Goal: Task Accomplishment & Management: Complete application form

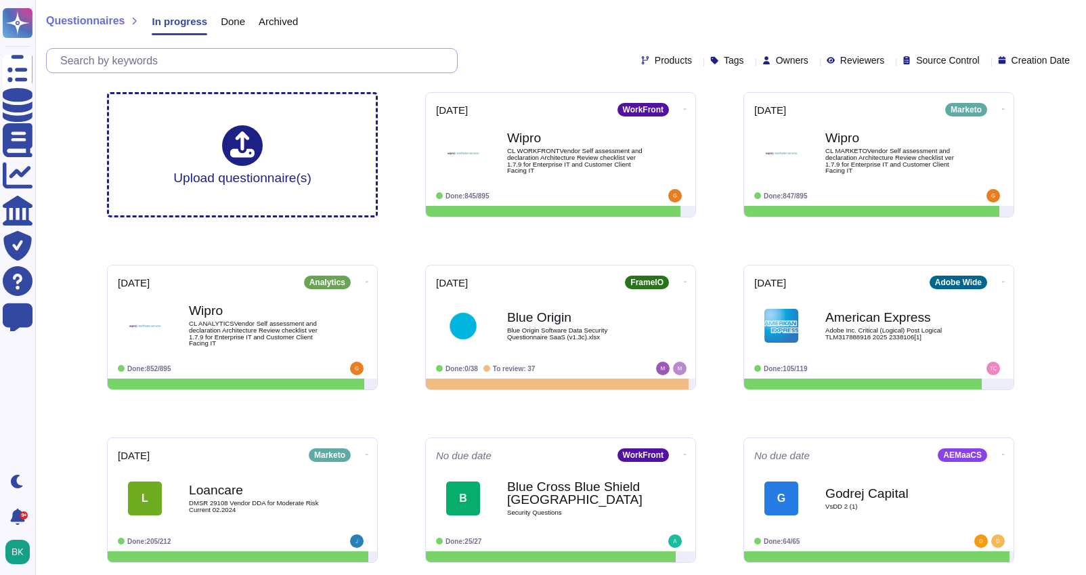
click at [209, 62] on input "text" at bounding box center [255, 61] width 404 height 24
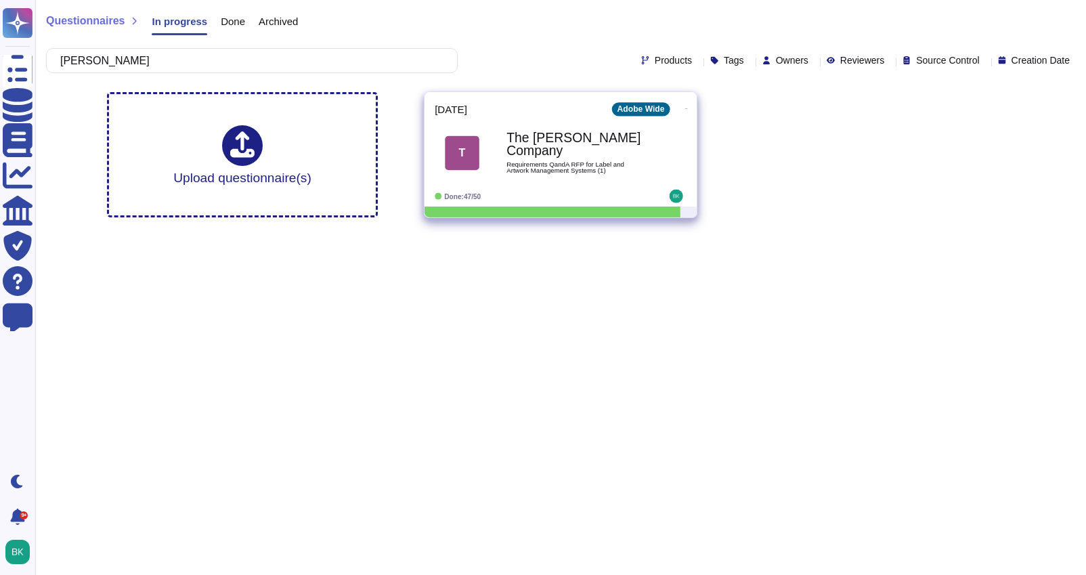
type input "[PERSON_NAME]"
click at [569, 167] on span "Requirements QandA RFP for Label and Artwork Management Systems (1)" at bounding box center [574, 167] width 137 height 13
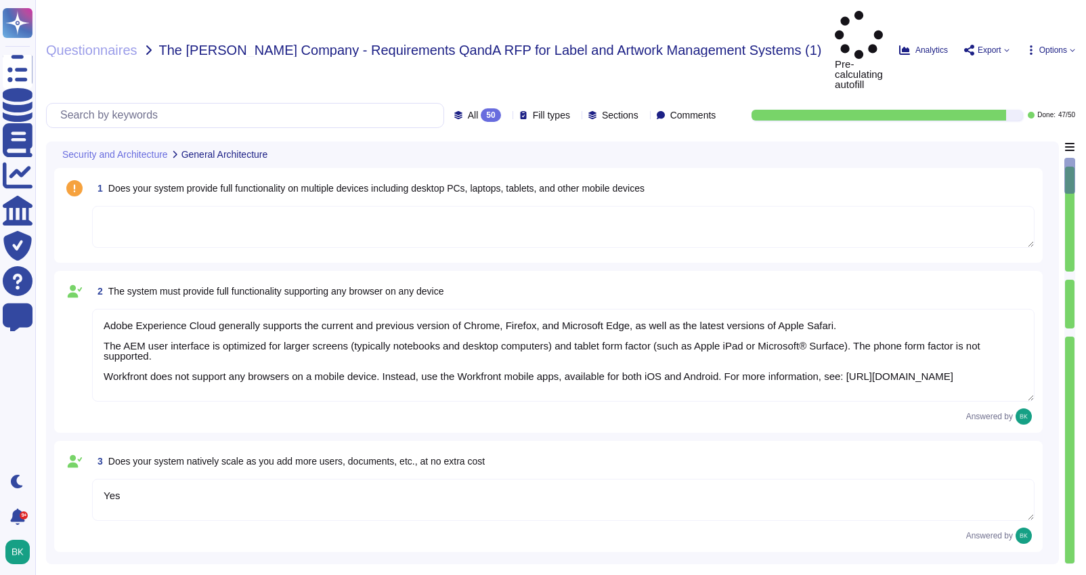
type textarea "Adobe Experience Cloud generally supports the current and previous version of C…"
type textarea "Yes"
type textarea "Yes. Adobe generally has RESTful APIs for each cloud offering. Information on t…"
type textarea "Capacity and use data for all relevant components of our cloud service offering…"
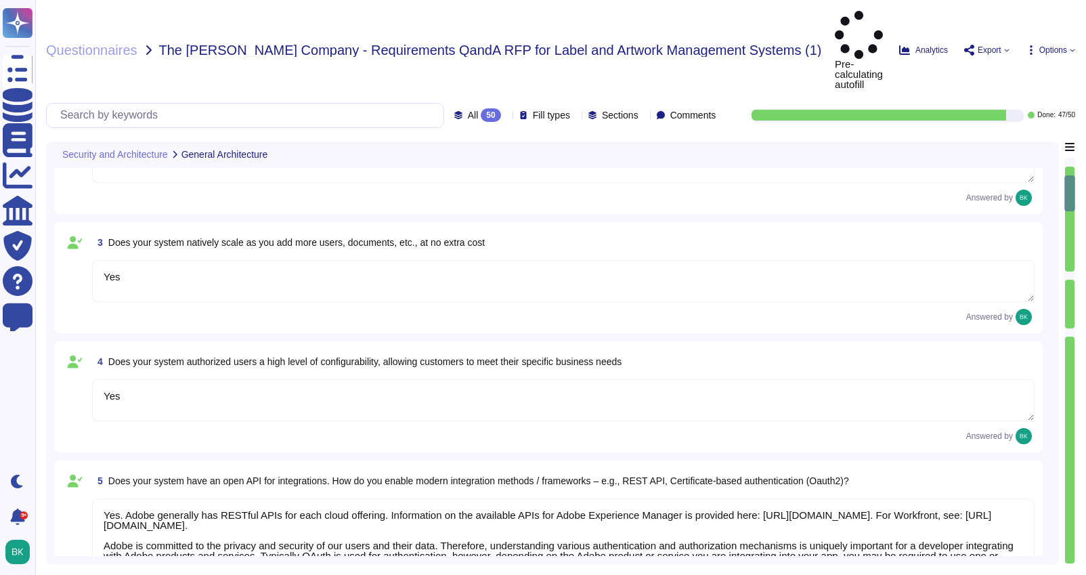
type textarea "Documentation, guidelines and procedures on the use of APIs and SDKs for Adobe …"
type textarea "Adobe offers several APIs to its clients, enabling them to integrate Adobe serv…"
type textarea "After working with OKTA to make a back-end change in their code, our applicatio…"
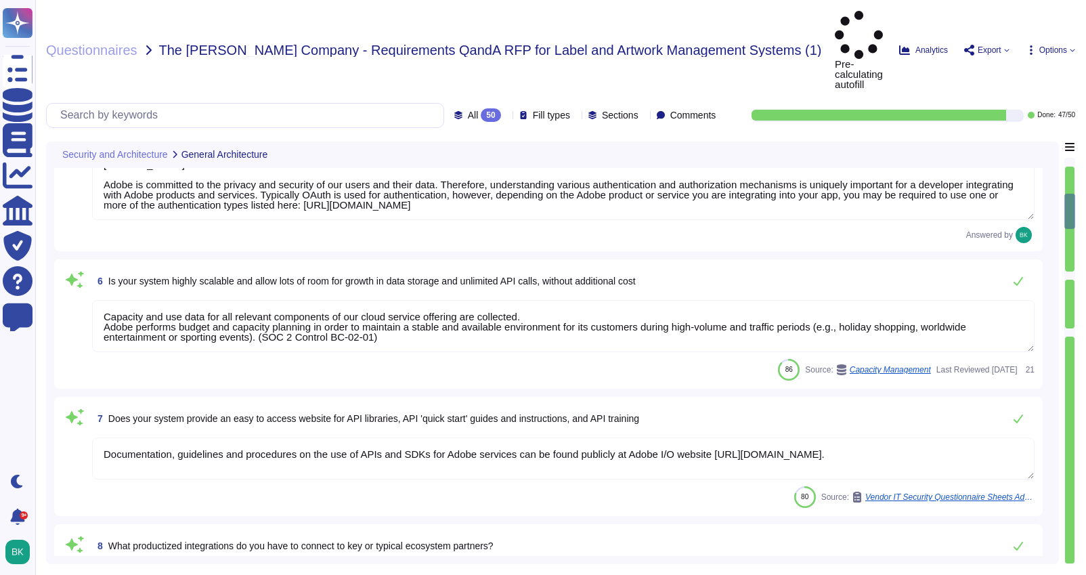
type textarea "Services and applications use IAM roles/profiles. Each application/service is o…"
type textarea "Another key requirement was that the new approach needed to leverage Adobe’s ex…"
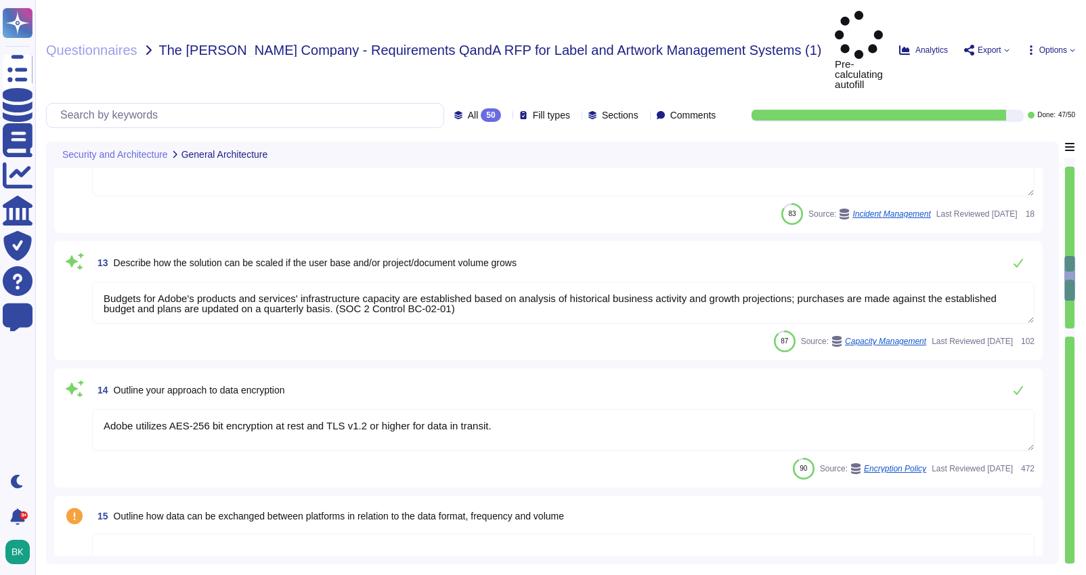
type textarea "Customers can submit feature requests or bug reports here: [URL][DOMAIN_NAME]"
type textarea "Budgets for Adobe's products and services' infrastructure capacity are establis…"
type textarea "Adobe utilizes AES-256 bit encryption at rest and TLS v1.2 or higher for data i…"
type textarea "Adobe offers several APIs to its clients, enabling them to integrate Adobe serv…"
type textarea "Adobe Acrobat Premium is a software application that provides advanced tools fo…"
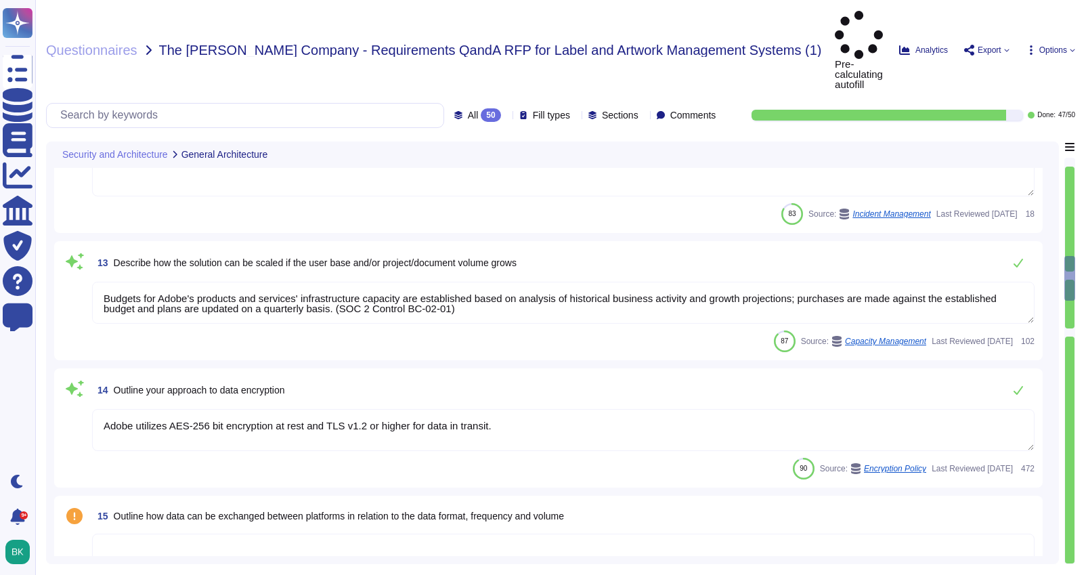
type textarea "No"
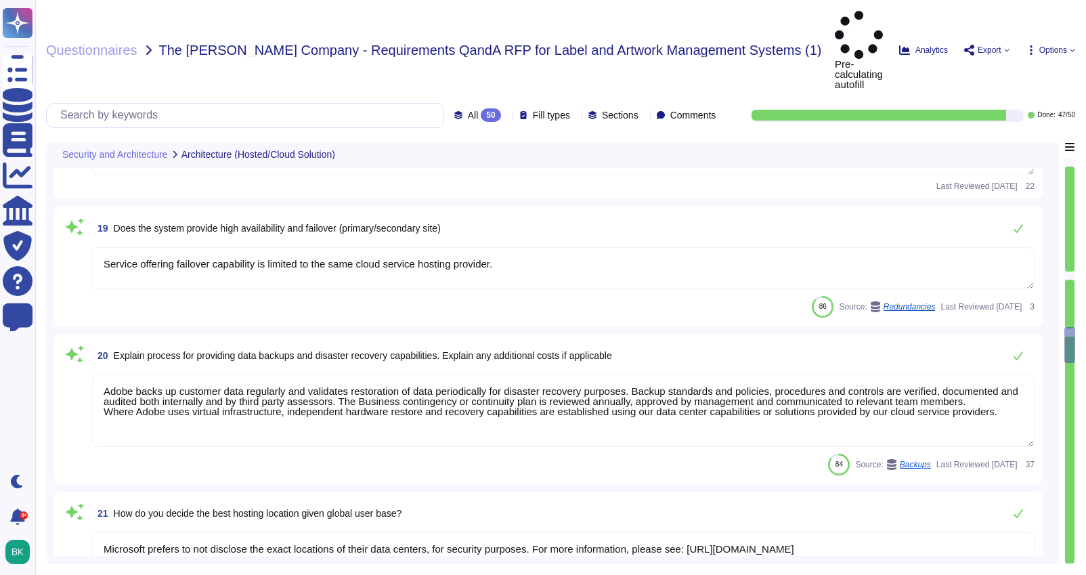
type textarea "Adobe backs up customer data regularly and validates restoration of data period…"
type textarea "Microsoft prefers to not disclose the exact locations of their data centers, fo…"
type textarea "Some Adobe products and services offer customers testing environments that are …"
type textarea "CrowdStrike is continuously updating their behaviour tracking, and new activiti…"
type textarea "As the solution is a SAAS, upgrades to new versions are non-optional and system…"
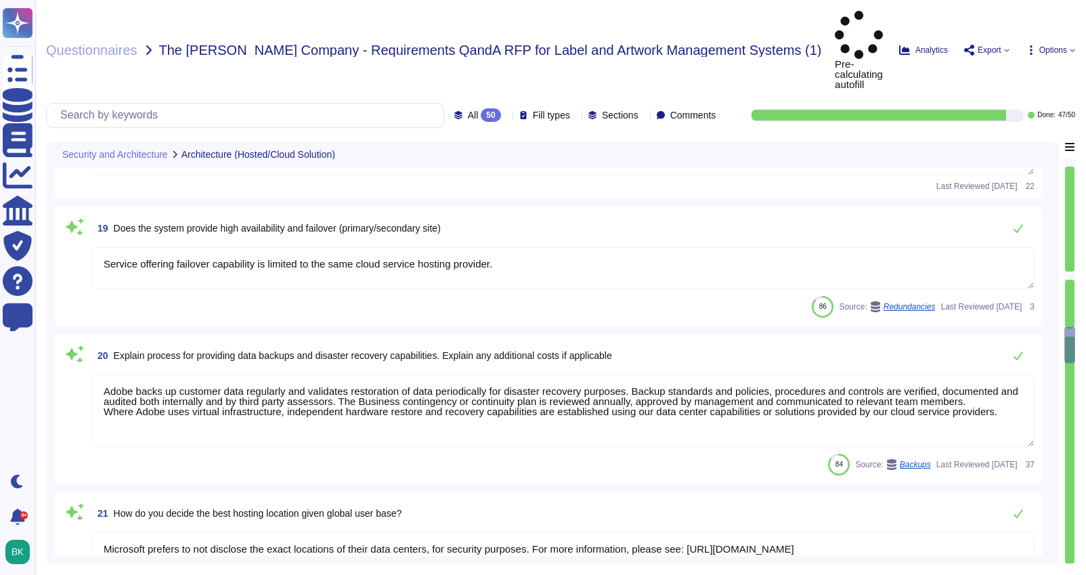
type textarea "The Adobe Service Commitments page describes Adobe’s service availability for t…"
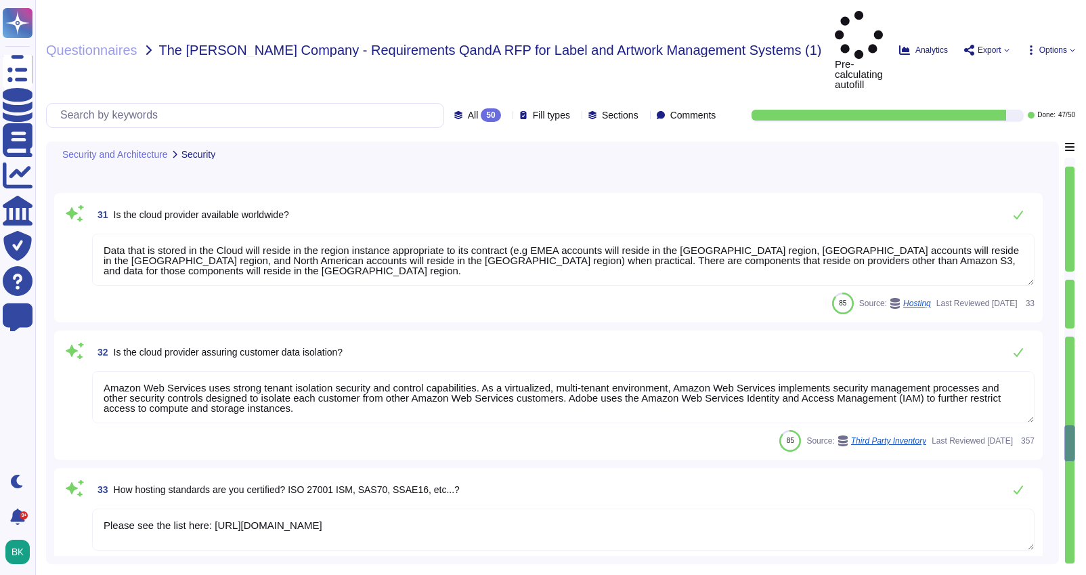
type textarea "Data that is stored in the Cloud will reside in the region instance appropriate…"
type textarea "Amazon Web Services uses strong tenant isolation security and control capabilit…"
type textarea "Please see the list here: [URL][DOMAIN_NAME]"
type textarea "For customer-facing products as defined in Adobe's Current List of Certificatio…"
type textarea "Adobe utilizes AES-256 bit encryption at rest and TLS v1.2 or higher for data i…"
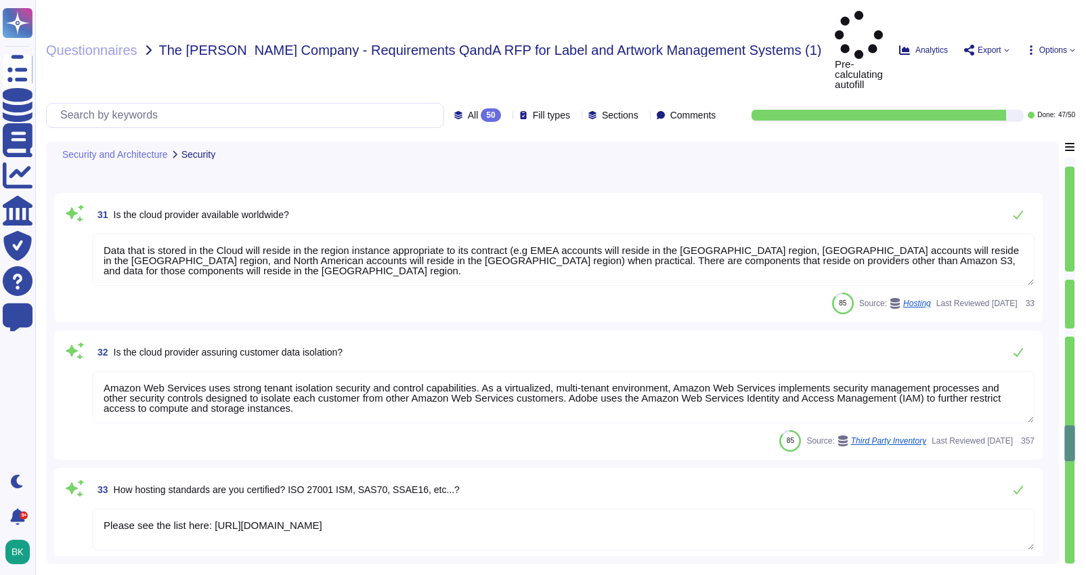
type textarea "Adobe backs up customer data regularly and validates restoration of data period…"
type textarea "Adobe's cloud services and products operate with infrastructure and processes d…"
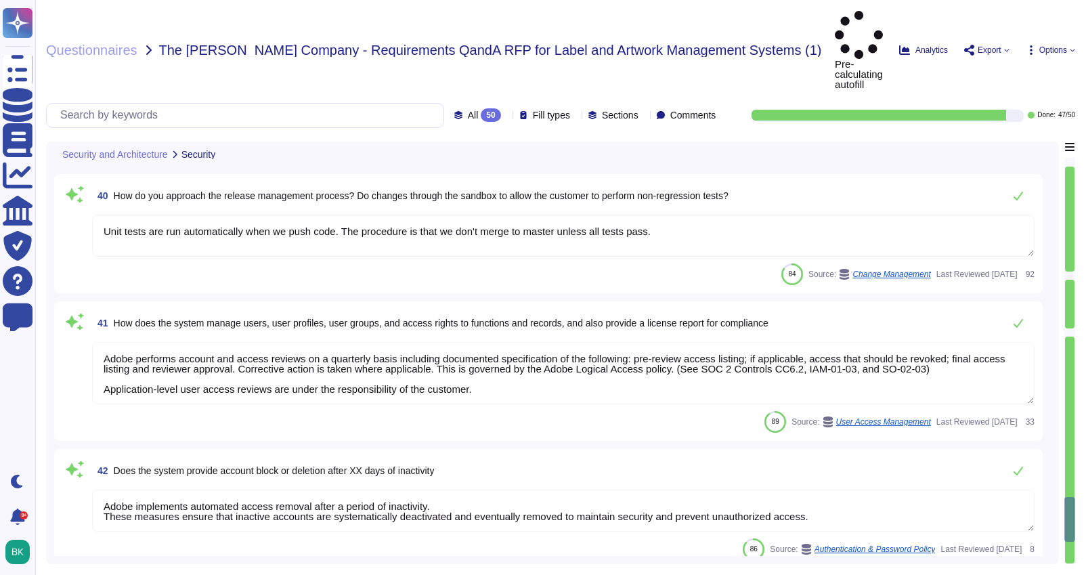
type textarea "TLS 1.2 or greater."
type textarea "Unit tests are run automatically when we push code. The procedure is that we do…"
type textarea "Adobe performs account and access reviews on a quarterly basis including docume…"
type textarea "Adobe implements automated access removal after a period of inactivity. These m…"
type textarea "Active sessions must be terminated when not in use. Session management is confi…"
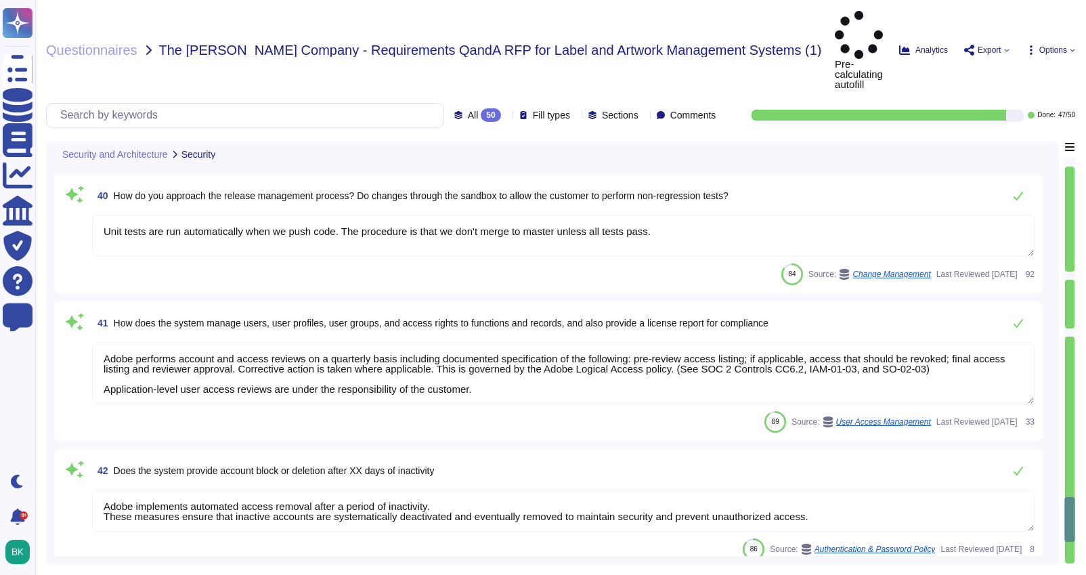
type textarea "Loremips dolors amet consec ad eli seddo eiu tempori utla etd Magna Aliquae, ad…"
type textarea "All communication with and between the solution's components, occurs over HTTPS."
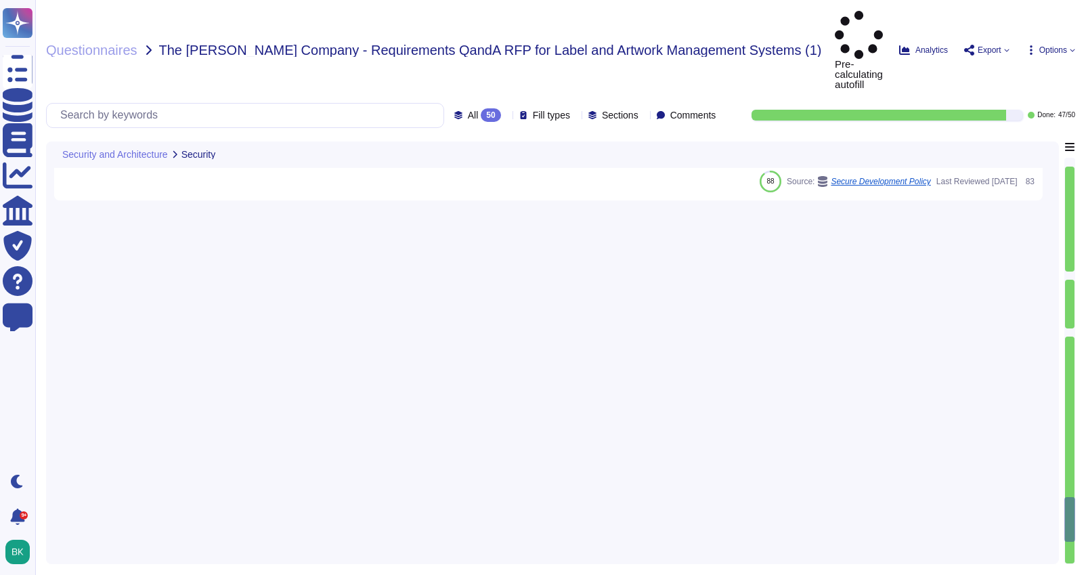
scroll to position [6024, 0]
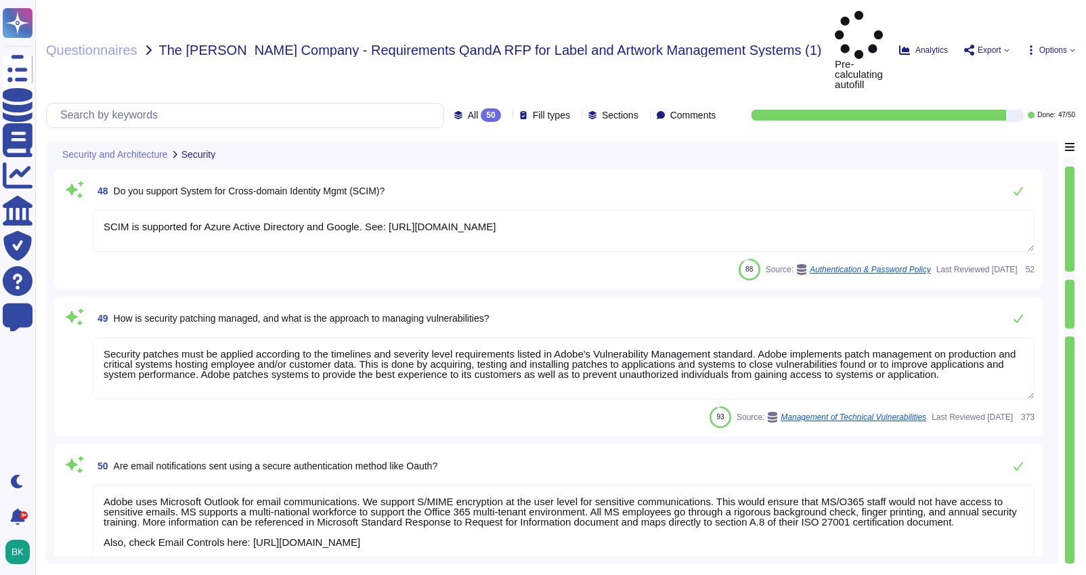
type textarea "Secure Internet Portal or Application (e.g. SSL, HTTPs),Secure FTP (i.e. sFTP, …"
type textarea "Adobe will integrate with any [PERSON_NAME] 2.0 compliant identity provider (Id…"
type textarea "SCIM is supported for Azure Active Directory and Google. See: [URL][DOMAIN_NAME]"
type textarea "Security patches must be applied according to the timelines and severity level …"
type textarea "Adobe uses Microsoft Outlook for email communications. We support S/MIME encryp…"
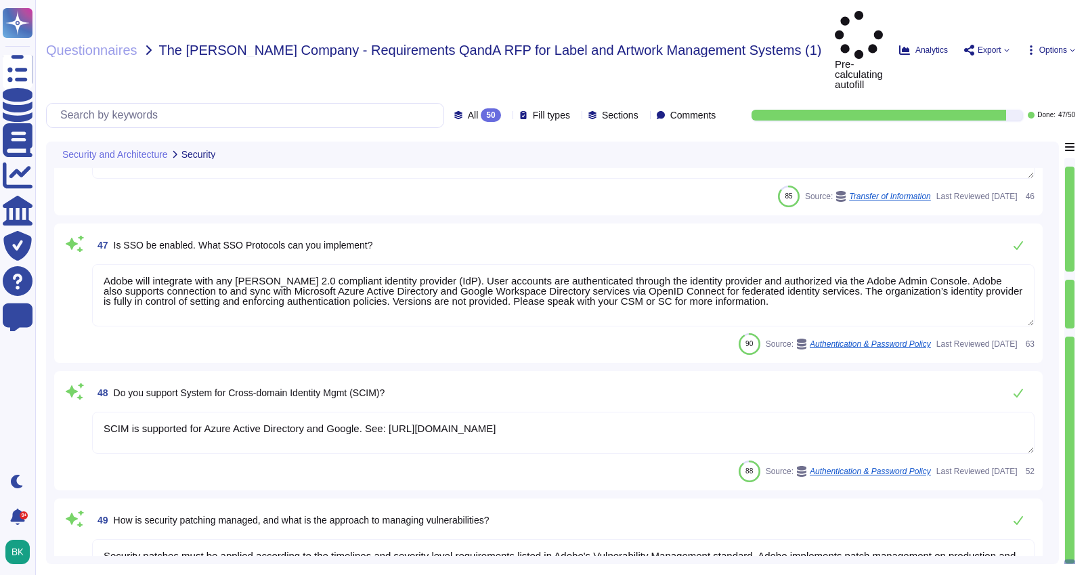
type textarea "Loremips dolors amet consec ad eli seddo eiu tempori utla etd Magna Aliquae, ad…"
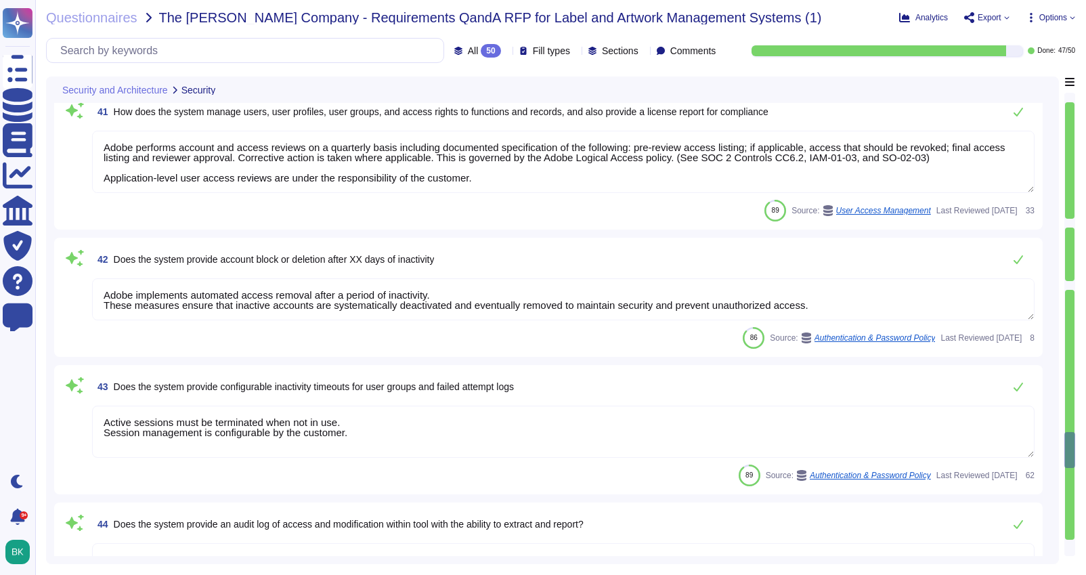
type textarea "Adobe's cloud services and products operate with infrastructure and processes d…"
type textarea "User Credentials, Token- or Certificate-based authentication, various SSO (Sing…"
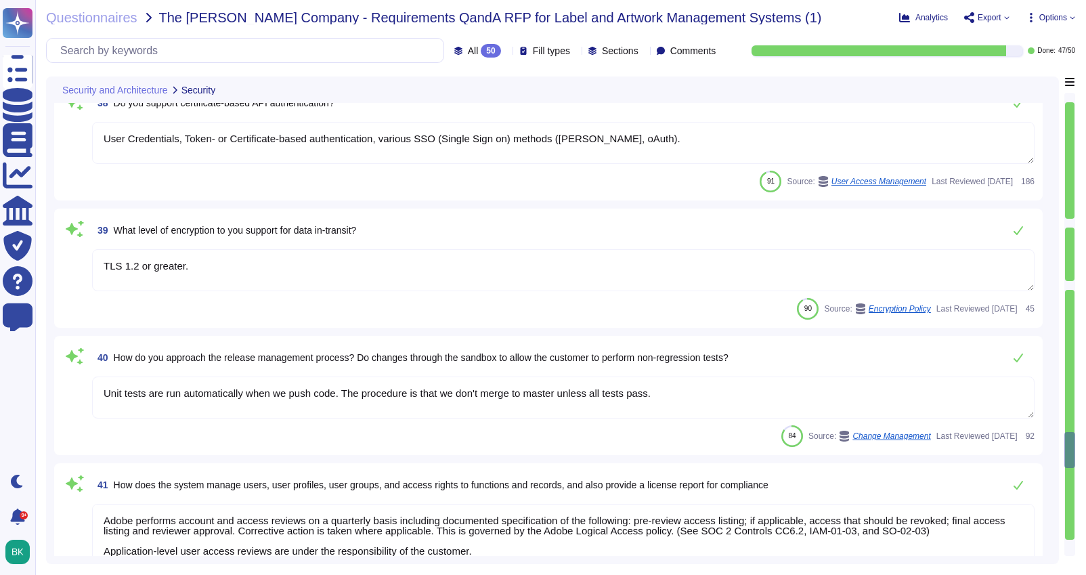
type textarea "TLS 1.2 or greater."
type textarea "Unit tests are run automatically when we push code. The procedure is that we do…"
type textarea "Adobe performs account and access reviews on a quarterly basis including docume…"
type textarea "Adobe implements automated access removal after a period of inactivity. These m…"
type textarea "Active sessions must be terminated when not in use. Session management is confi…"
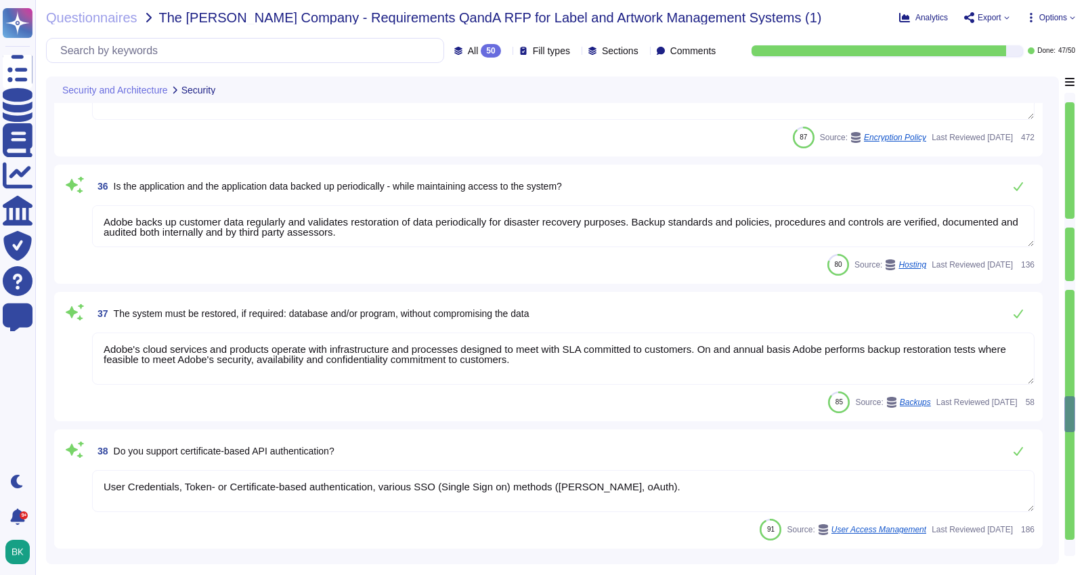
type textarea "Please see the list here: [URL][DOMAIN_NAME]"
type textarea "For customer-facing products as defined in Adobe's Current List of Certificatio…"
type textarea "Adobe utilizes AES-256 bit encryption at rest and TLS v1.2 or higher for data i…"
type textarea "Adobe backs up customer data regularly and validates restoration of data period…"
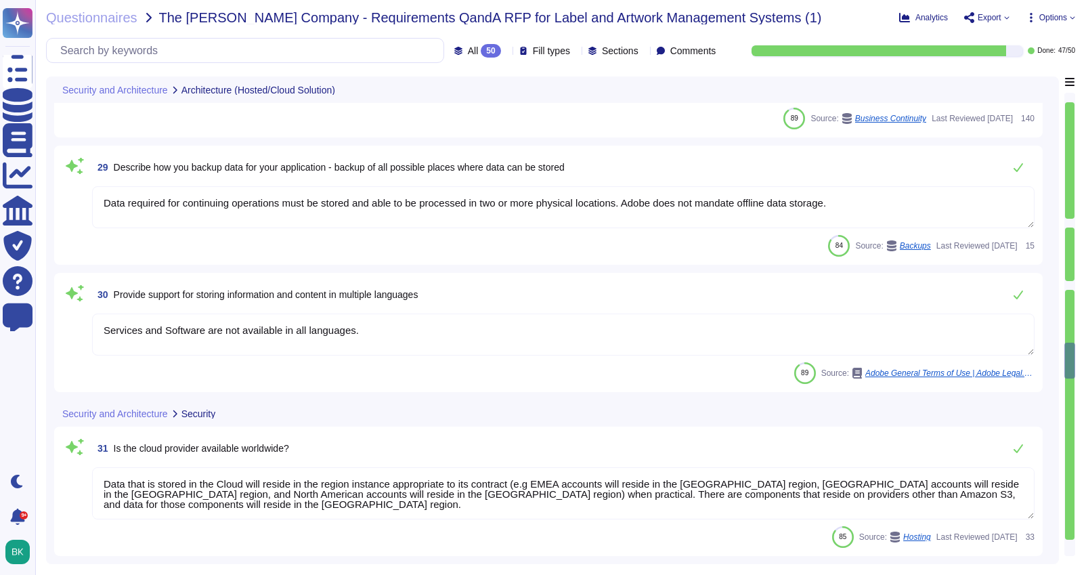
type textarea "Please see the information here: [URL][DOMAIN_NAME]"
type textarea "Lor. Ip dolo si ametconse adi elitseddo eiusmod te incididu utlaboreetd, mag Al…"
type textarea "Data required for continuing operations must be stored and able to be processed…"
type textarea "Services and Software are not available in all languages."
type textarea "Data that is stored in the Cloud will reside in the region instance appropriate…"
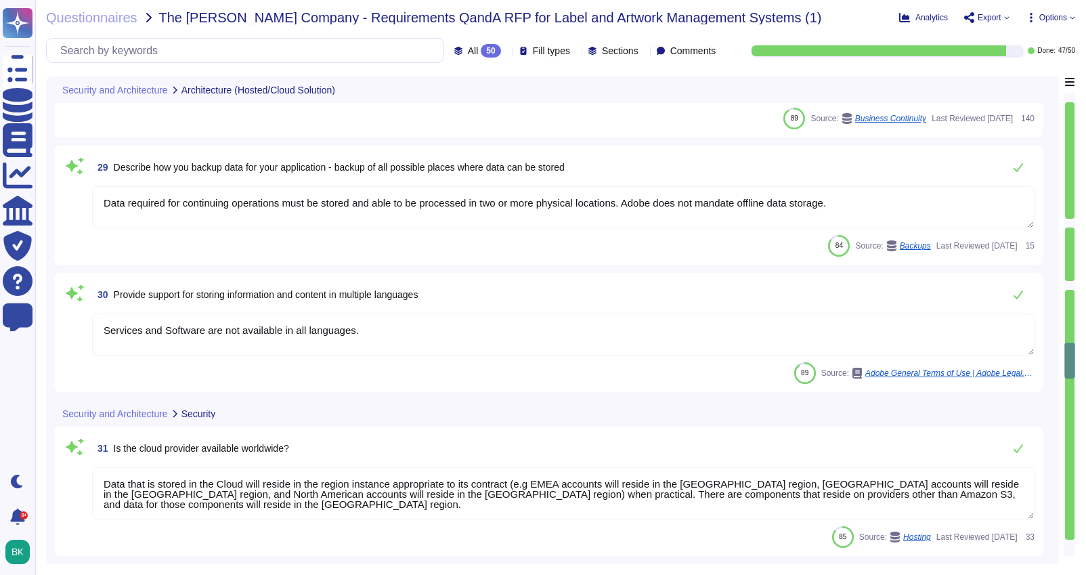
type textarea "Amazon Web Services uses strong tenant isolation security and control capabilit…"
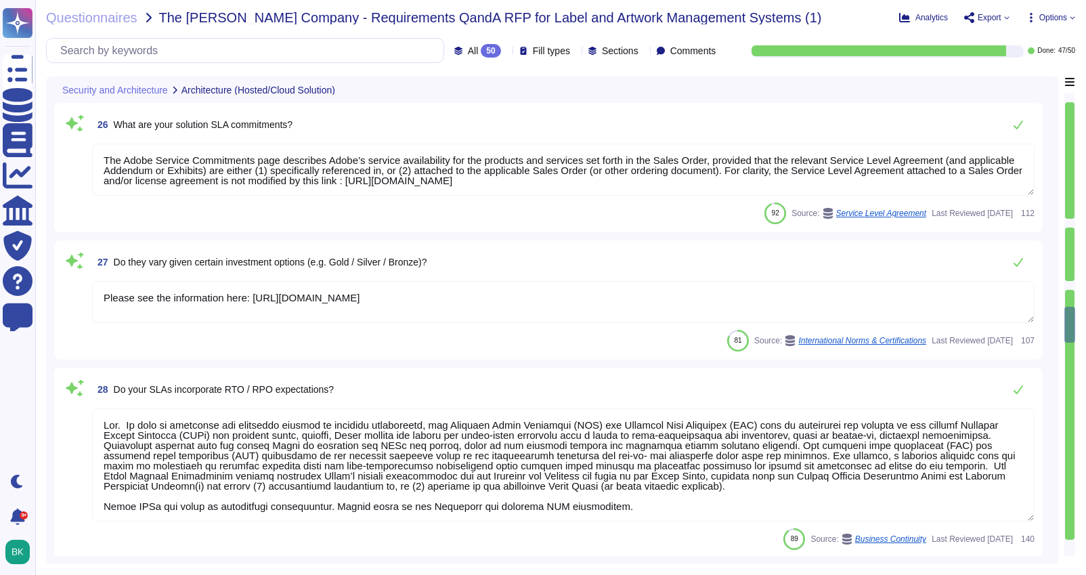
type textarea "Some Adobe products and services offer customers testing environments that are …"
type textarea "CrowdStrike is continuously updating their behaviour tracking, and new activiti…"
type textarea "As the solution is a SAAS, upgrades to new versions are non-optional and system…"
type textarea "The Adobe Service Commitments page describes Adobe’s service availability for t…"
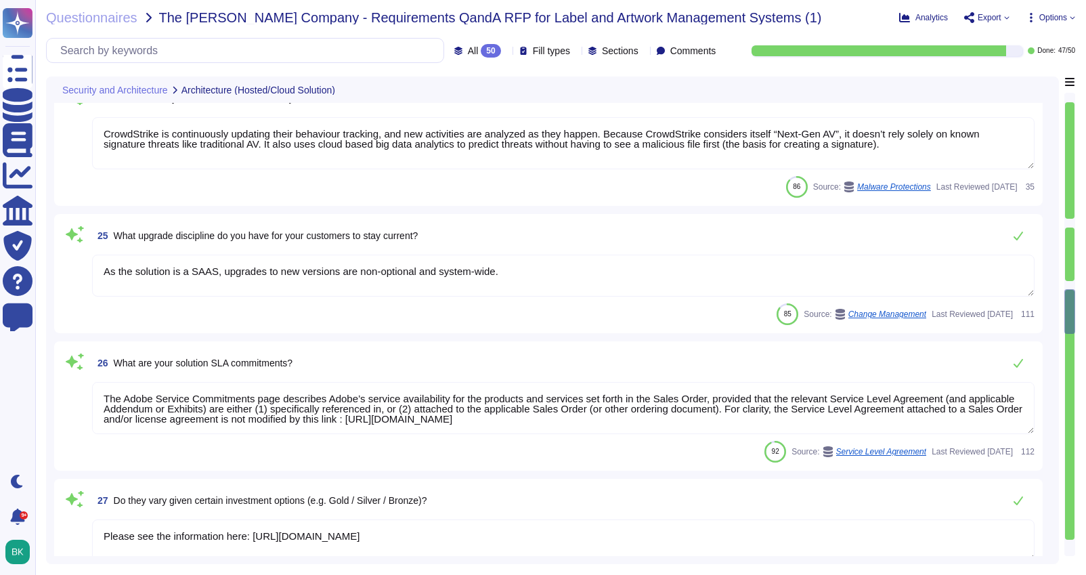
type textarea "Microsoft prefers to not disclose the exact locations of their data centers, fo…"
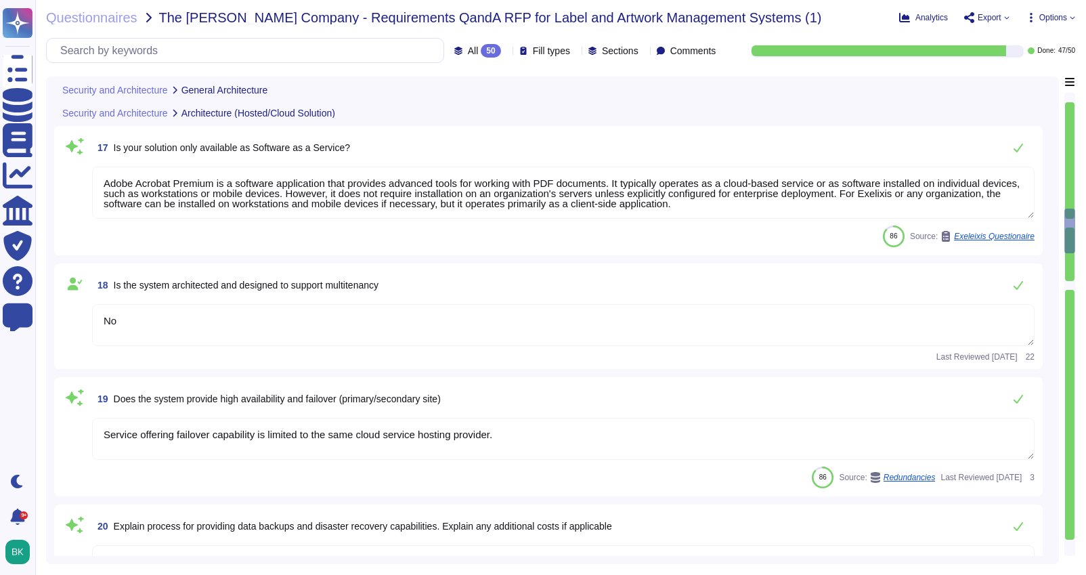
type textarea "Customers can submit feature requests or bug reports here: [URL][DOMAIN_NAME]"
type textarea "Budgets for Adobe's products and services' infrastructure capacity are establis…"
type textarea "Adobe utilizes AES-256 bit encryption at rest and TLS v1.2 or higher for data i…"
type textarea "Adobe offers several APIs to its clients, enabling them to integrate Adobe serv…"
type textarea "Adobe Acrobat Premium is a software application that provides advanced tools fo…"
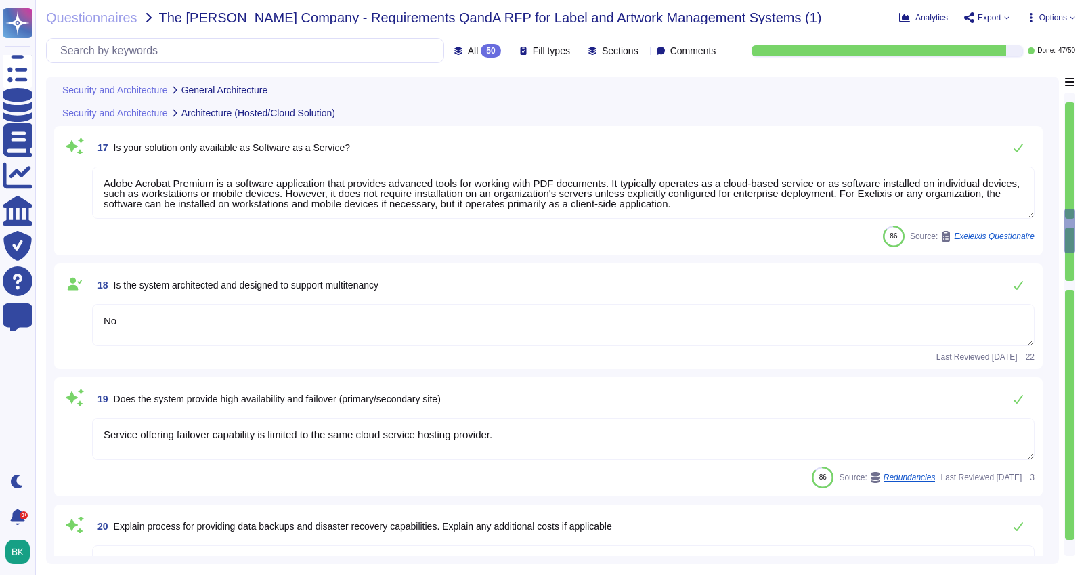
type textarea "No"
type textarea "Service offering failover capability is limited to the same cloud service hosti…"
type textarea "Adobe backs up customer data regularly and validates restoration of data period…"
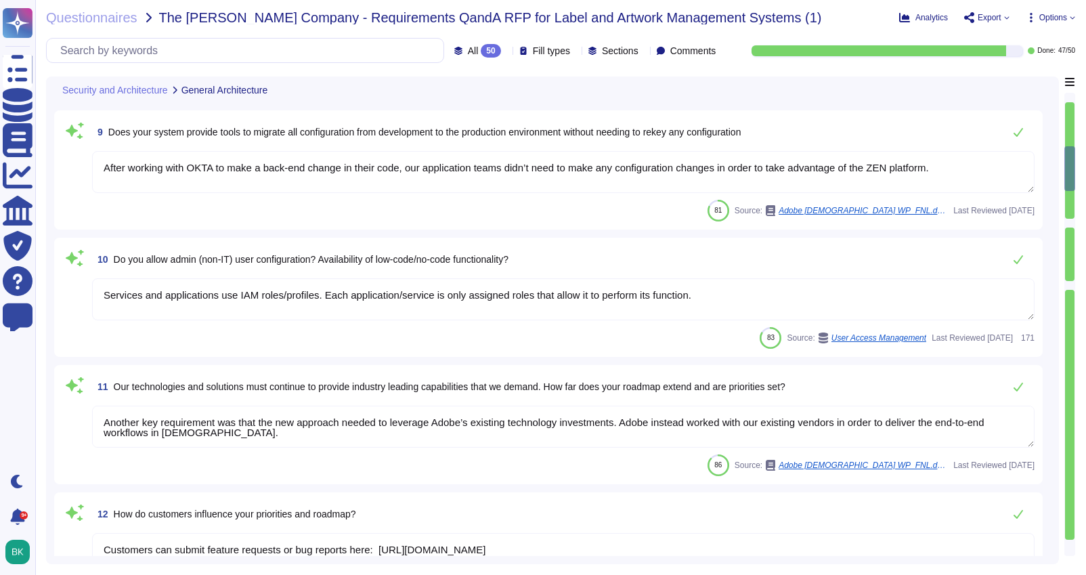
type textarea "Capacity and use data for all relevant components of our cloud service offering…"
type textarea "Documentation, guidelines and procedures on the use of APIs and SDKs for Adobe …"
type textarea "Adobe offers several APIs to its clients, enabling them to integrate Adobe serv…"
type textarea "After working with OKTA to make a back-end change in their code, our applicatio…"
type textarea "Services and applications use IAM roles/profiles. Each application/service is o…"
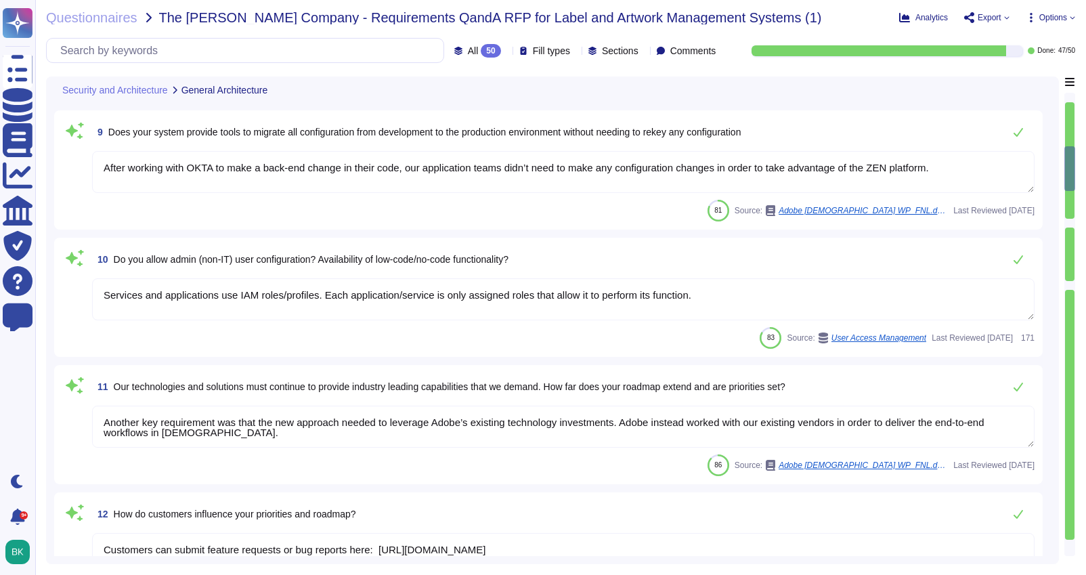
type textarea "Another key requirement was that the new approach needed to leverage Adobe’s ex…"
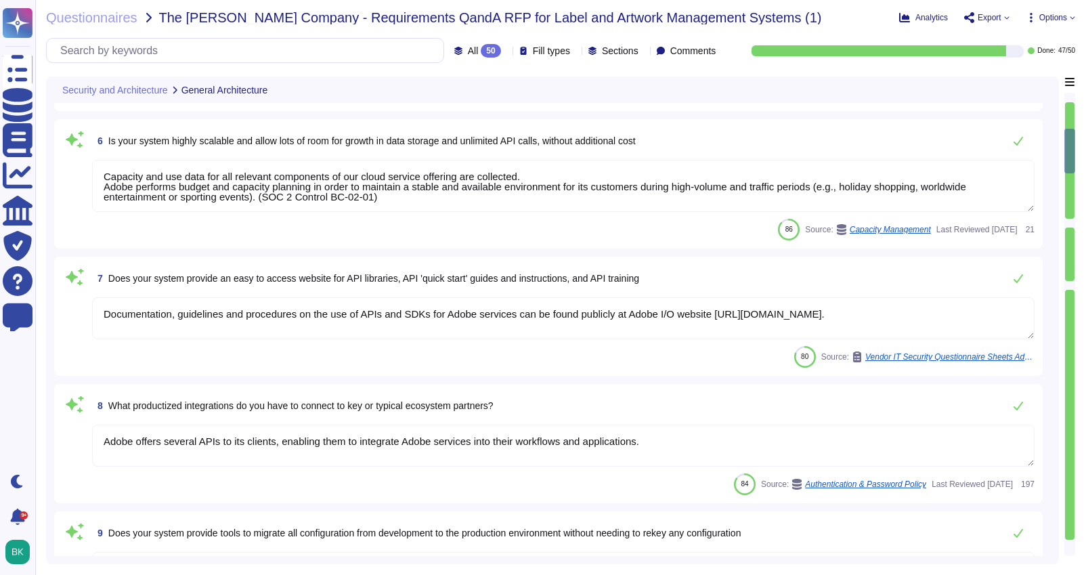
type textarea "Yes"
type textarea "Yes. Adobe generally has RESTful APIs for each cloud offering. Information on t…"
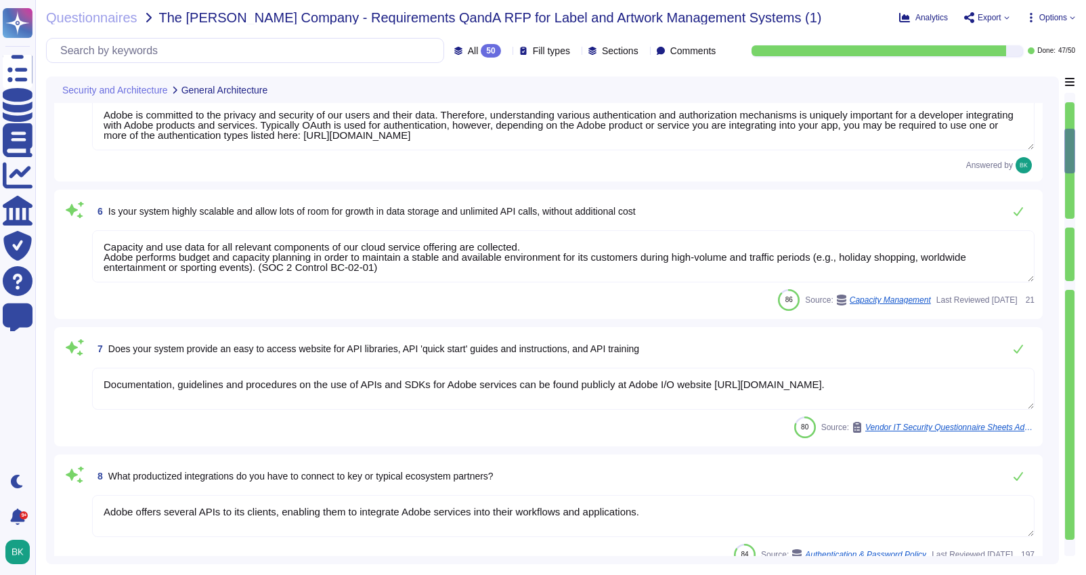
scroll to position [334, 0]
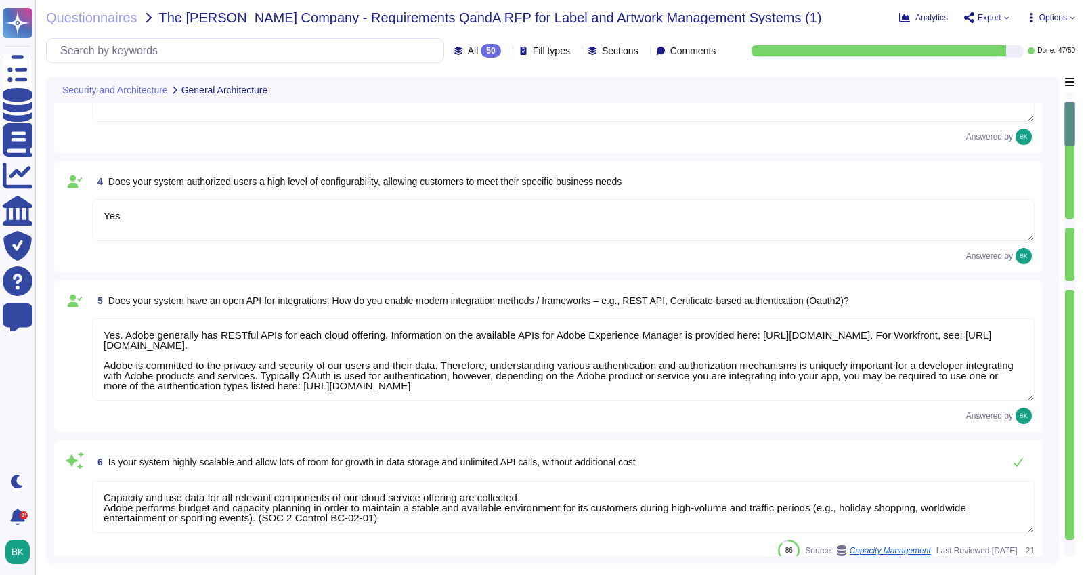
type textarea "Adobe Experience Cloud generally supports the current and previous version of C…"
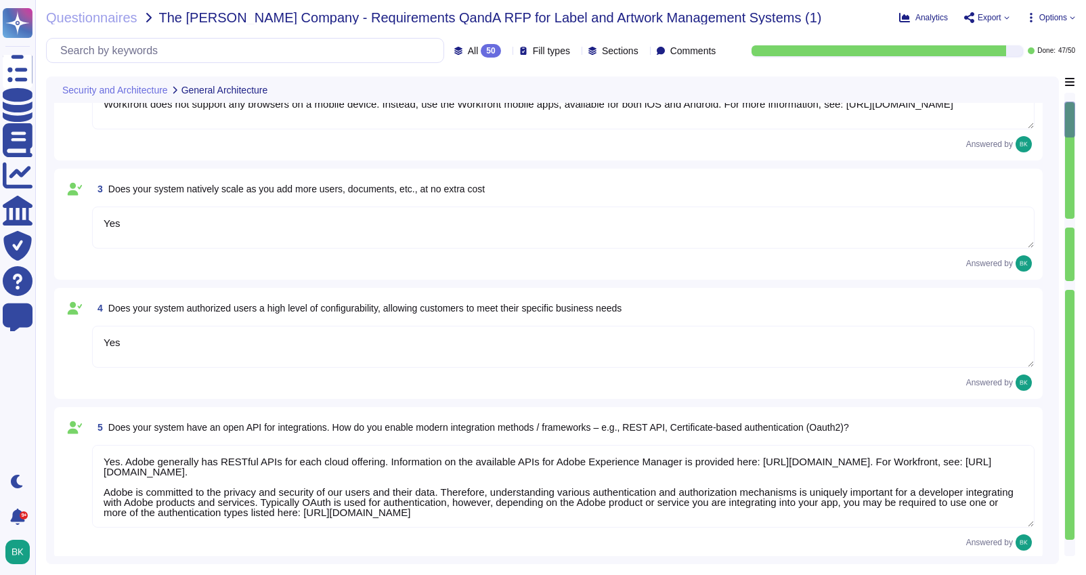
type textarea "Documentation, guidelines and procedures on the use of APIs and SDKs for Adobe …"
type textarea "Adobe offers several APIs to its clients, enabling them to integrate Adobe serv…"
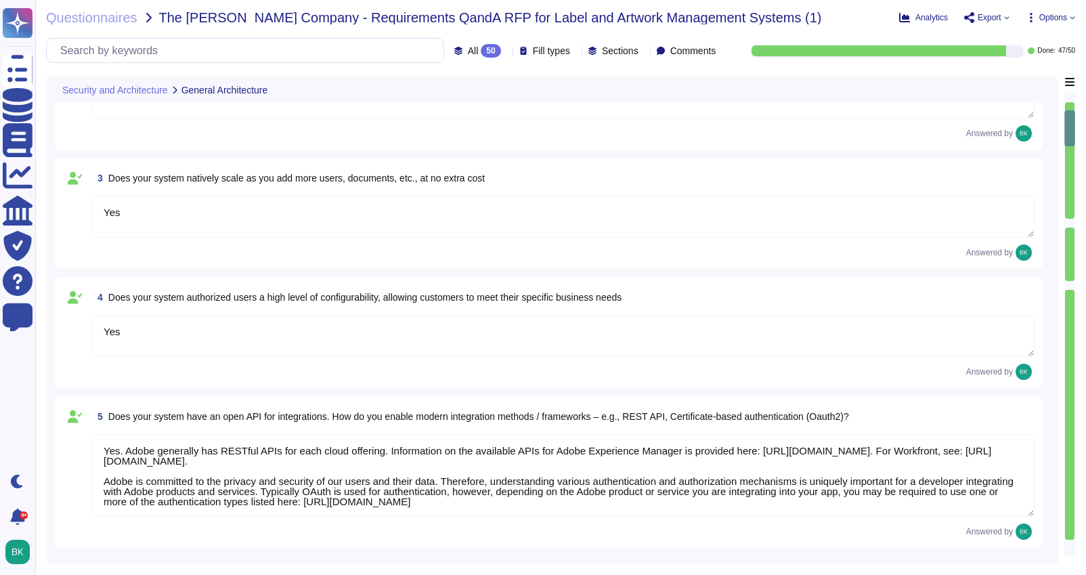
type textarea "After working with OKTA to make a back-end change in their code, our applicatio…"
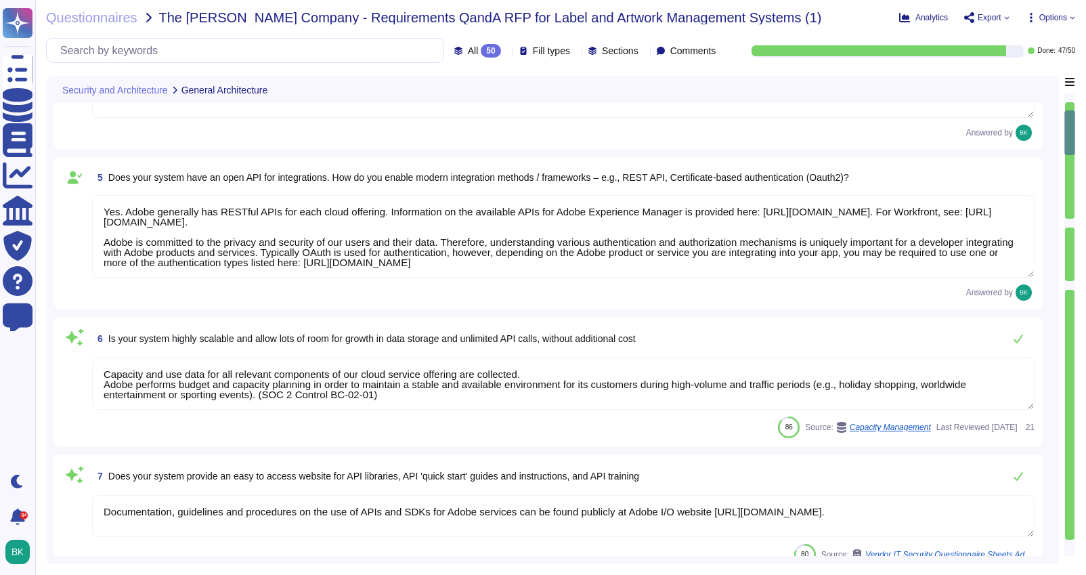
type textarea "Services and applications use IAM roles/profiles. Each application/service is o…"
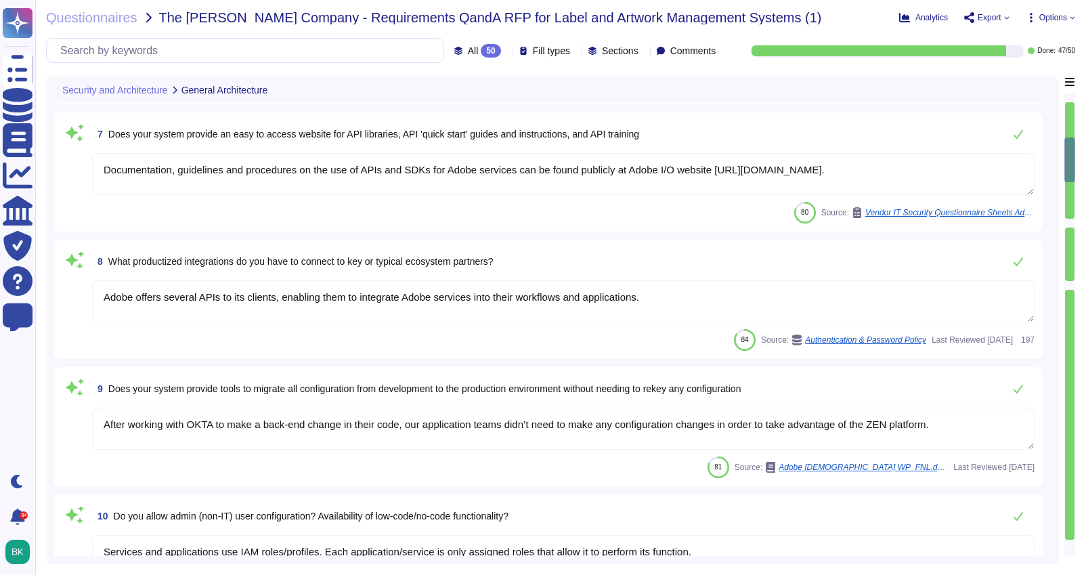
type textarea "Another key requirement was that the new approach needed to leverage Adobe’s ex…"
type textarea "Customers can submit feature requests or bug reports here: [URL][DOMAIN_NAME]"
type textarea "Budgets for Adobe's products and services' infrastructure capacity are establis…"
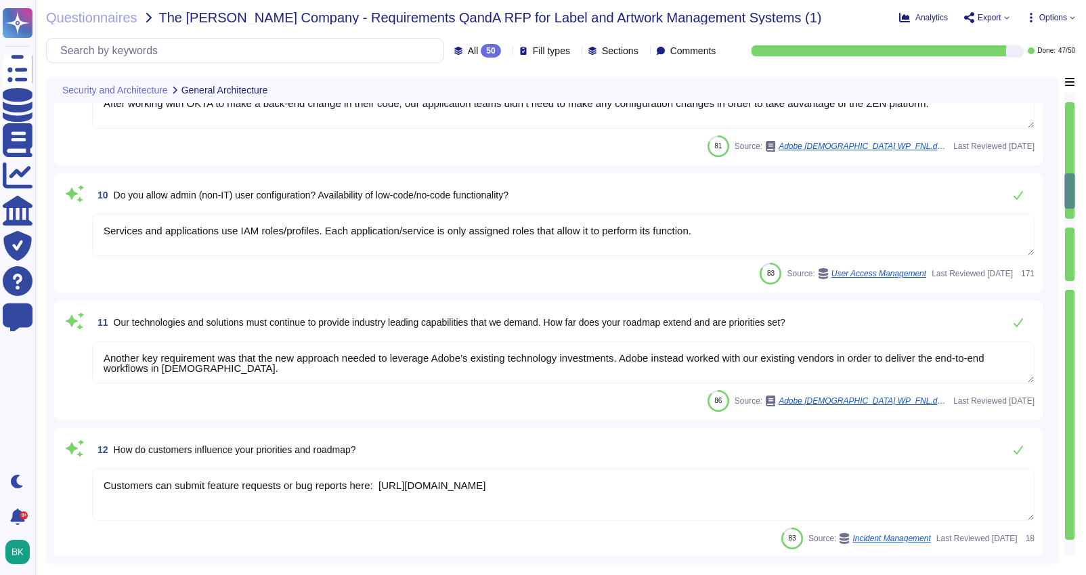
type textarea "Adobe utilizes AES-256 bit encryption at rest and TLS v1.2 or higher for data i…"
type textarea "Adobe offers several APIs to its clients, enabling them to integrate Adobe serv…"
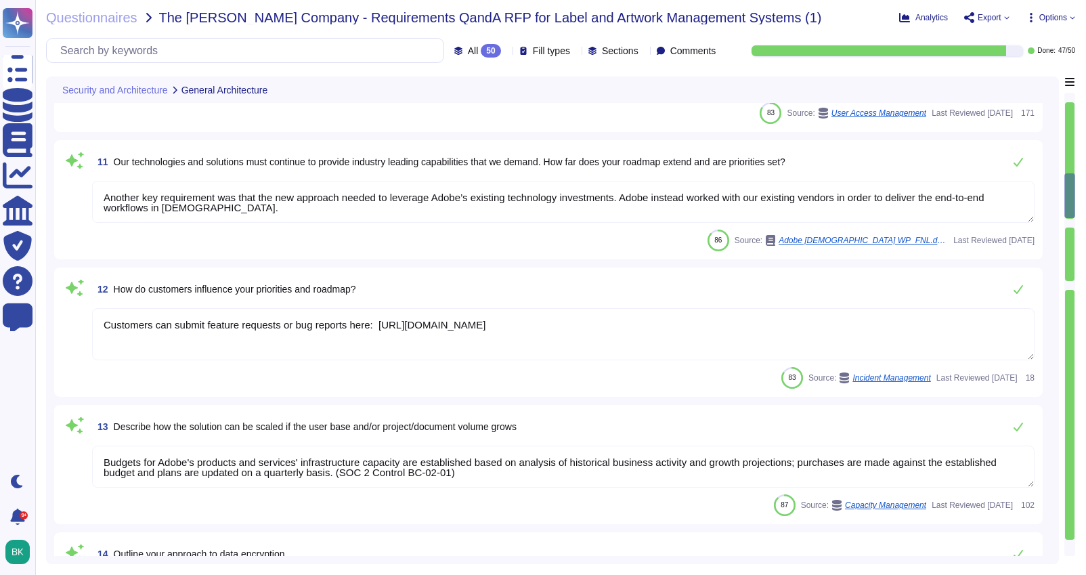
scroll to position [1, 0]
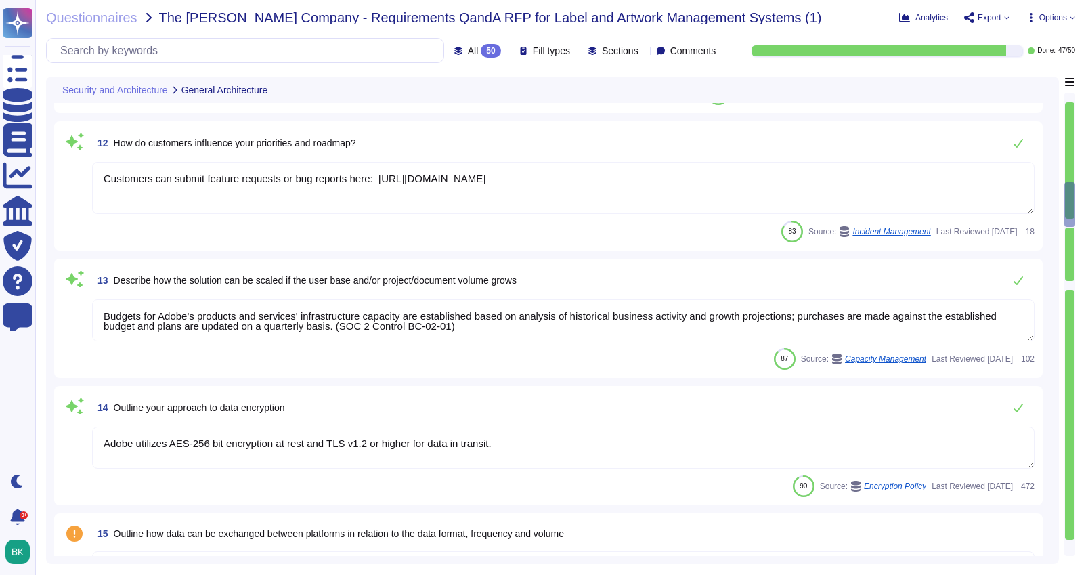
type textarea "Adobe Acrobat Premium is a software application that provides advanced tools fo…"
type textarea "No"
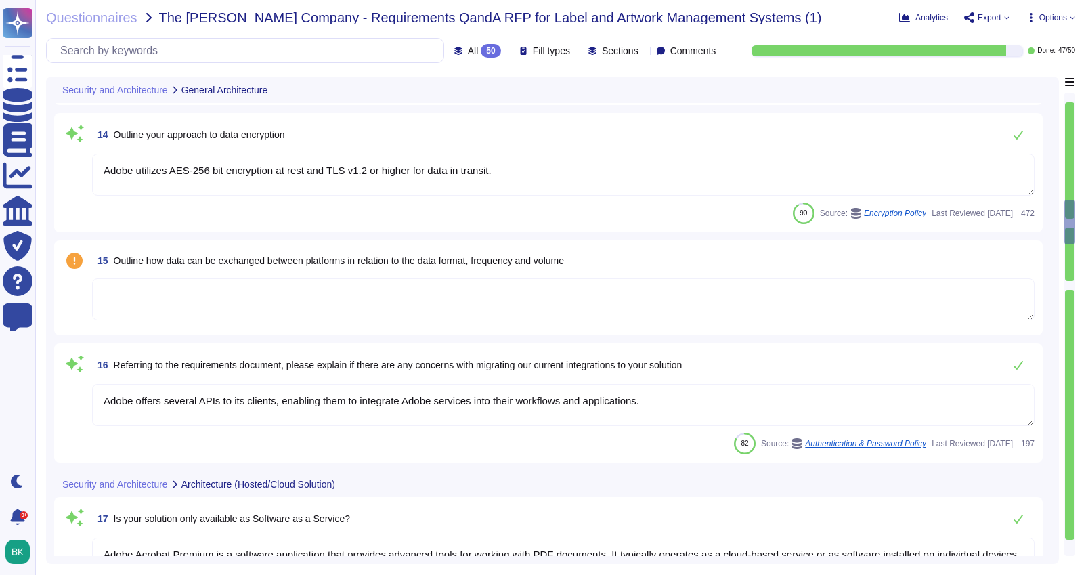
type textarea "Service offering failover capability is limited to the same cloud service hosti…"
type textarea "Adobe backs up customer data regularly and validates restoration of data period…"
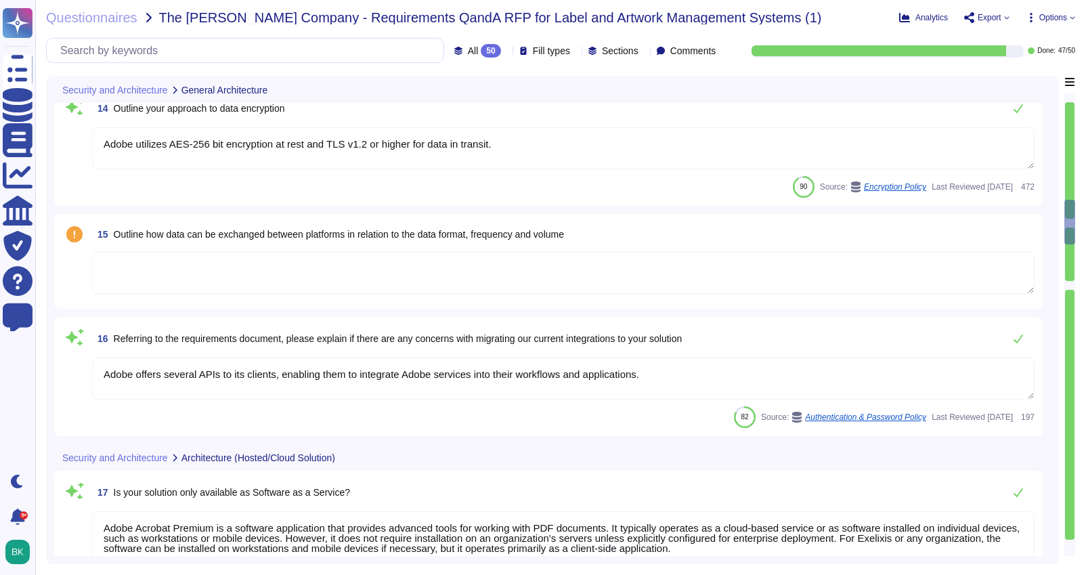
scroll to position [1643, 0]
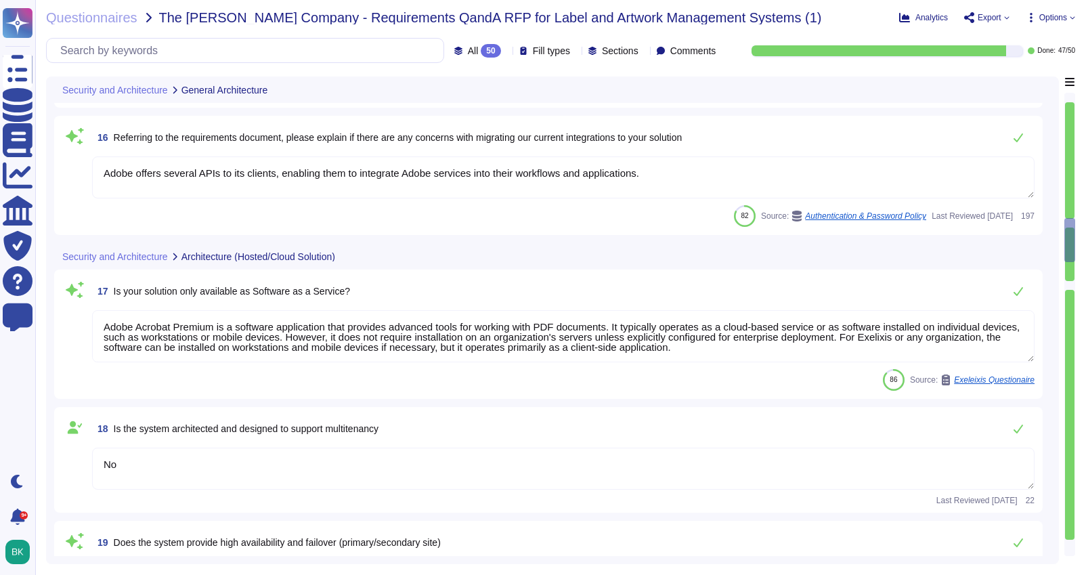
type textarea "Microsoft prefers to not disclose the exact locations of their data centers, fo…"
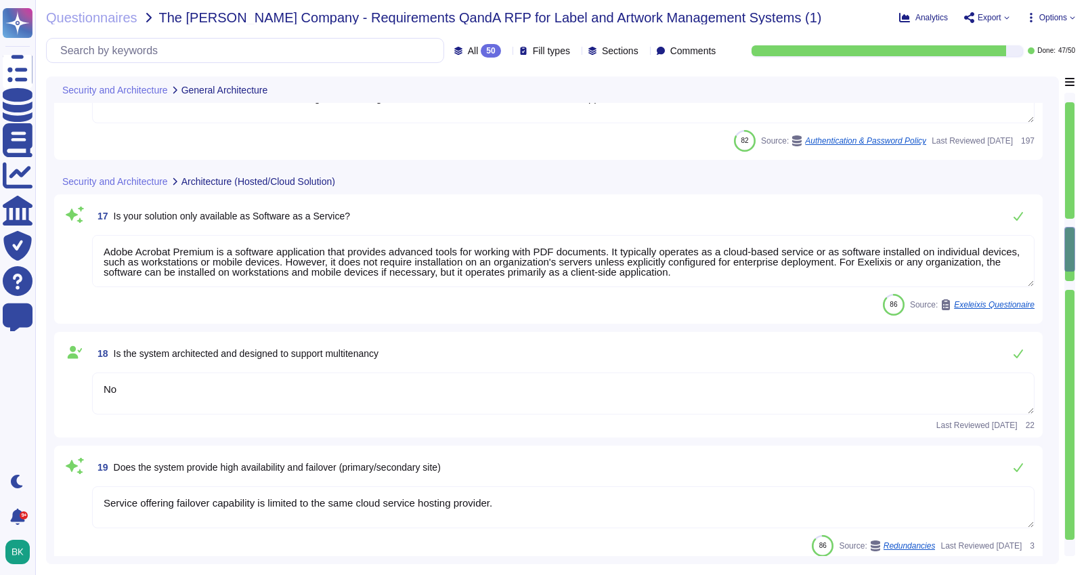
scroll to position [1927, 0]
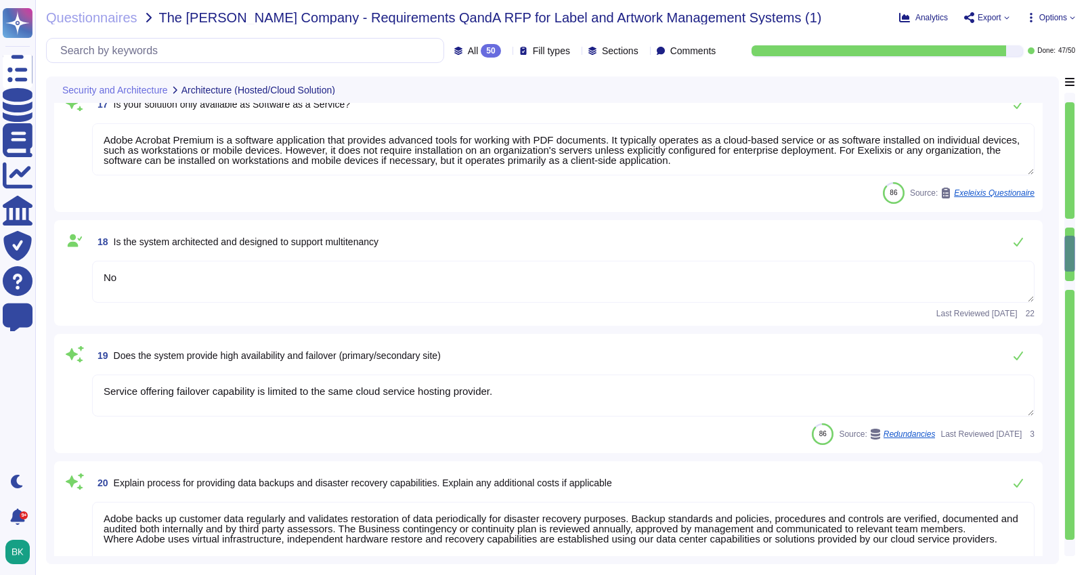
type textarea "Some Adobe products and services offer customers testing environments that are …"
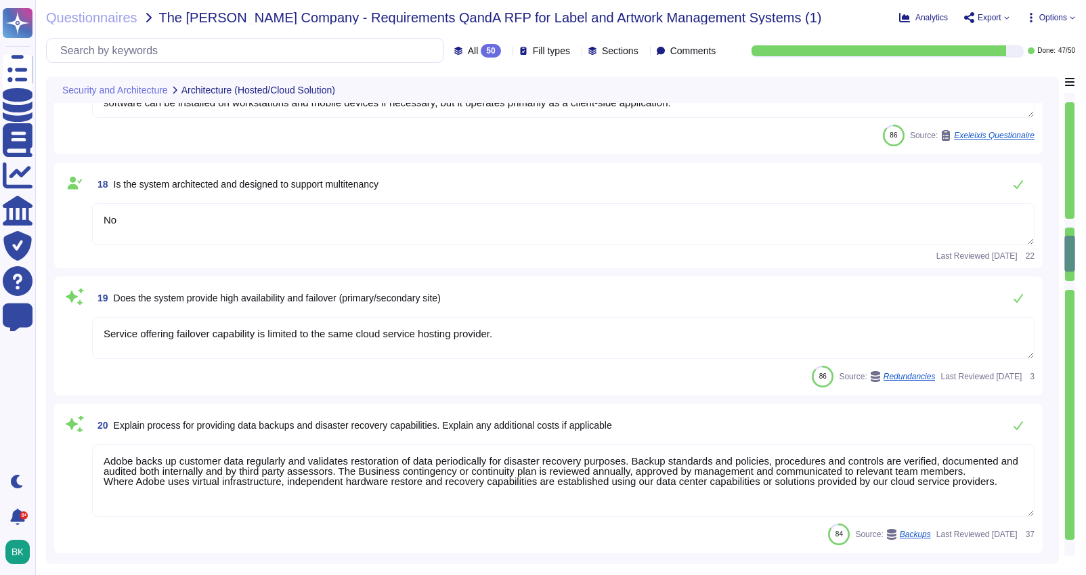
scroll to position [2042, 0]
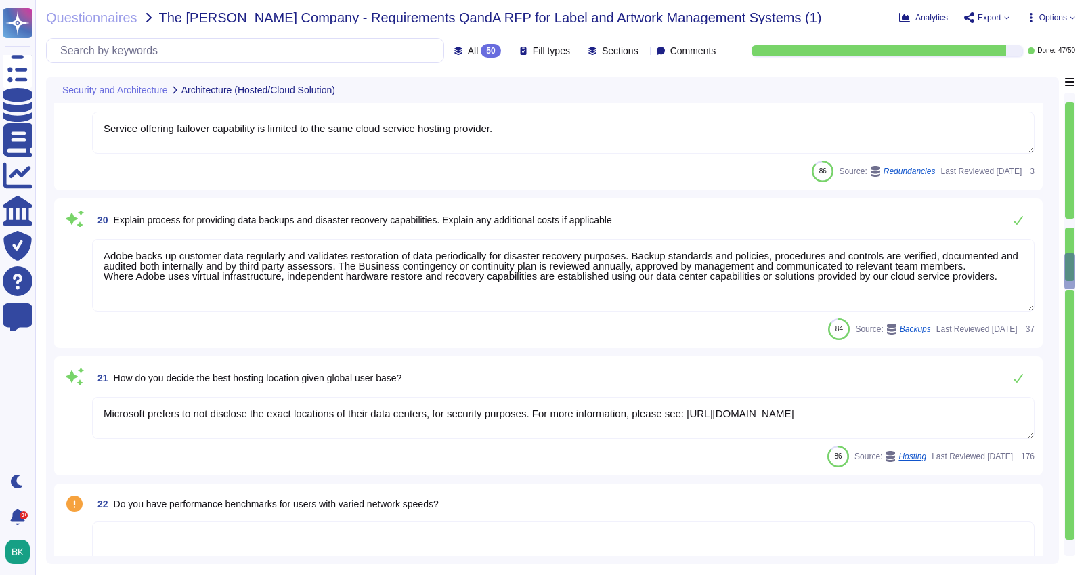
type textarea "CrowdStrike is continuously updating their behaviour tracking, and new activiti…"
type textarea "As the solution is a SAAS, upgrades to new versions are non-optional and system…"
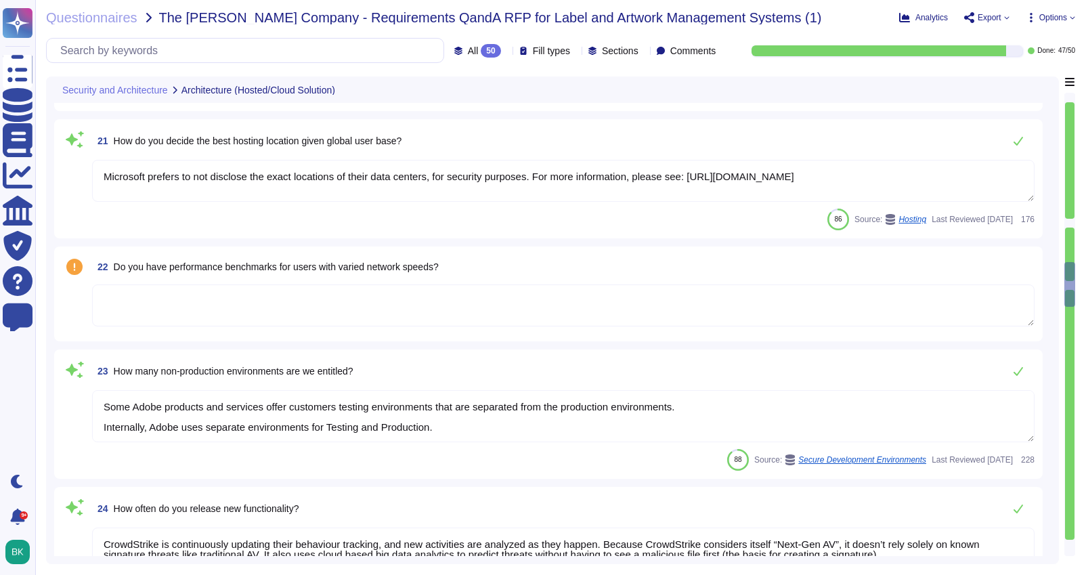
type textarea "The Adobe Service Commitments page describes Adobe’s service availability for t…"
type textarea "Please see the information here: [URL][DOMAIN_NAME]"
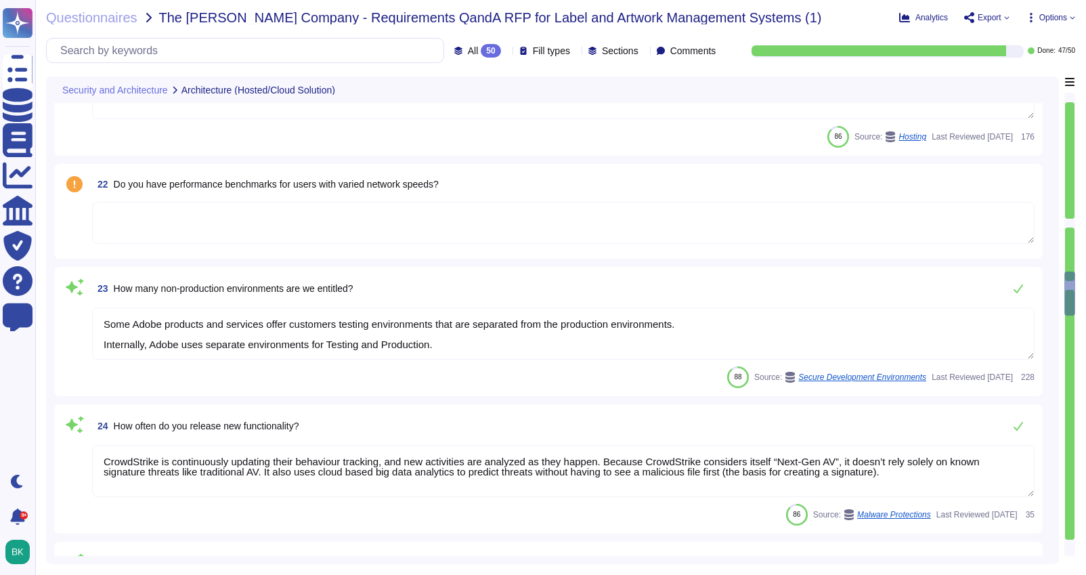
scroll to position [2583, 0]
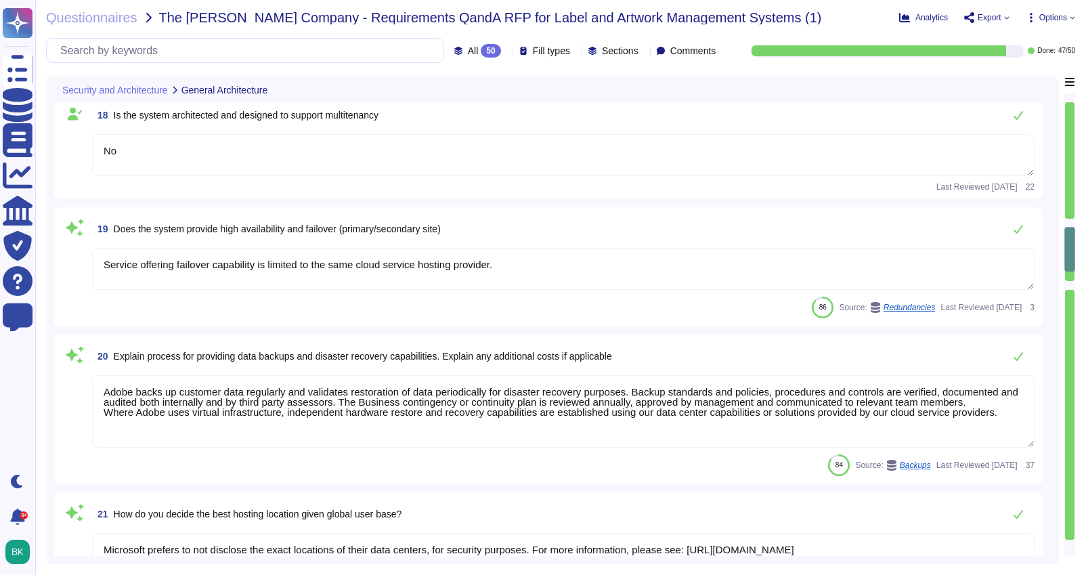
type textarea "Budgets for Adobe's products and services' infrastructure capacity are establis…"
type textarea "Adobe utilizes AES-256 bit encryption at rest and TLS v1.2 or higher for data i…"
type textarea "Adobe offers several APIs to its clients, enabling them to integrate Adobe serv…"
type textarea "Adobe Acrobat Premium is a software application that provides advanced tools fo…"
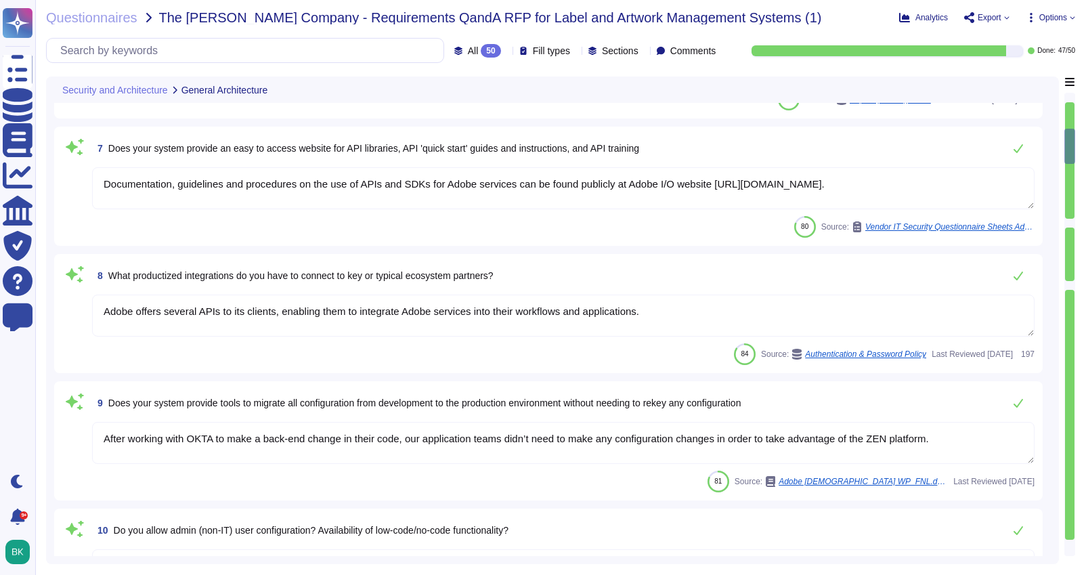
type textarea "Yes"
type textarea "Yes. Adobe generally has RESTful APIs for each cloud offering. Information on t…"
type textarea "Capacity and use data for all relevant components of our cloud service offering…"
type textarea "Documentation, guidelines and procedures on the use of APIs and SDKs for Adobe …"
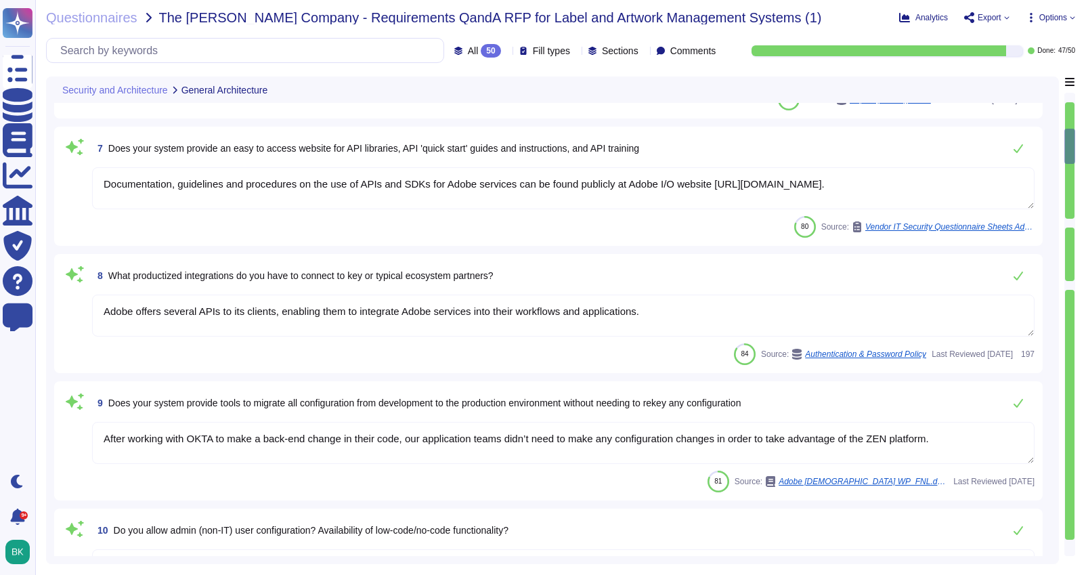
type textarea "Adobe offers several APIs to its clients, enabling them to integrate Adobe serv…"
type textarea "After working with OKTA to make a back-end change in their code, our applicatio…"
type textarea "Services and applications use IAM roles/profiles. Each application/service is o…"
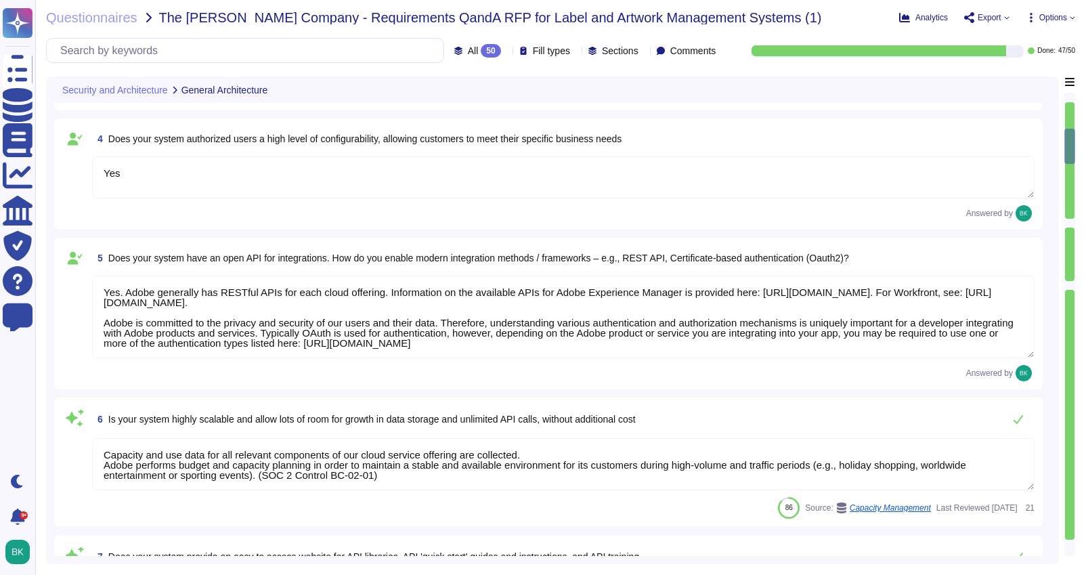
scroll to position [0, 0]
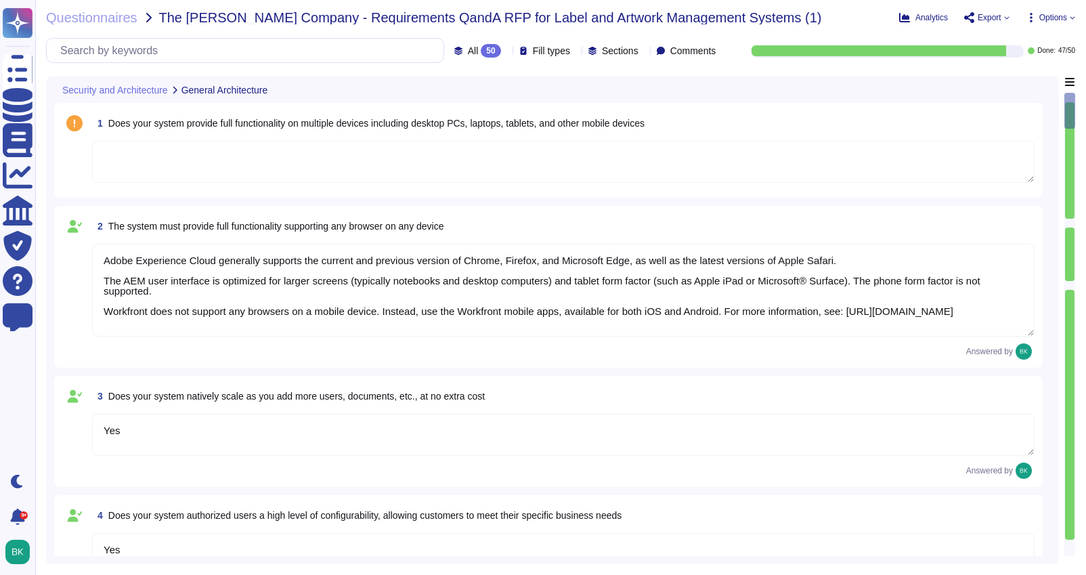
type textarea "Adobe Experience Cloud generally supports the current and previous version of C…"
click at [189, 147] on textarea at bounding box center [563, 162] width 942 height 42
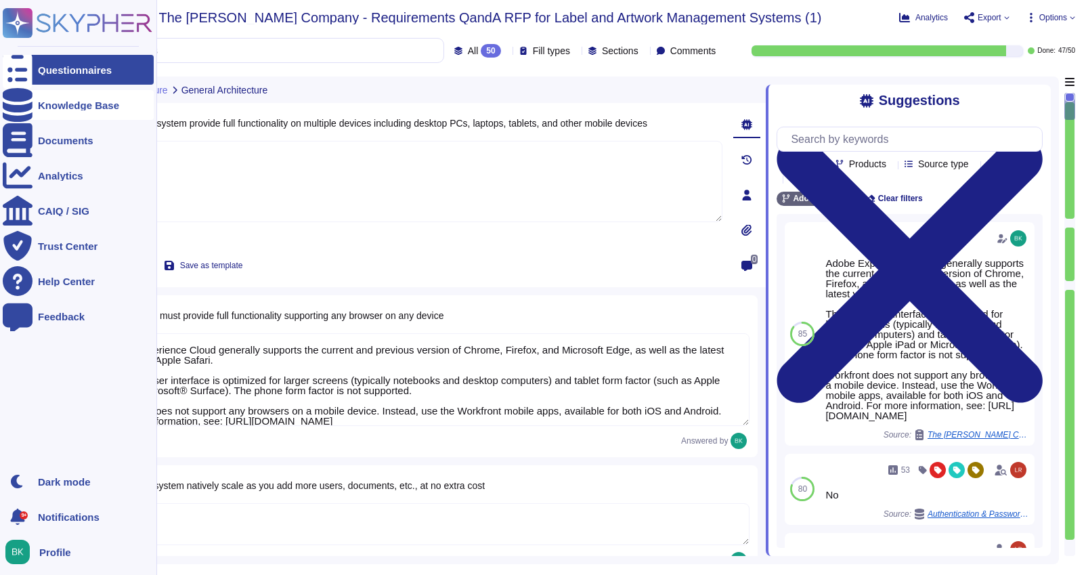
click at [22, 107] on icon at bounding box center [18, 105] width 30 height 34
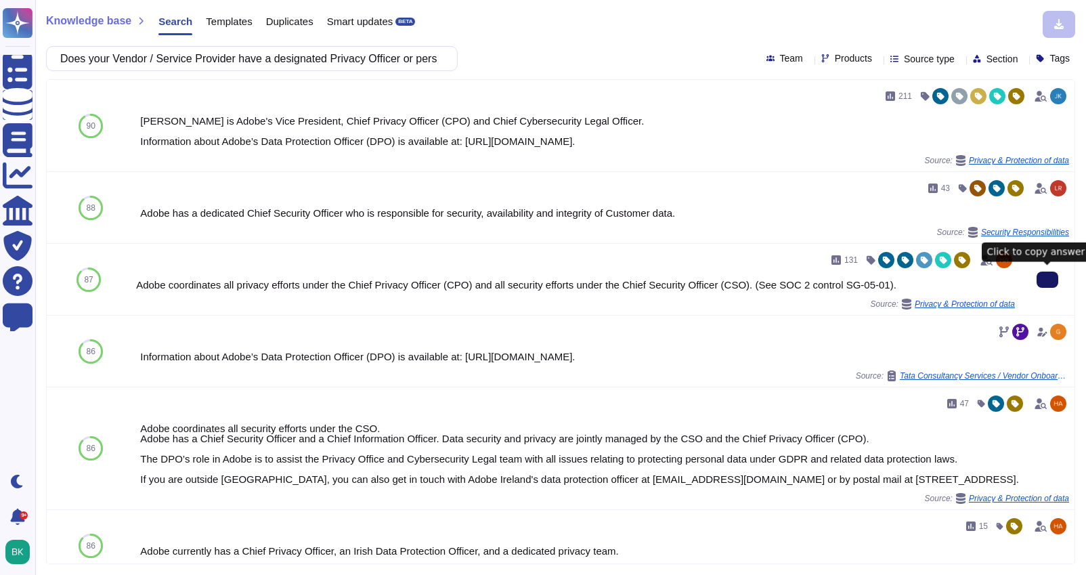
click at [1047, 280] on icon at bounding box center [1047, 280] width 0 height 0
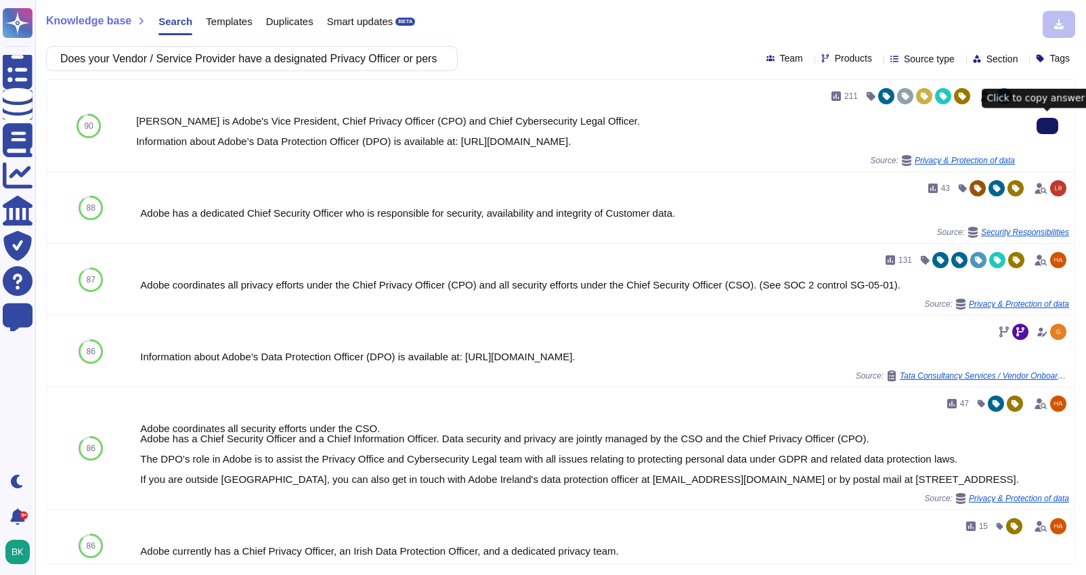
click at [1047, 126] on icon at bounding box center [1047, 126] width 0 height 0
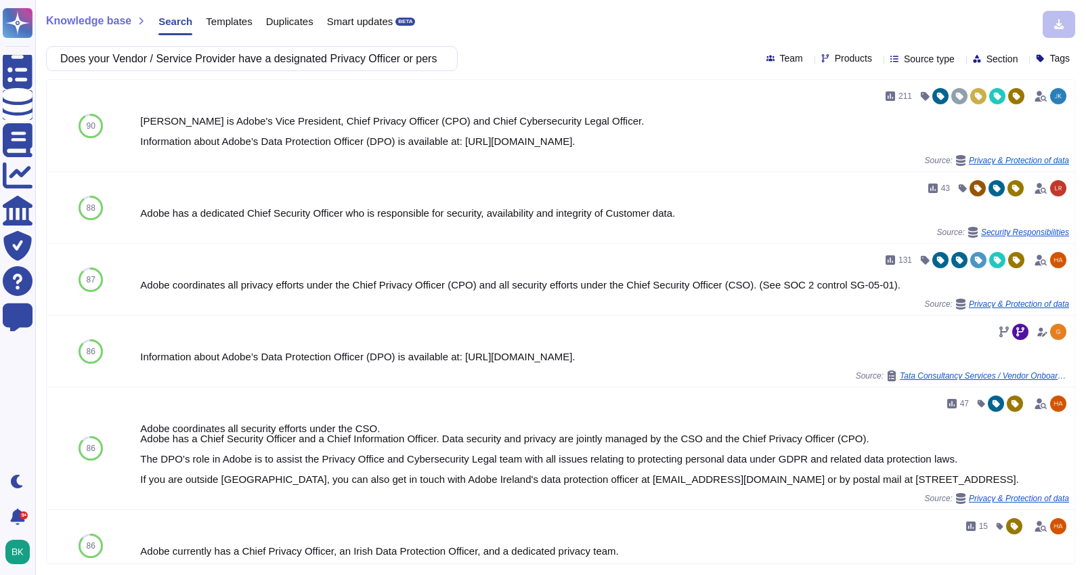
click at [227, 28] on div "Templates" at bounding box center [222, 24] width 60 height 27
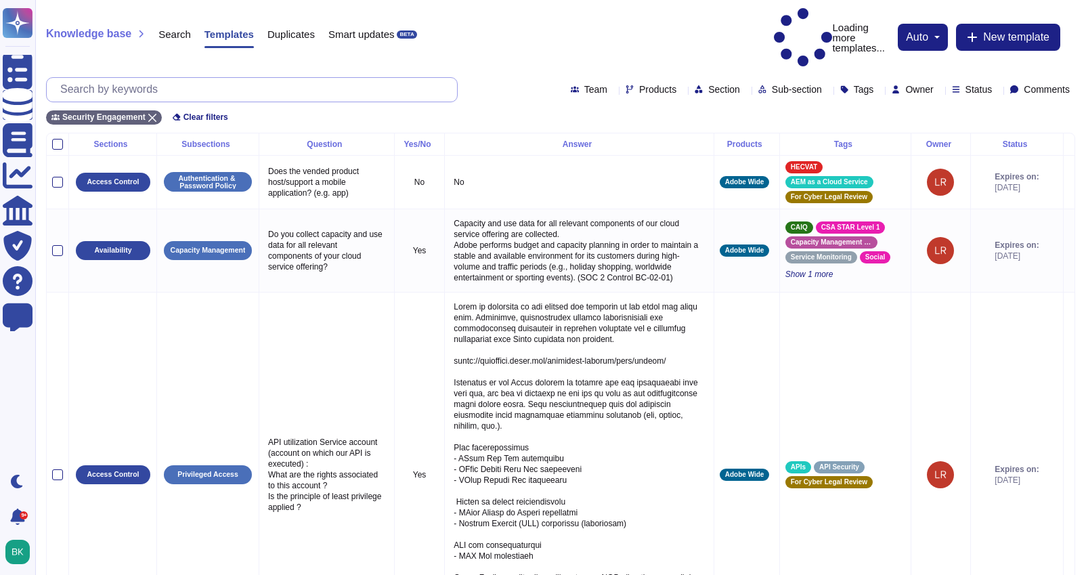
click at [219, 78] on input "text" at bounding box center [255, 90] width 404 height 24
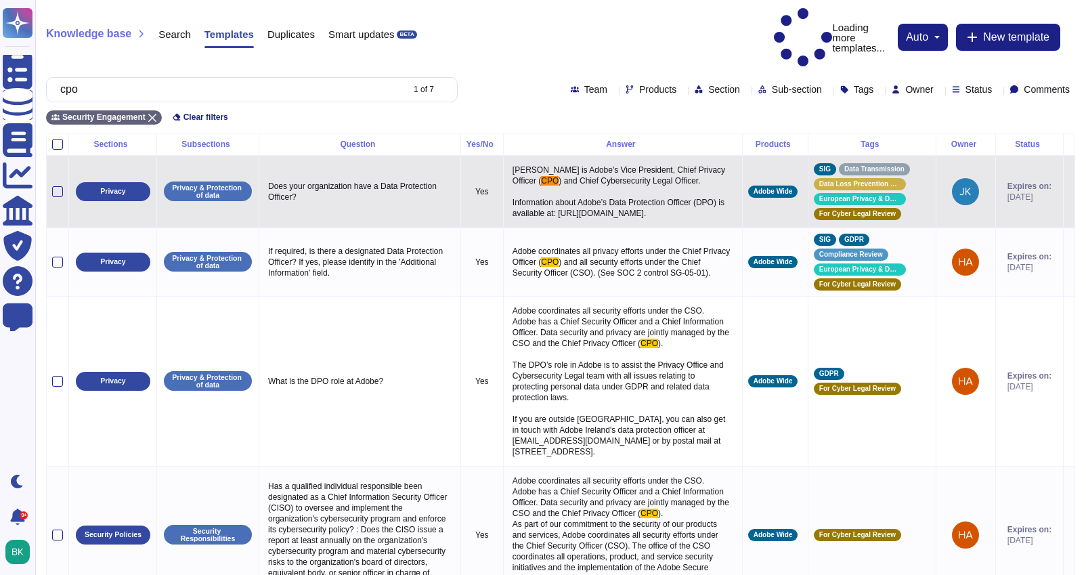
type input "cpo"
click at [1069, 192] on icon at bounding box center [1069, 192] width 0 height 0
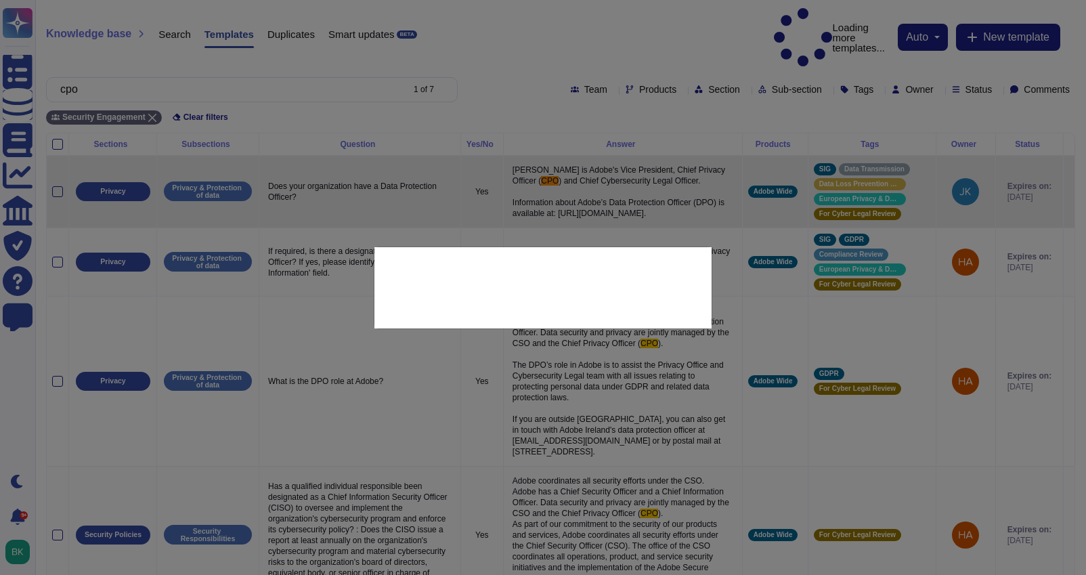
type textarea "Does your organization have a Data Protection Officer?"
type textarea "[PERSON_NAME] is Adobe's Vice President, Chief Privacy Officer (CPO) and Chief …"
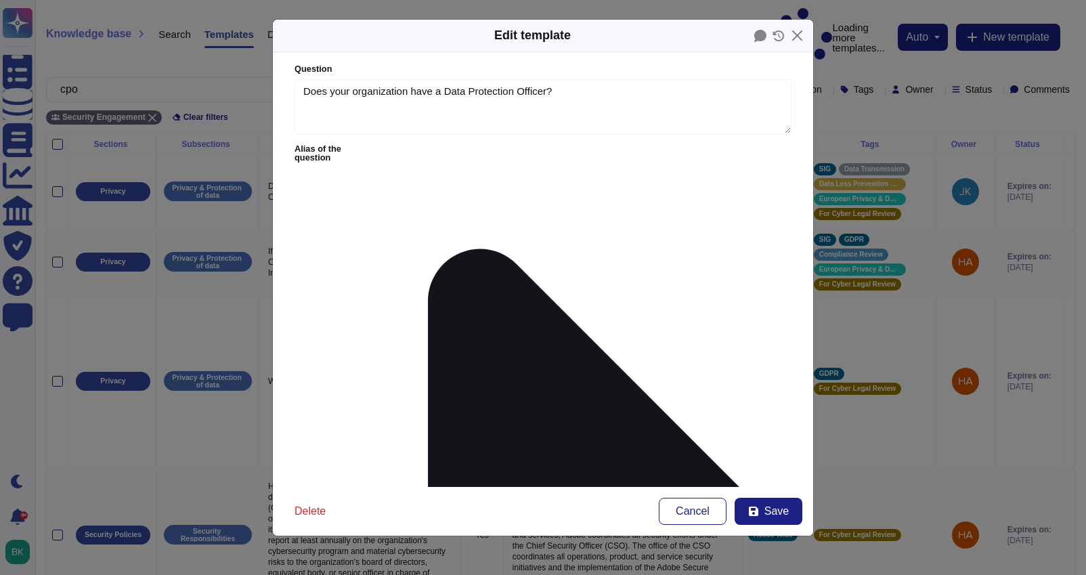
type textarea "Does your organization have a Data Protection Officer?"
type textarea "[PERSON_NAME] is Adobe's Vice President, Chief Privacy Officer (CPO) and Chief …"
click at [801, 35] on button "Close" at bounding box center [797, 35] width 21 height 21
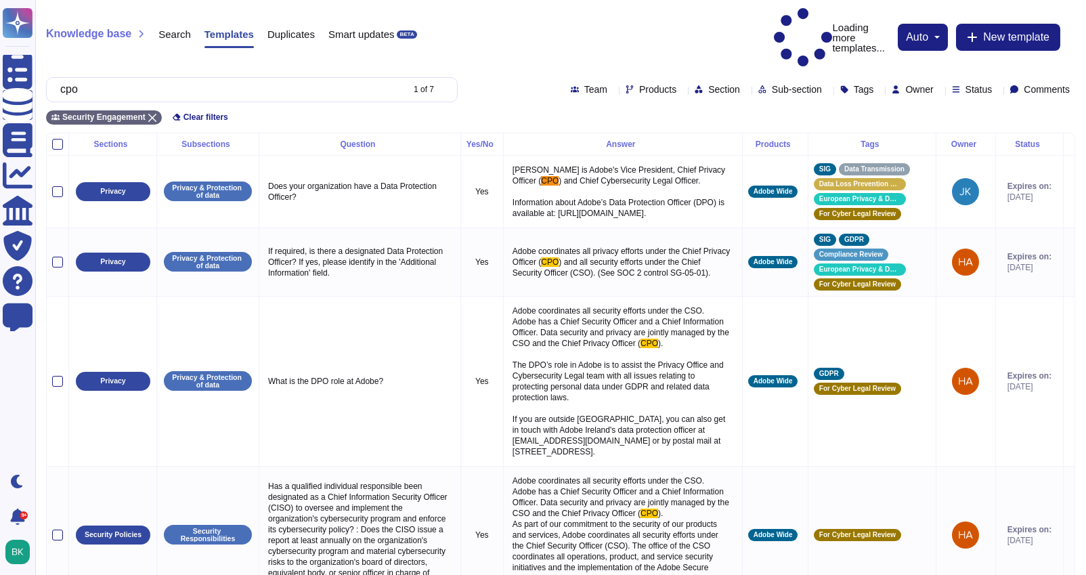
click at [177, 29] on span "Search" at bounding box center [174, 34] width 32 height 10
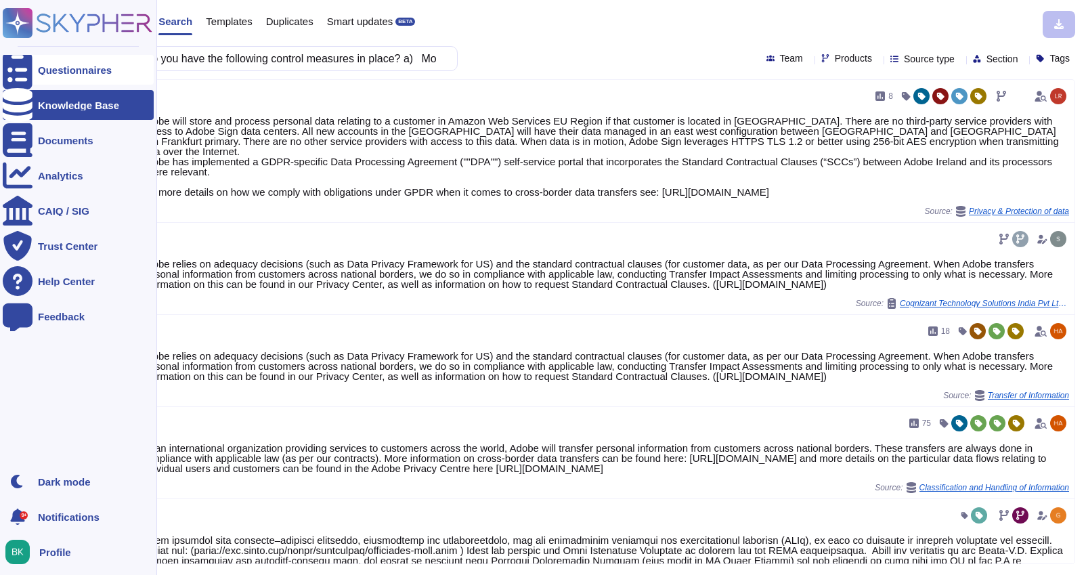
click at [56, 66] on div "Questionnaires" at bounding box center [75, 70] width 74 height 10
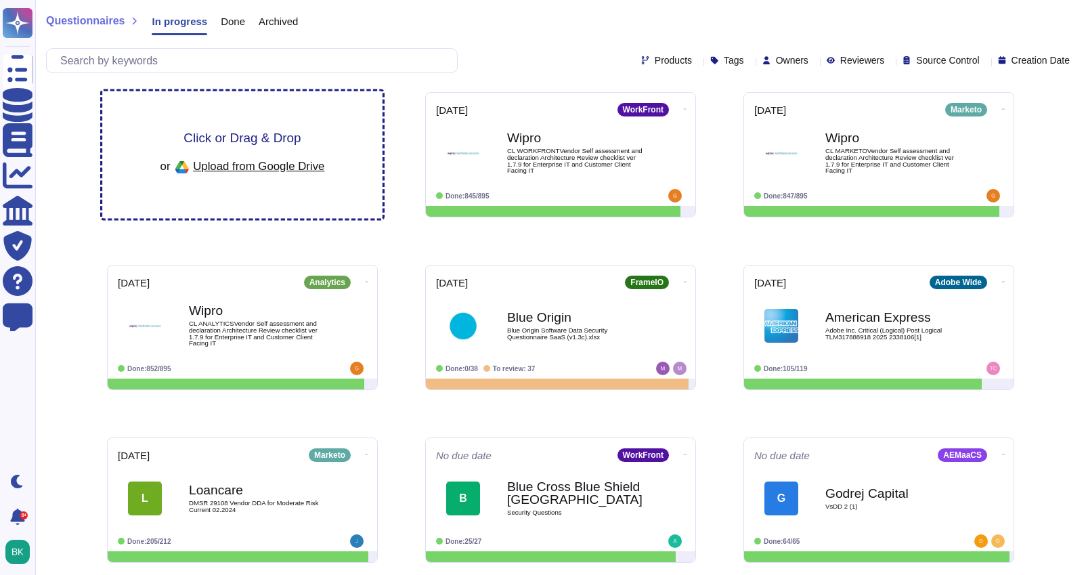
click at [265, 137] on span "Click or Drag & Drop" at bounding box center [241, 137] width 117 height 13
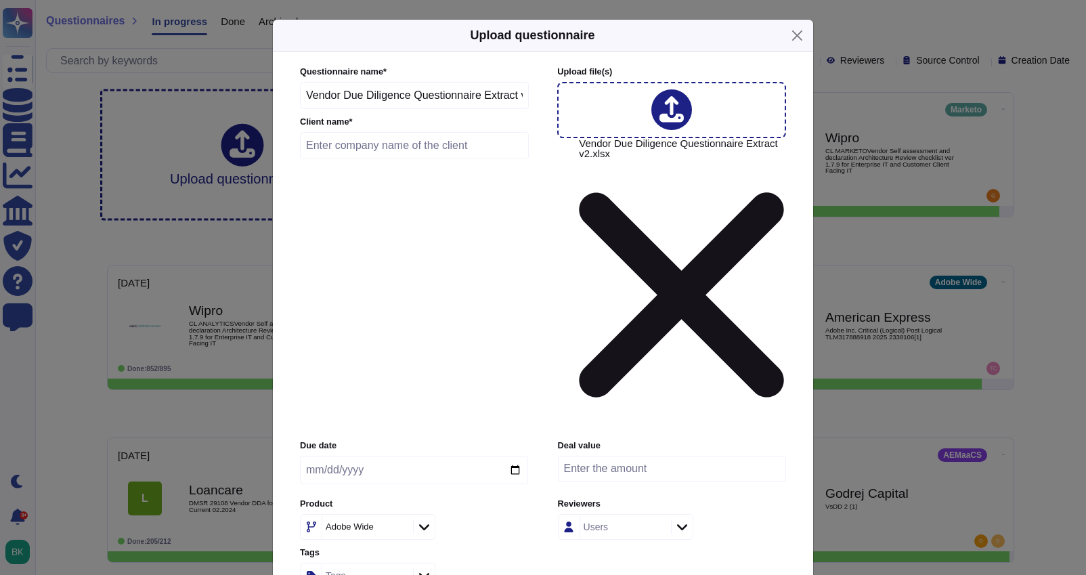
click at [354, 159] on input "text" at bounding box center [414, 145] width 229 height 27
type input "Manulife"
click at [515, 456] on input "date" at bounding box center [414, 470] width 228 height 28
type input "[DATE]"
click at [422, 524] on icon at bounding box center [424, 527] width 10 height 6
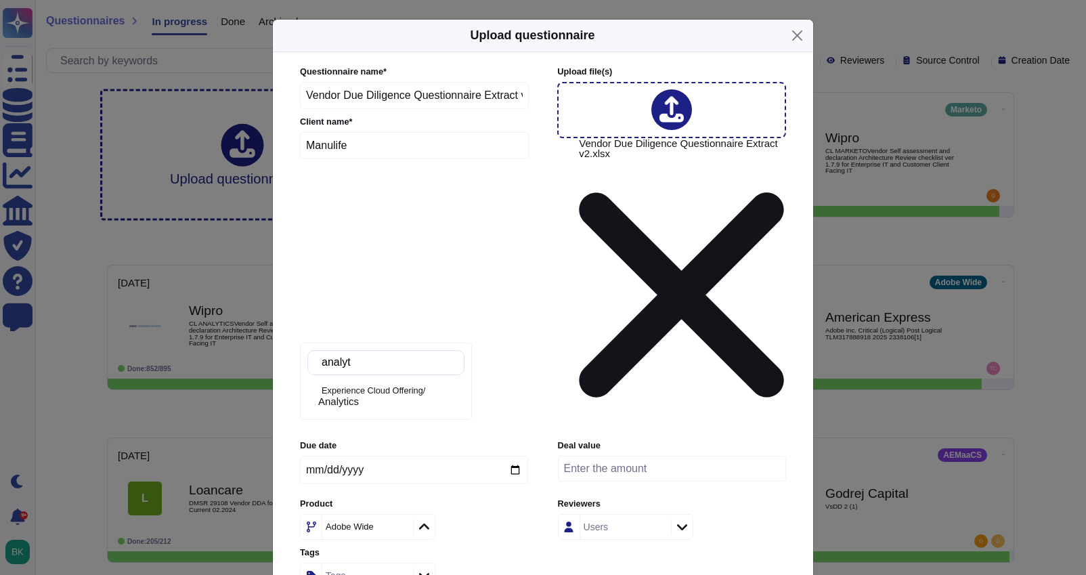
type input "analyti"
click at [359, 404] on span "Analytics" at bounding box center [338, 401] width 41 height 12
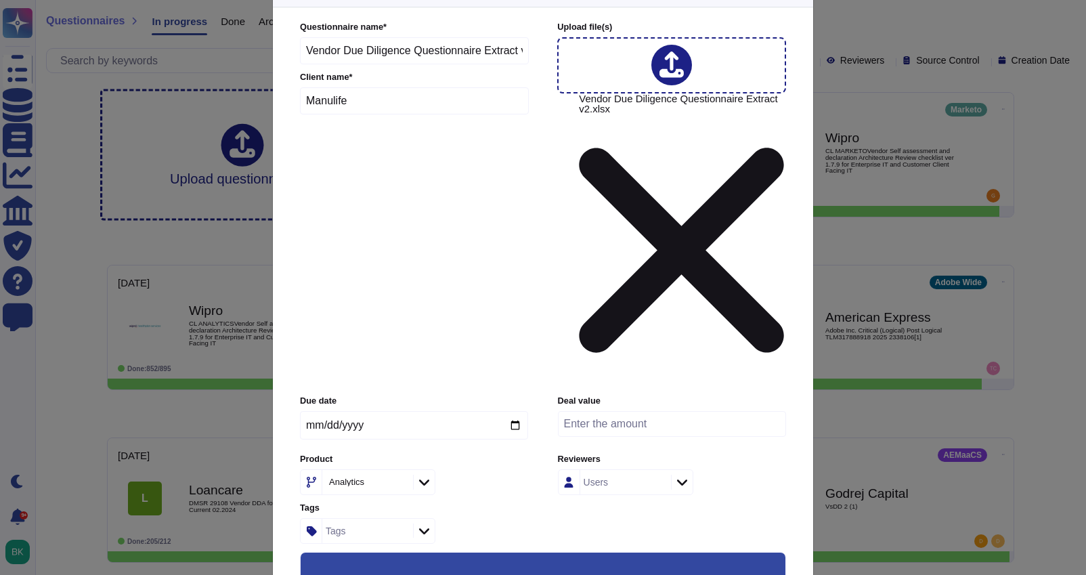
scroll to position [84, 0]
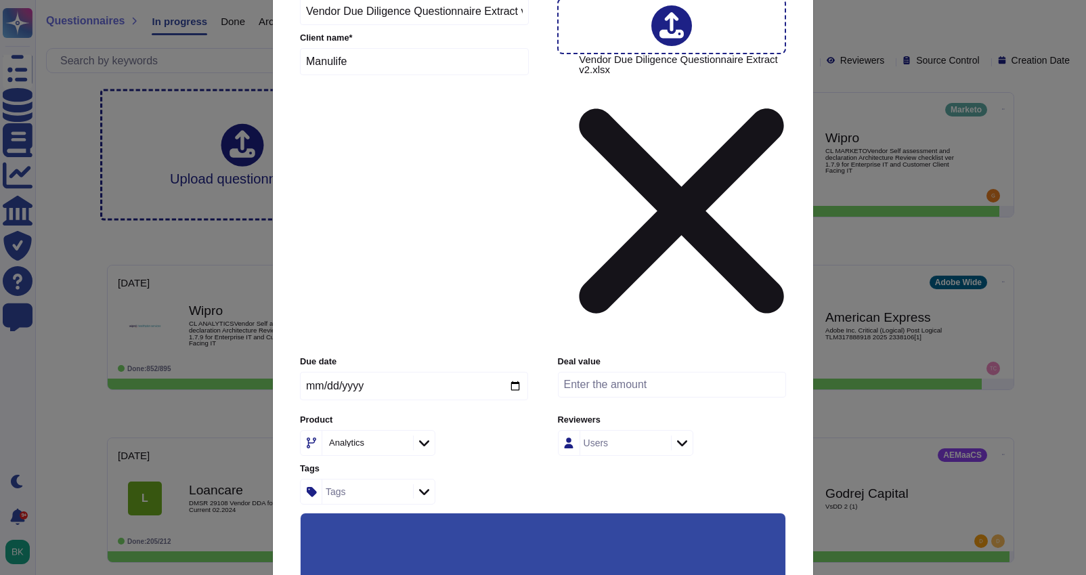
click at [0, 0] on input "Keep existing answers from the file" at bounding box center [0, 0] width 0 height 0
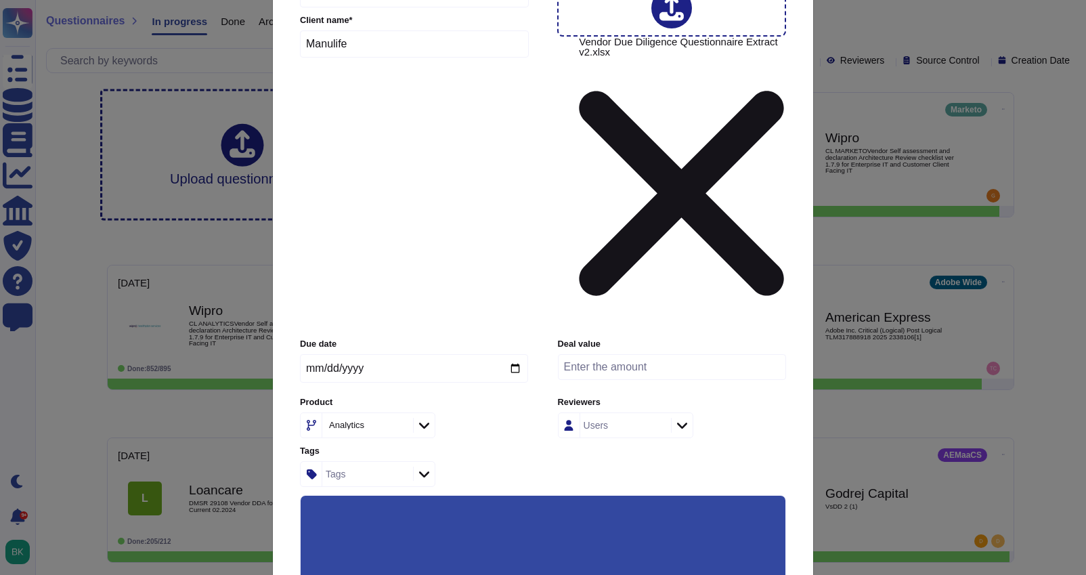
scroll to position [108, 0]
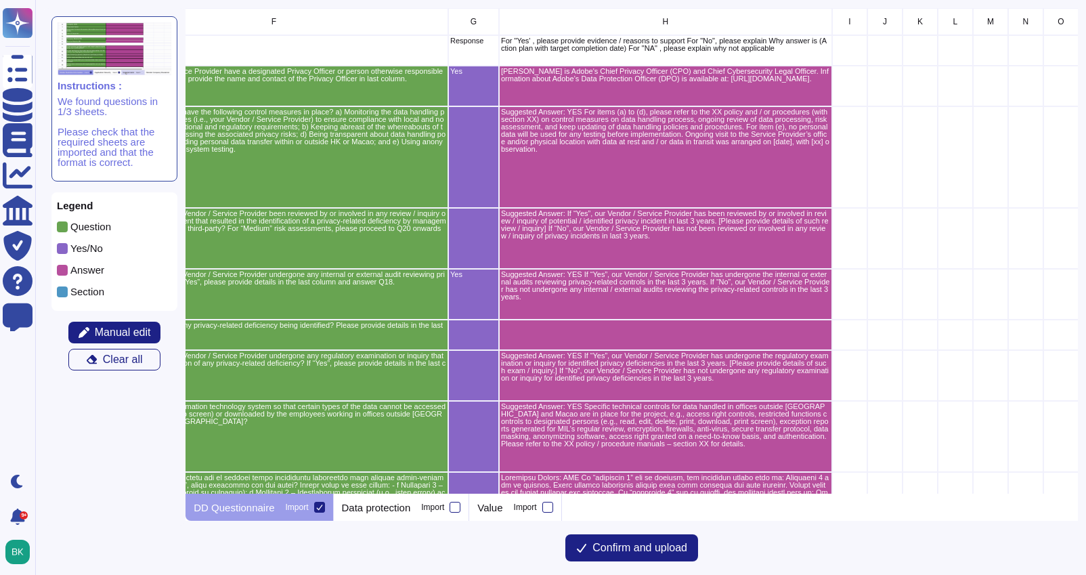
scroll to position [0, 250]
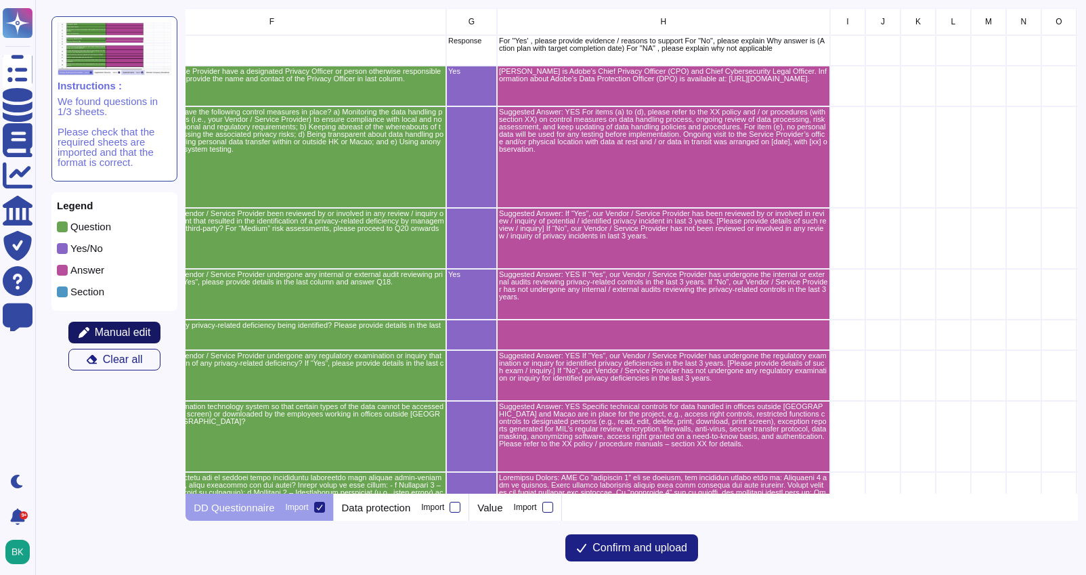
click at [113, 336] on span "Manual edit" at bounding box center [123, 332] width 56 height 11
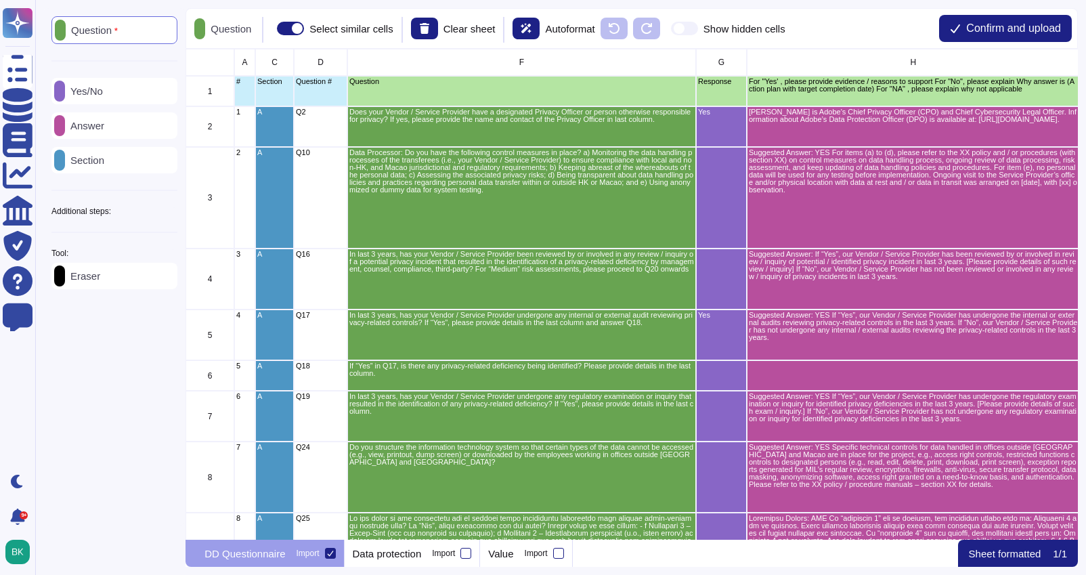
scroll to position [491, 892]
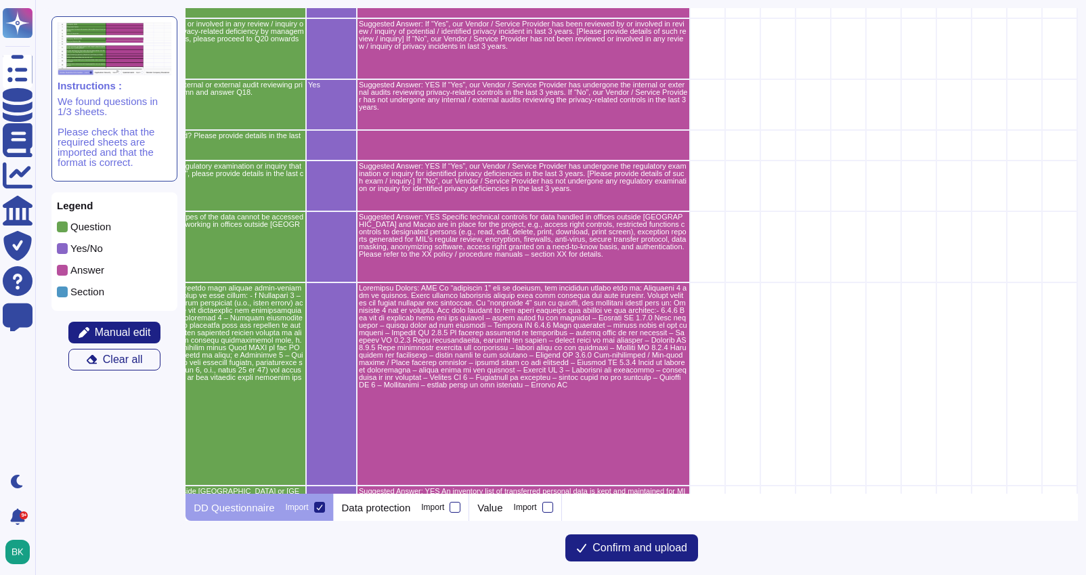
scroll to position [0, 390]
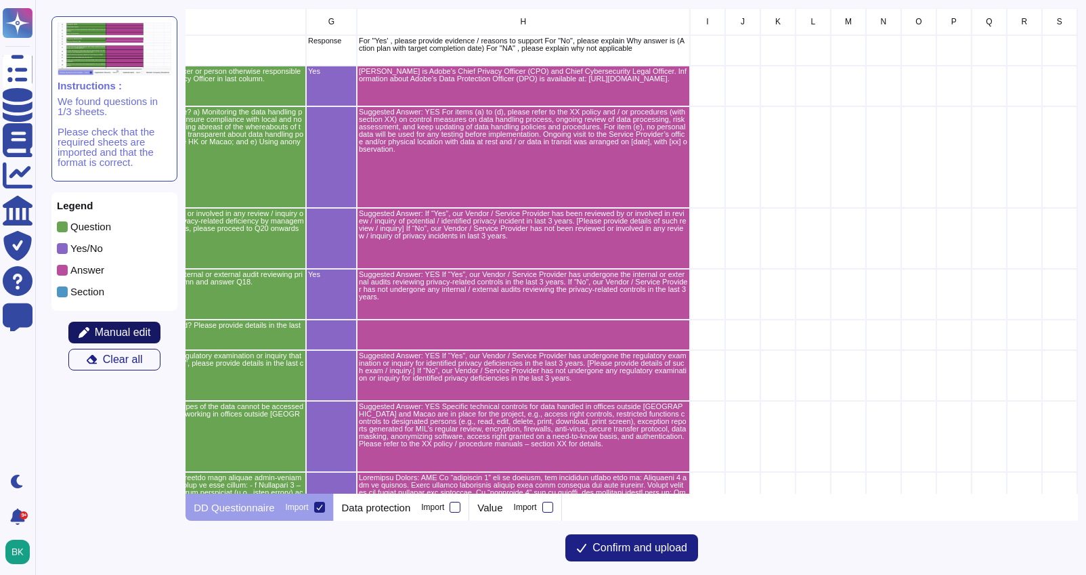
click at [108, 333] on span "Manual edit" at bounding box center [123, 332] width 56 height 11
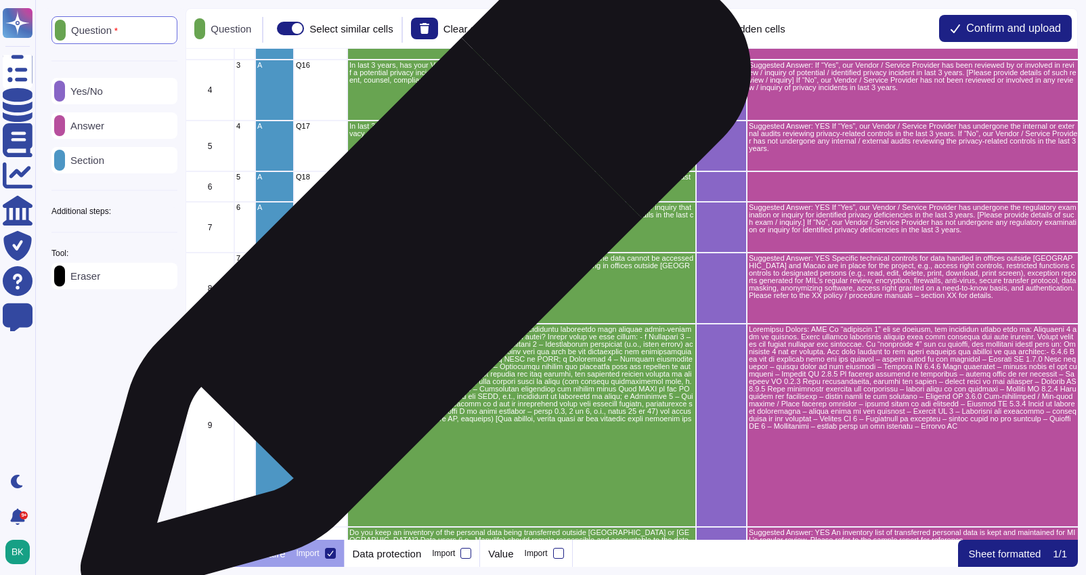
scroll to position [0, 0]
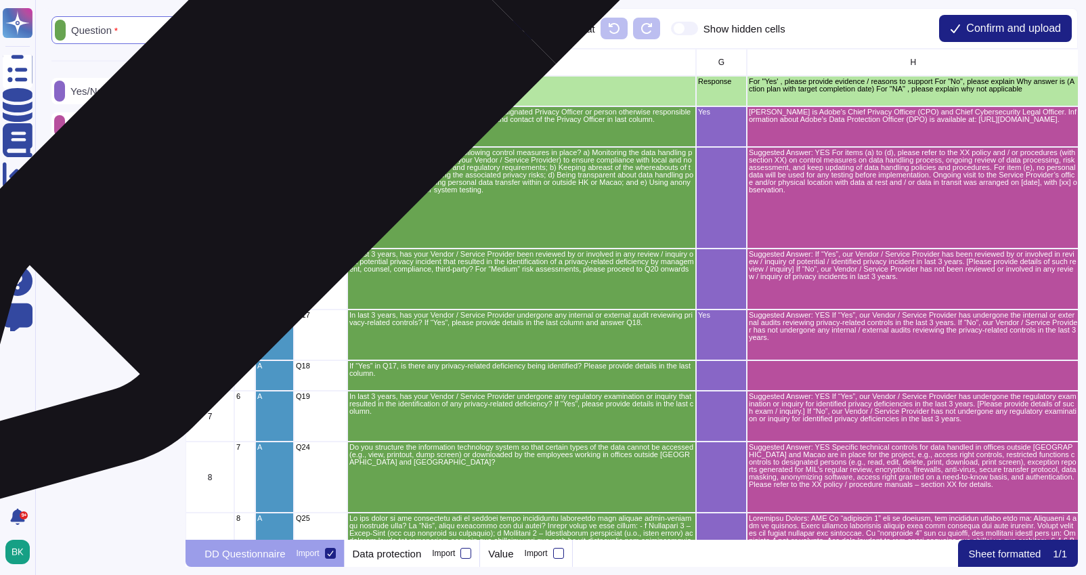
click at [280, 125] on div "A" at bounding box center [274, 126] width 39 height 41
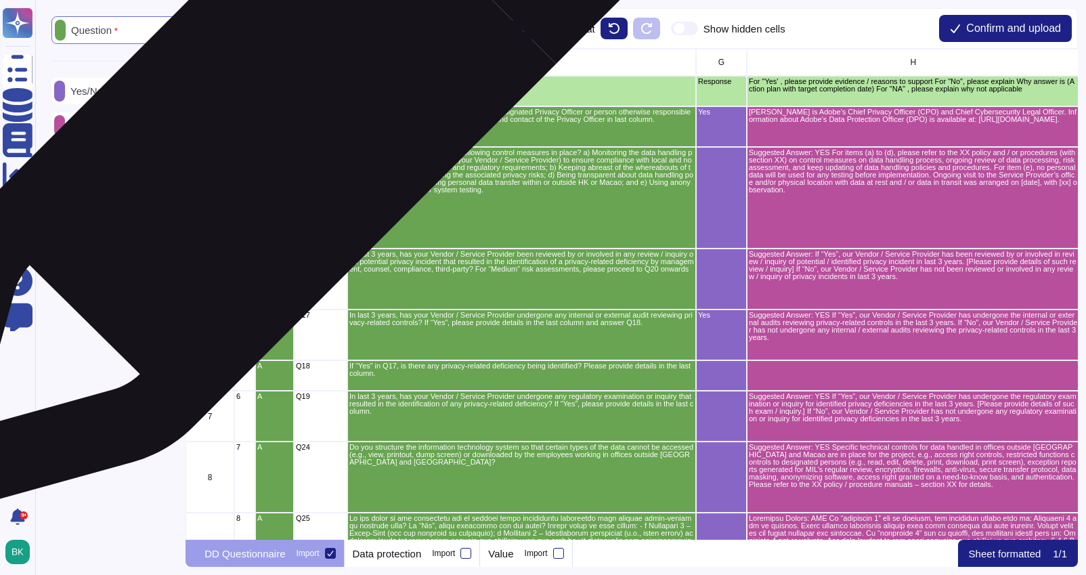
click at [280, 125] on div "A" at bounding box center [274, 126] width 39 height 41
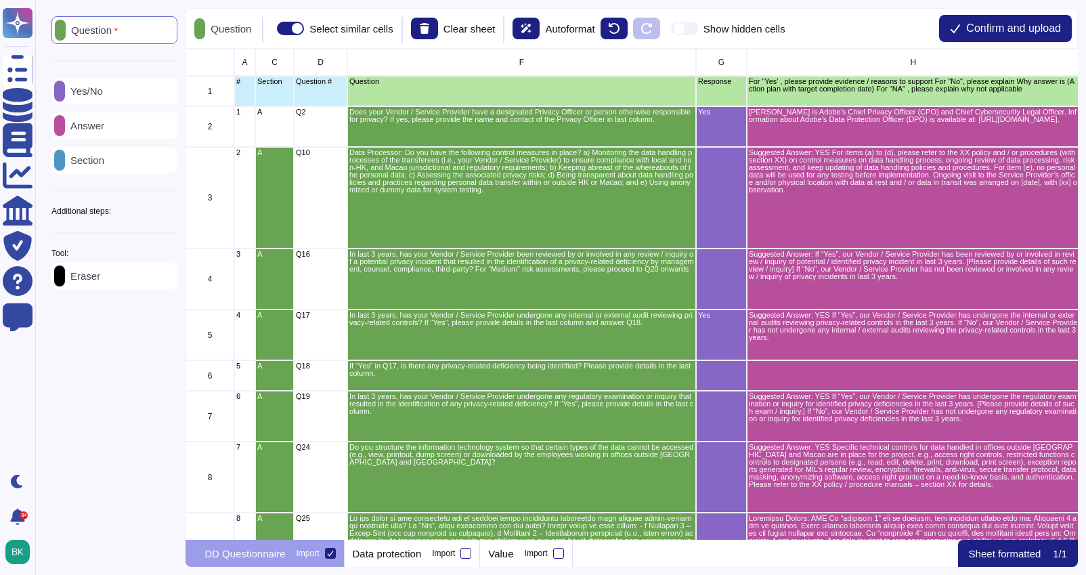
click at [118, 281] on div "Eraser" at bounding box center [114, 276] width 126 height 26
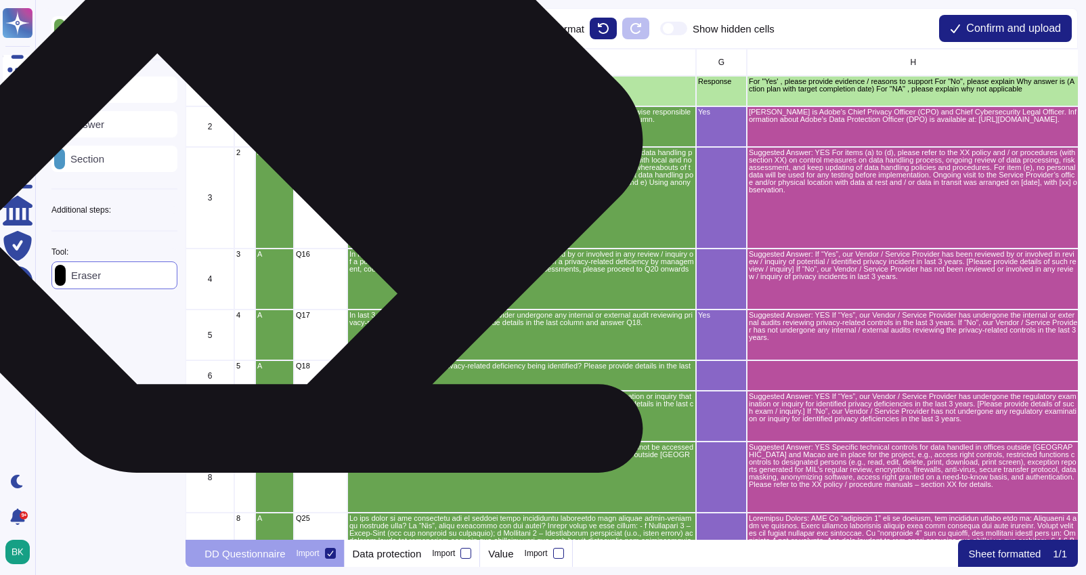
click at [283, 169] on div "A" at bounding box center [274, 198] width 39 height 102
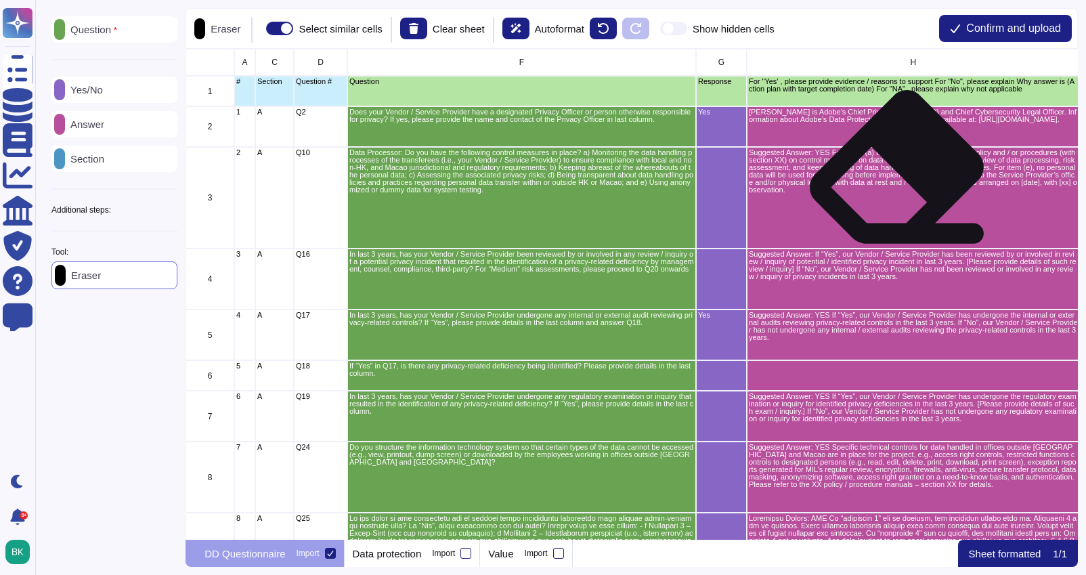
click at [896, 179] on p "Suggested Answer: YES For items (a) to (d), please refer to the XX policy and /…" at bounding box center [913, 171] width 329 height 45
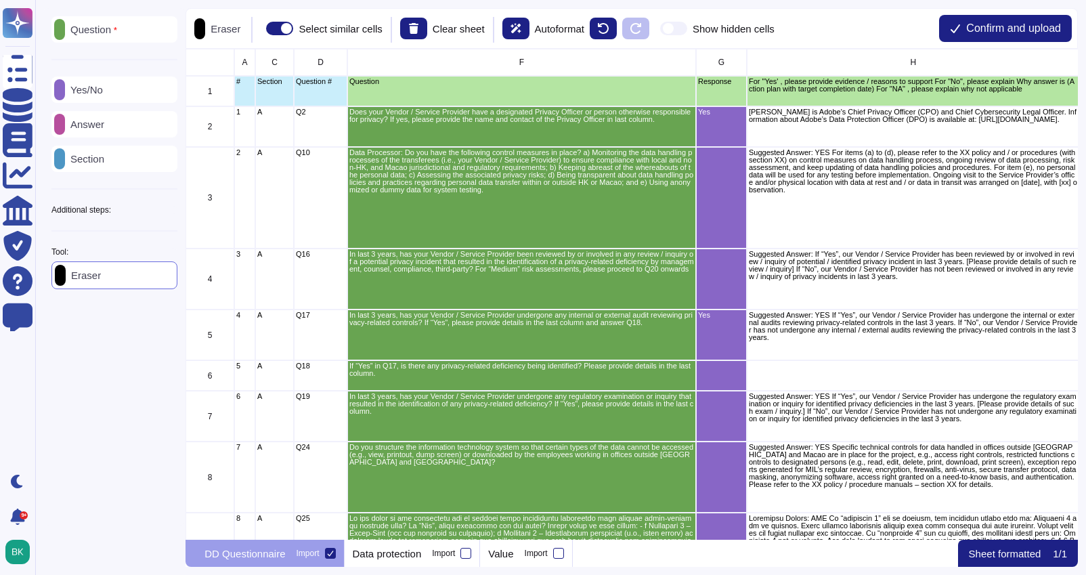
click at [101, 130] on div "Answer" at bounding box center [114, 124] width 126 height 26
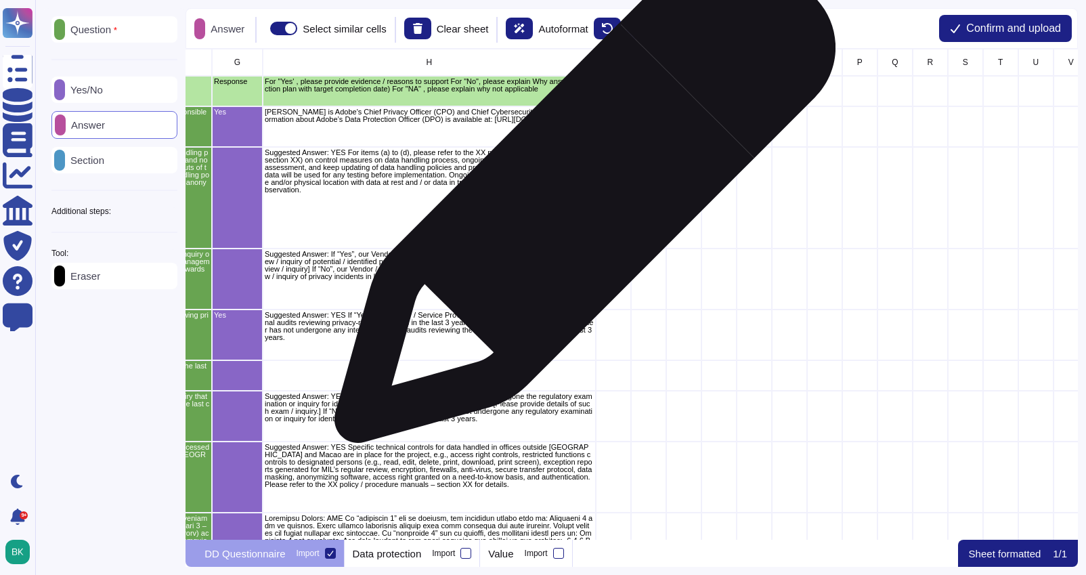
scroll to position [0, 494]
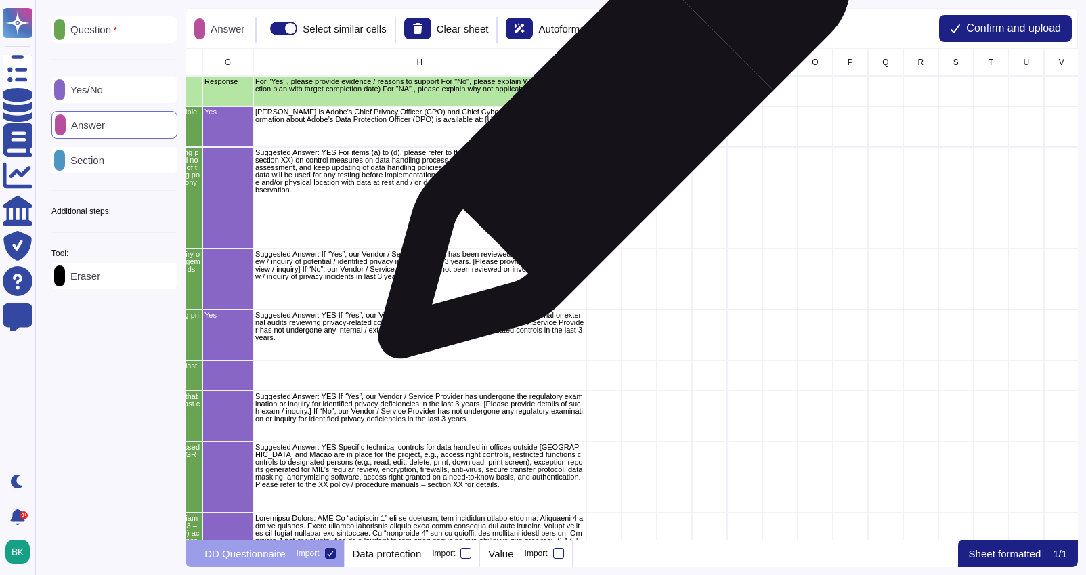
click at [609, 129] on div "grid" at bounding box center [603, 126] width 35 height 41
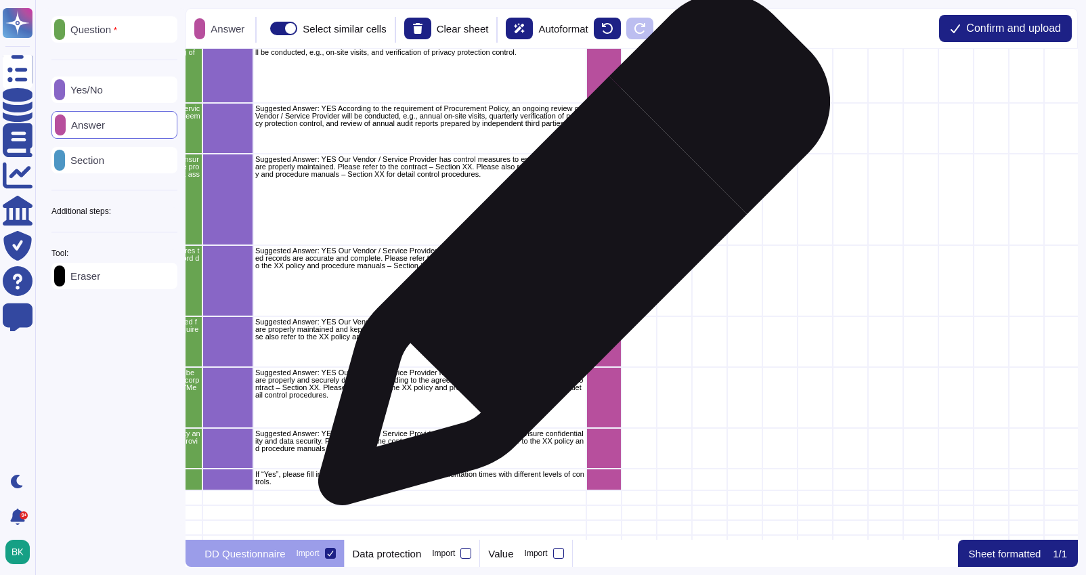
scroll to position [839, 494]
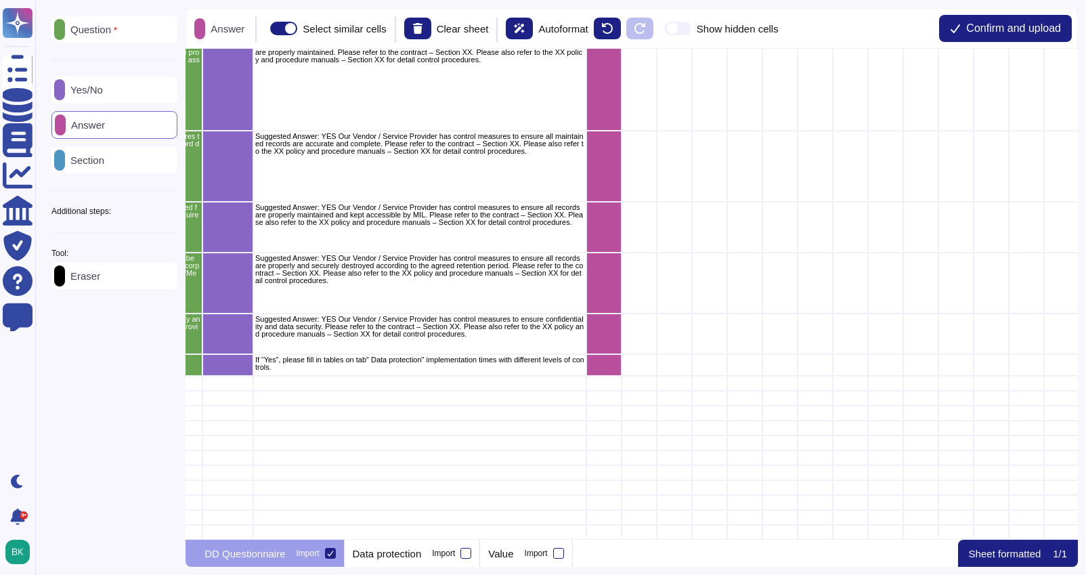
click at [131, 209] on div "Additional steps:" at bounding box center [114, 211] width 126 height 8
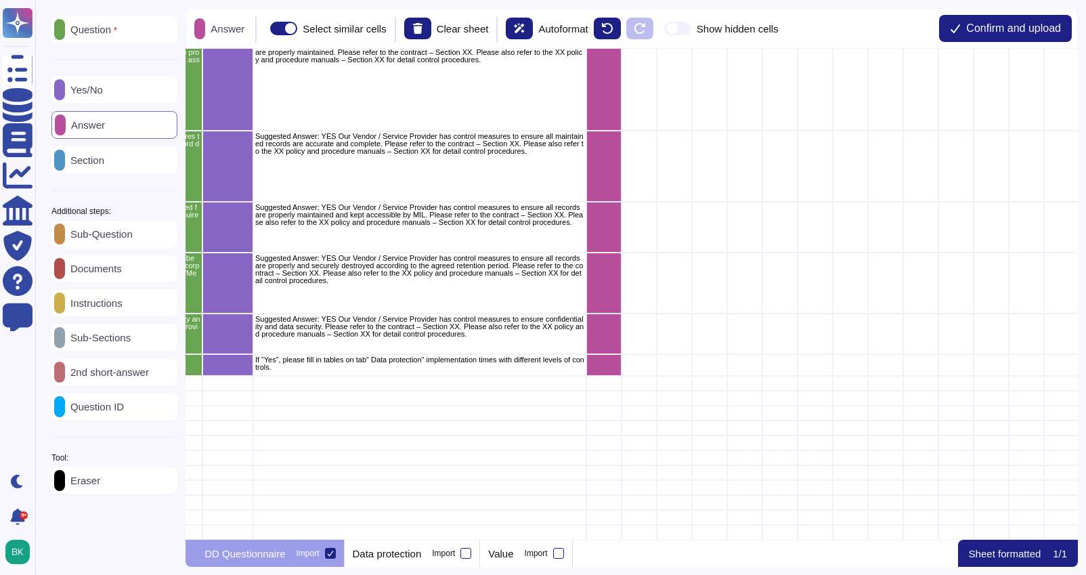
click at [104, 308] on p "Instructions" at bounding box center [94, 303] width 58 height 10
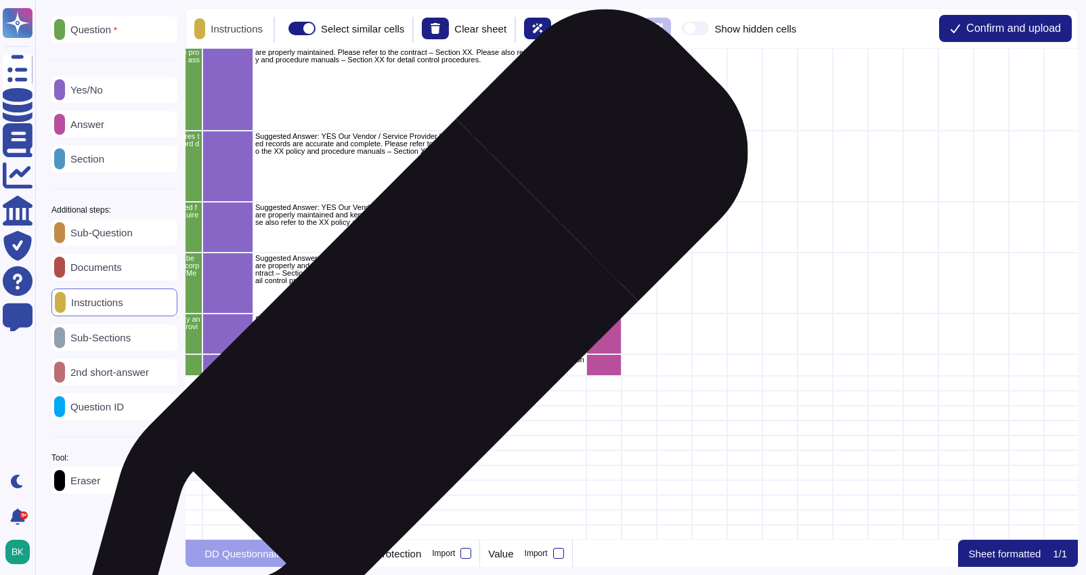
click at [404, 354] on div "If “Yes”, please fill in tables on tab" Data protection" implementation times w…" at bounding box center [419, 365] width 333 height 22
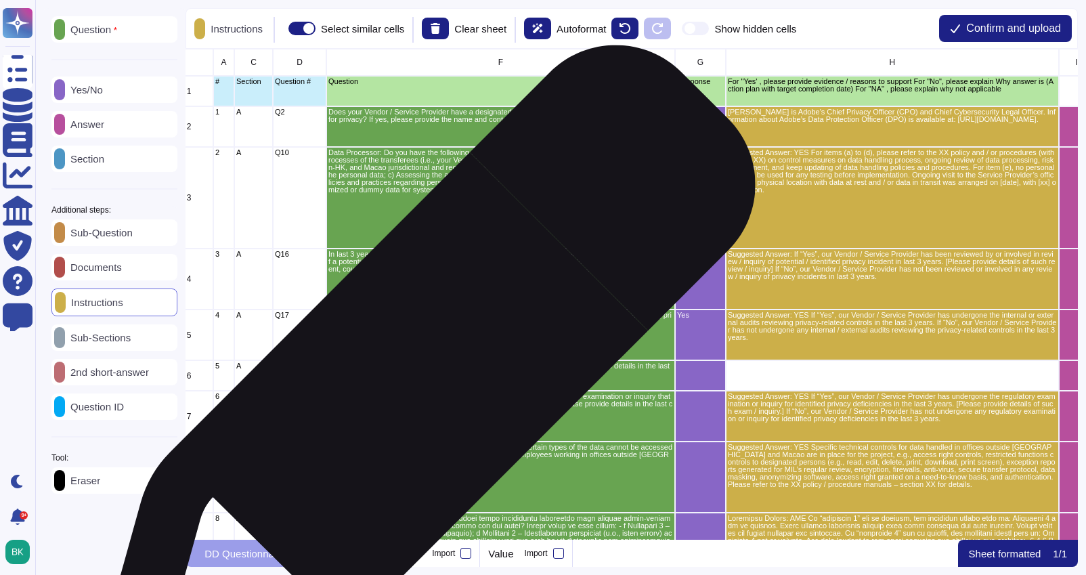
scroll to position [0, 0]
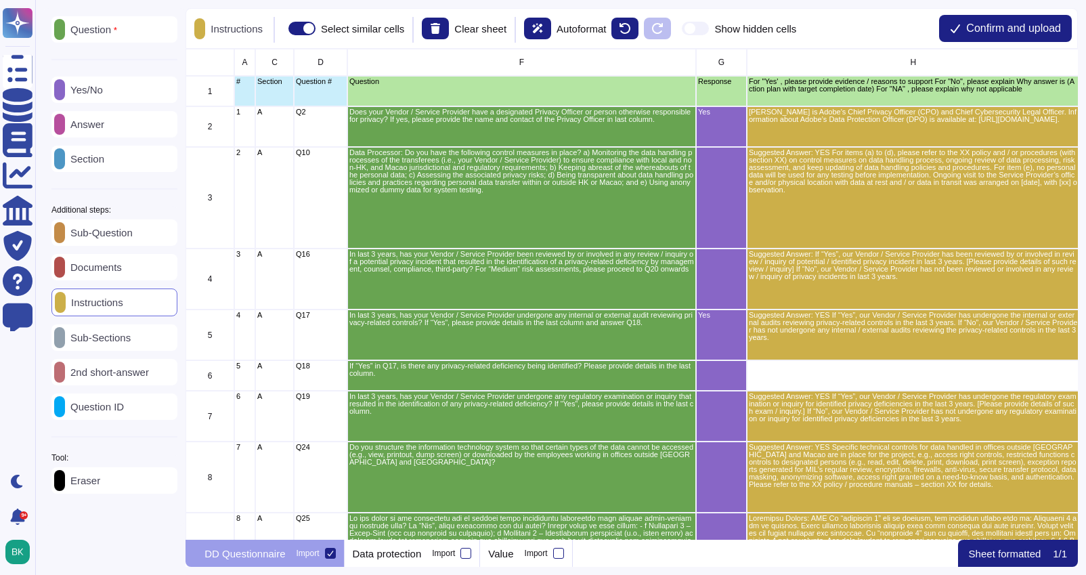
click at [113, 244] on div "Sub-Question" at bounding box center [114, 232] width 126 height 26
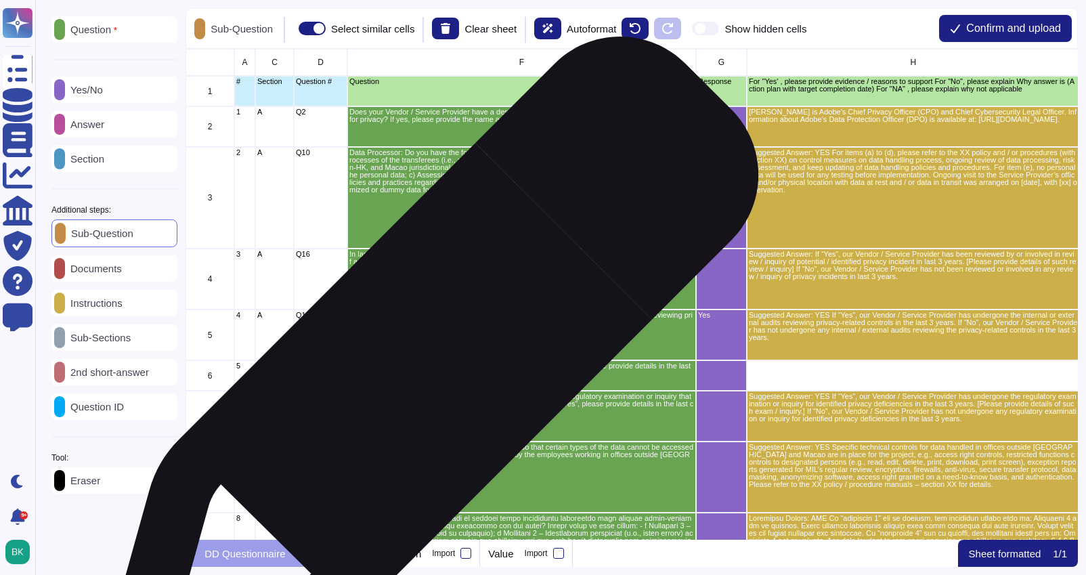
click at [425, 371] on p "If “Yes” in Q17, is there any privacy-related deficiency being identified? Plea…" at bounding box center [521, 369] width 345 height 15
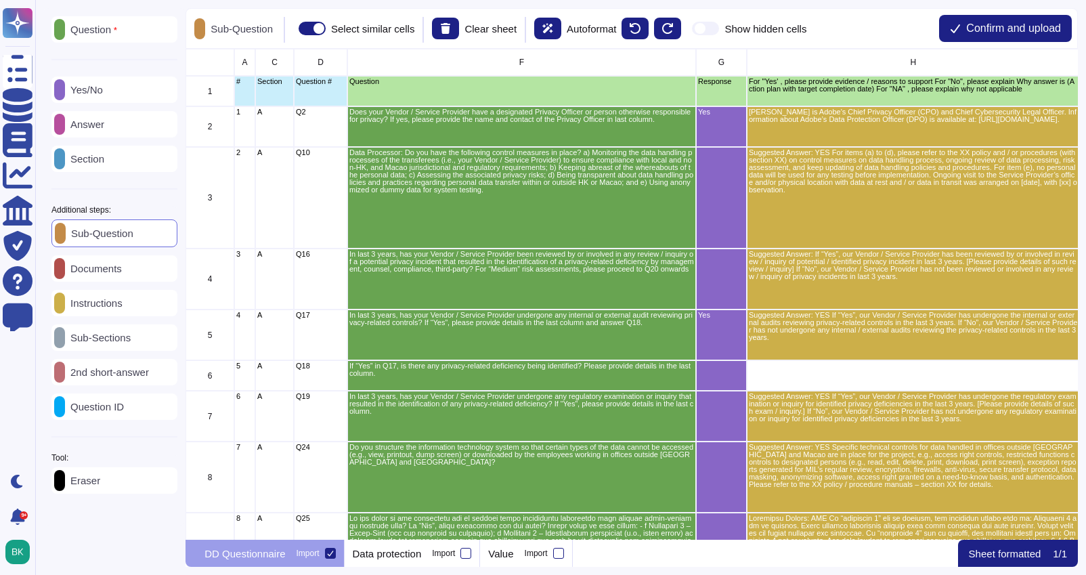
click at [103, 230] on div "Sub-Question" at bounding box center [114, 233] width 126 height 28
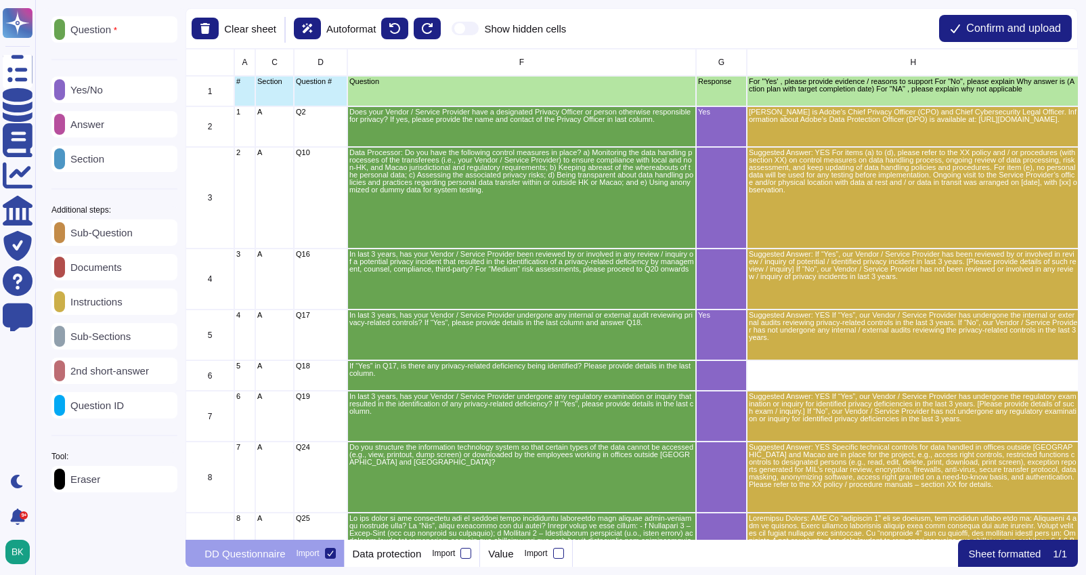
click at [92, 234] on p "Sub-Question" at bounding box center [99, 232] width 68 height 10
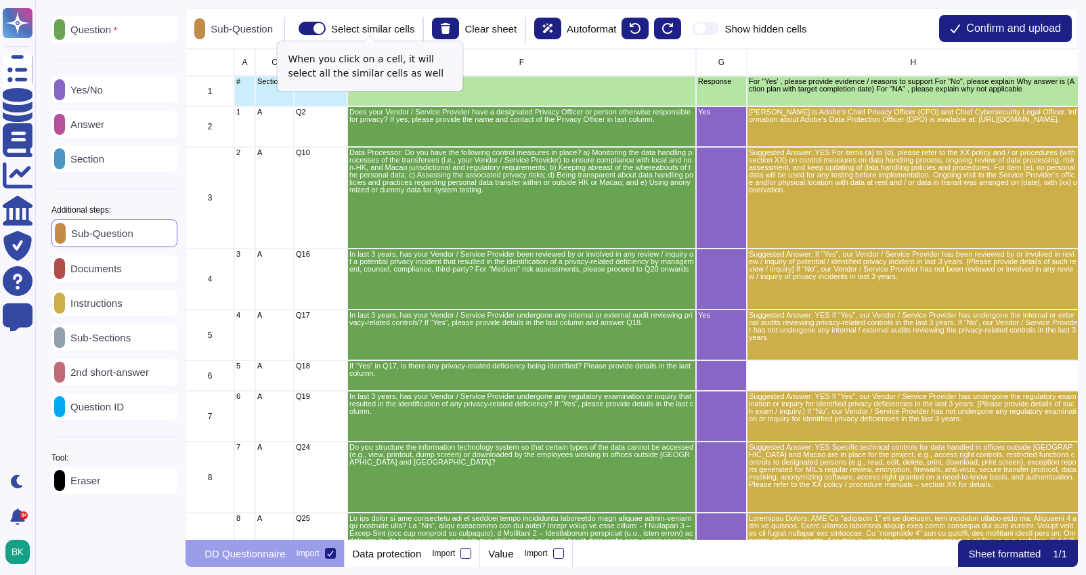
click at [326, 29] on span at bounding box center [312, 29] width 27 height 14
click at [293, 28] on input "Select similar cells" at bounding box center [293, 28] width 0 height 0
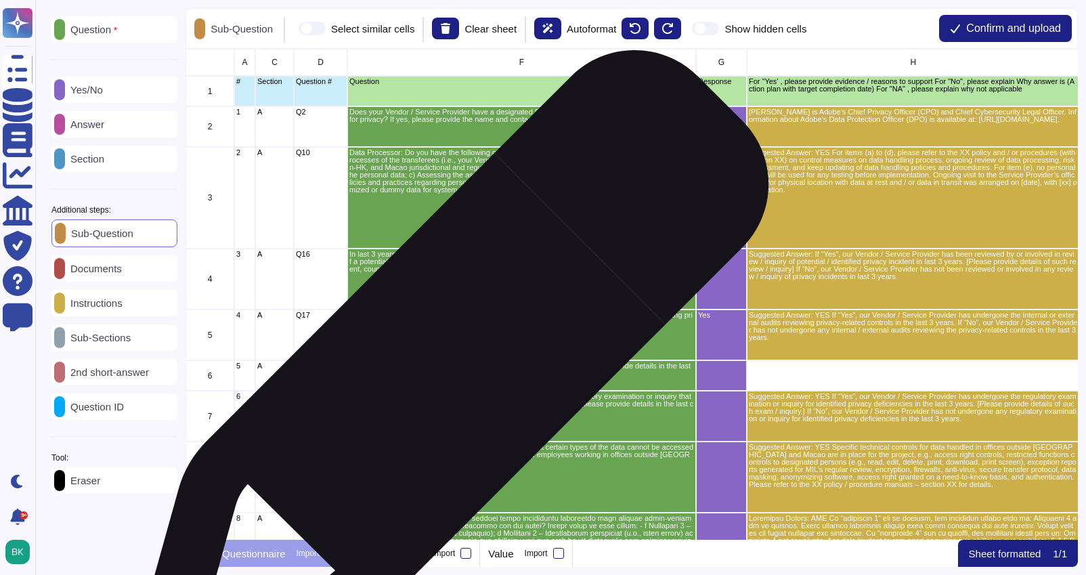
click at [446, 374] on p "If “Yes” in Q17, is there any privacy-related deficiency being identified? Plea…" at bounding box center [521, 369] width 345 height 15
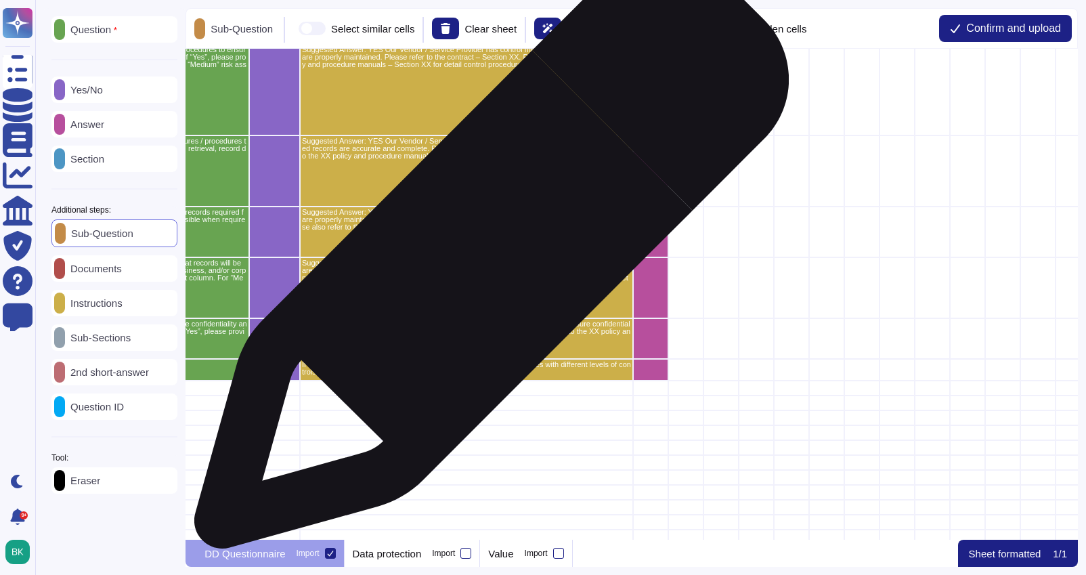
scroll to position [839, 447]
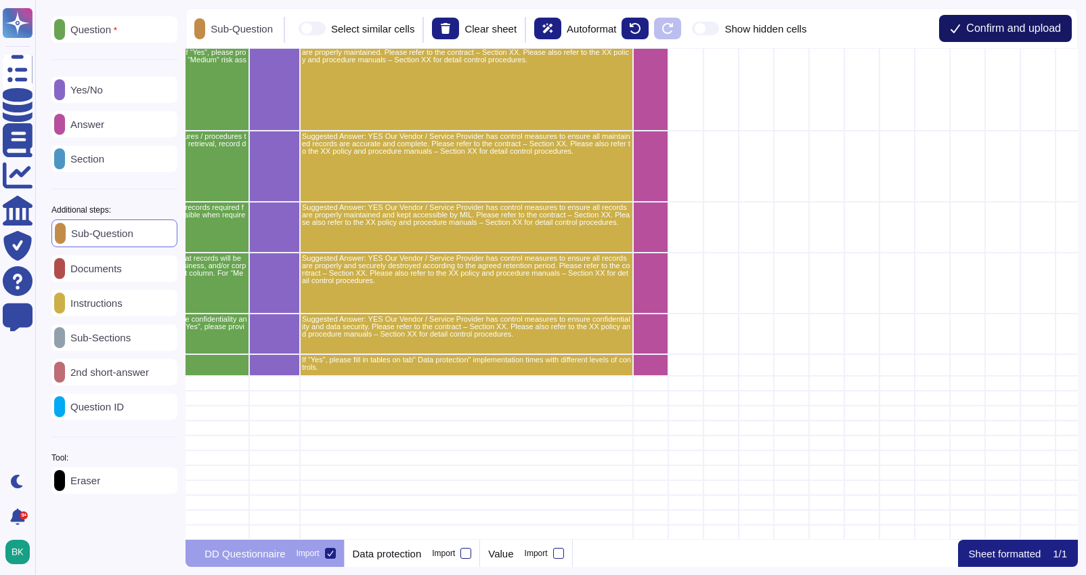
click at [991, 26] on span "Confirm and upload" at bounding box center [1013, 28] width 95 height 11
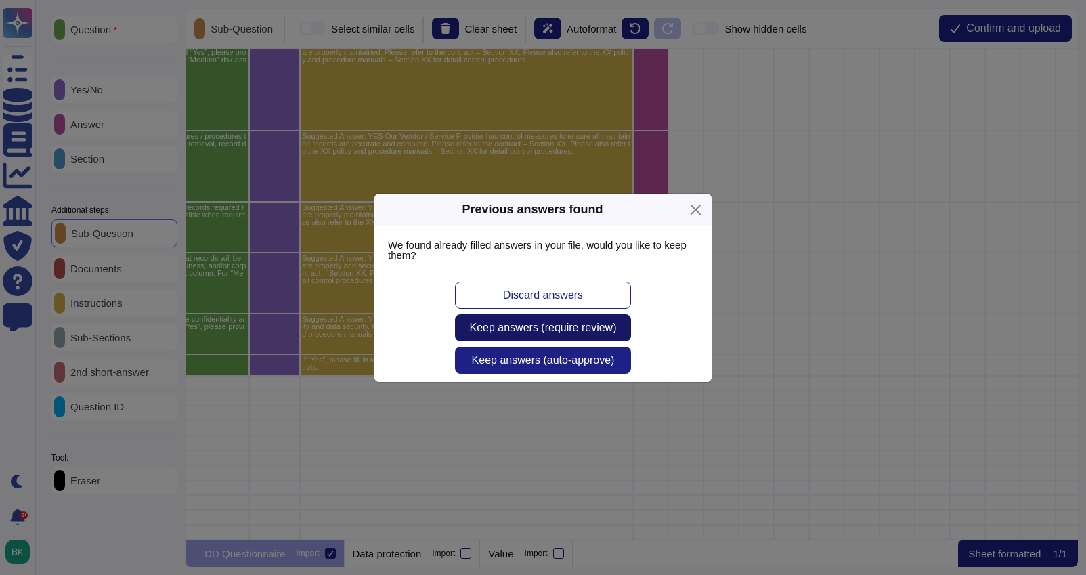
click at [544, 334] on button "Keep answers (require review)" at bounding box center [543, 327] width 176 height 27
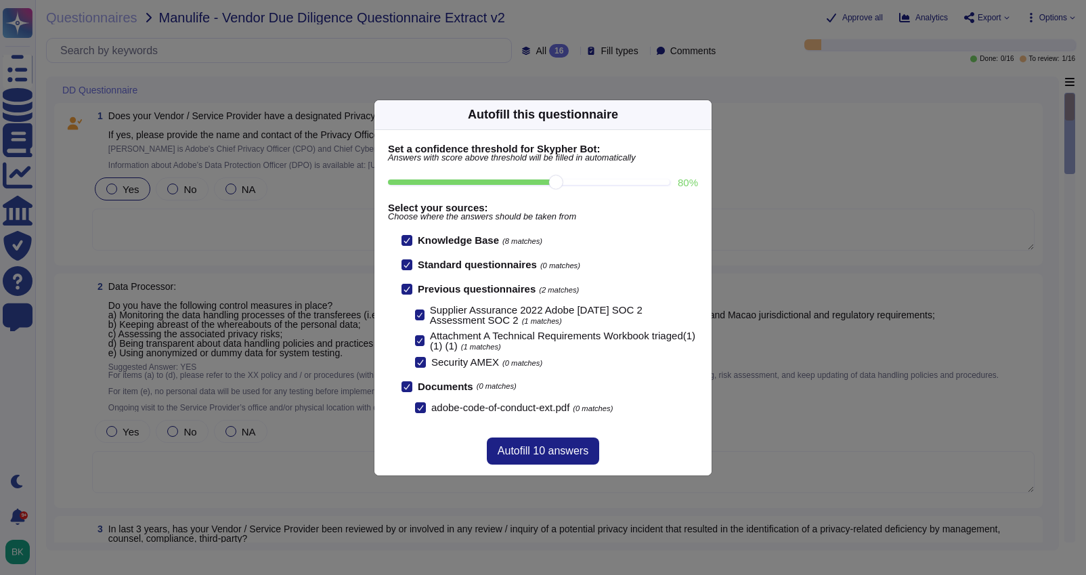
click at [600, 185] on input "80 %" at bounding box center [529, 181] width 282 height 5
click at [559, 179] on input "80 %" at bounding box center [529, 181] width 282 height 5
click at [664, 185] on input "80 %" at bounding box center [529, 181] width 282 height 5
click at [547, 179] on input "80 %" at bounding box center [529, 181] width 282 height 5
type input "80"
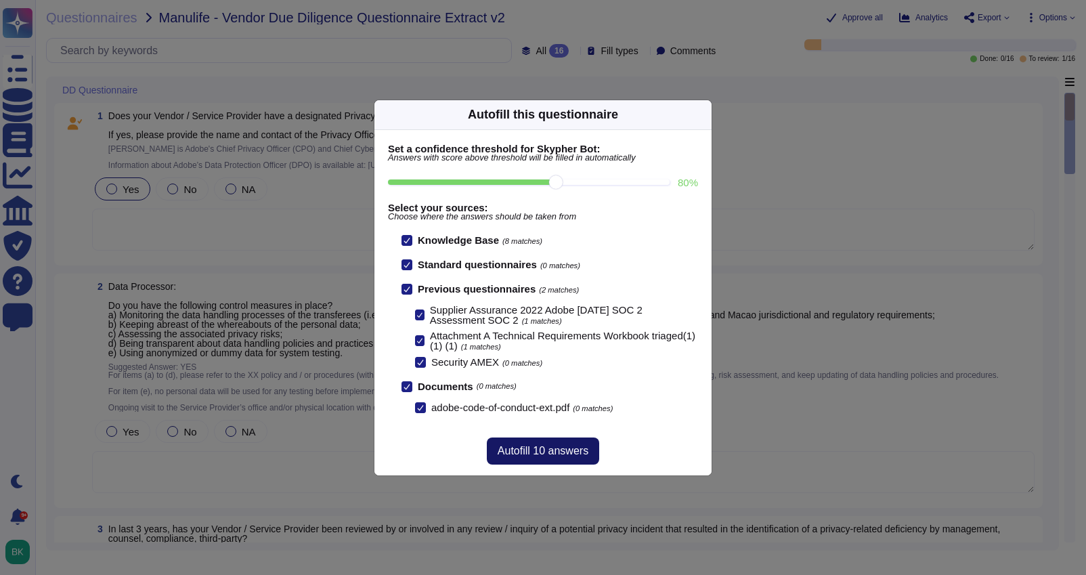
click at [548, 448] on span "Autofill 10 answers" at bounding box center [543, 451] width 91 height 11
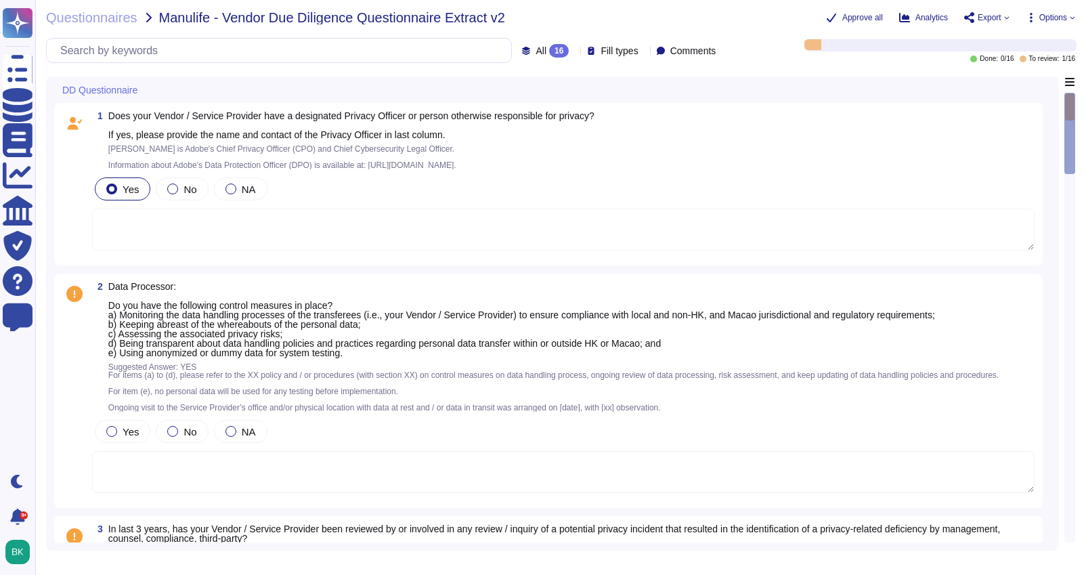
click at [243, 222] on textarea at bounding box center [563, 230] width 942 height 42
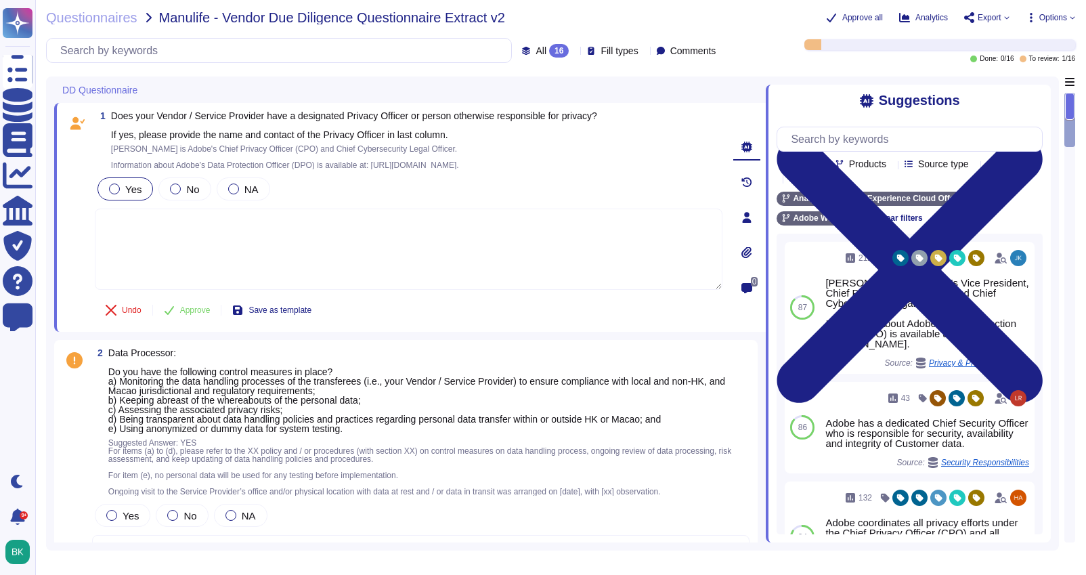
click at [171, 238] on textarea at bounding box center [409, 249] width 628 height 81
paste textarea "[PERSON_NAME] is Adobe's Chief Privacy Officer (CPO) and Chief Cybersecurity Le…"
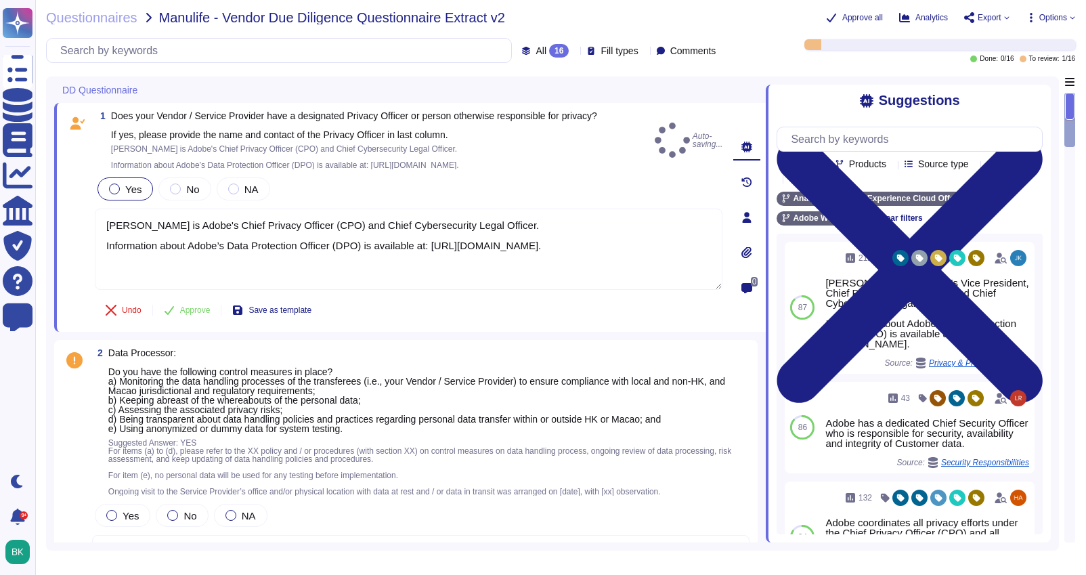
type textarea "[PERSON_NAME] is Adobe's Chief Privacy Officer (CPO) and Chief Cybersecurity Le…"
click at [190, 309] on span "Approve" at bounding box center [195, 310] width 30 height 8
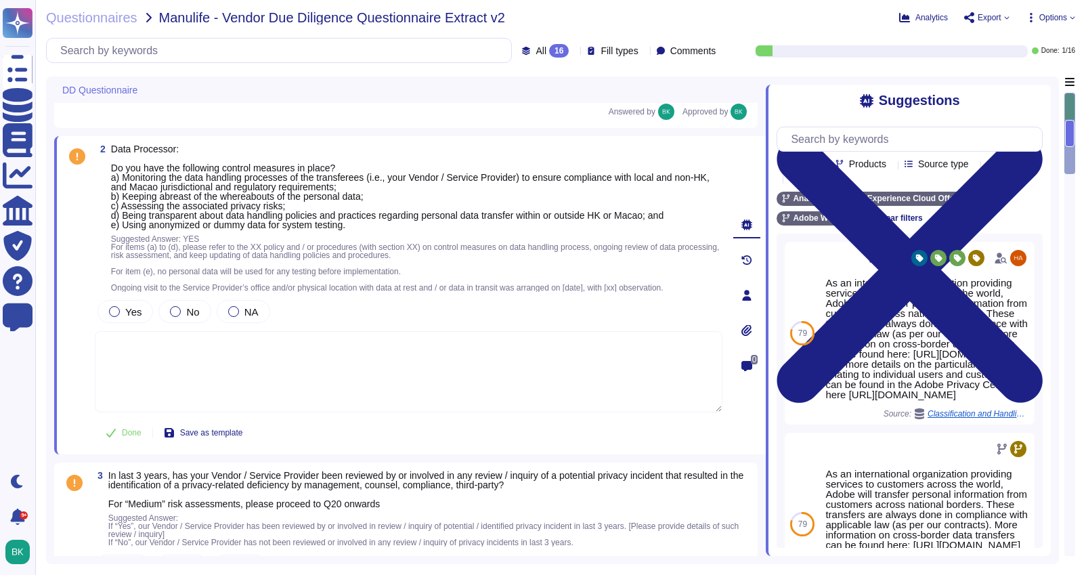
scroll to position [200, 0]
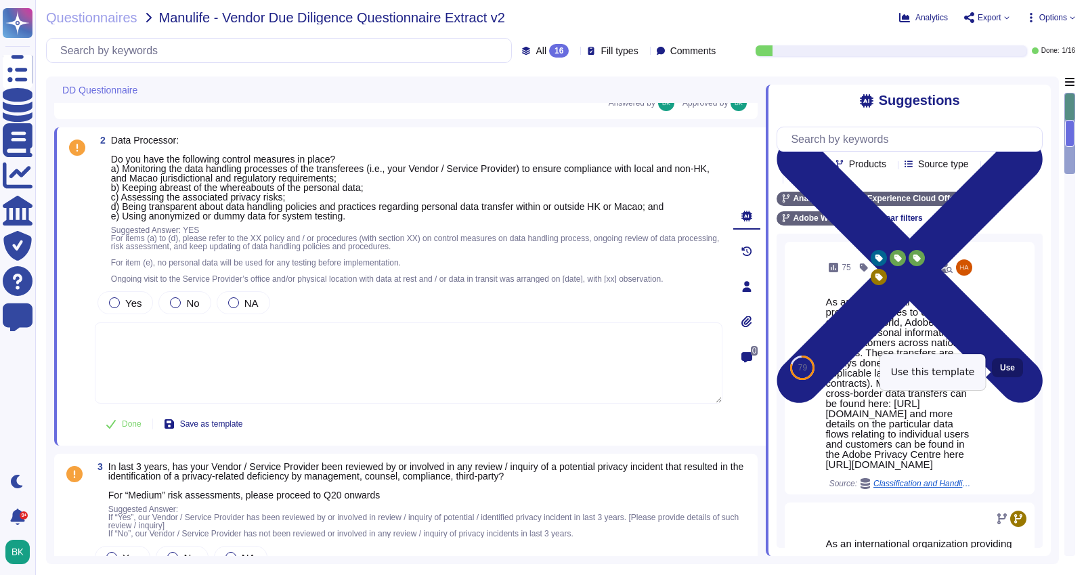
click at [999, 373] on button "Use" at bounding box center [1007, 367] width 31 height 19
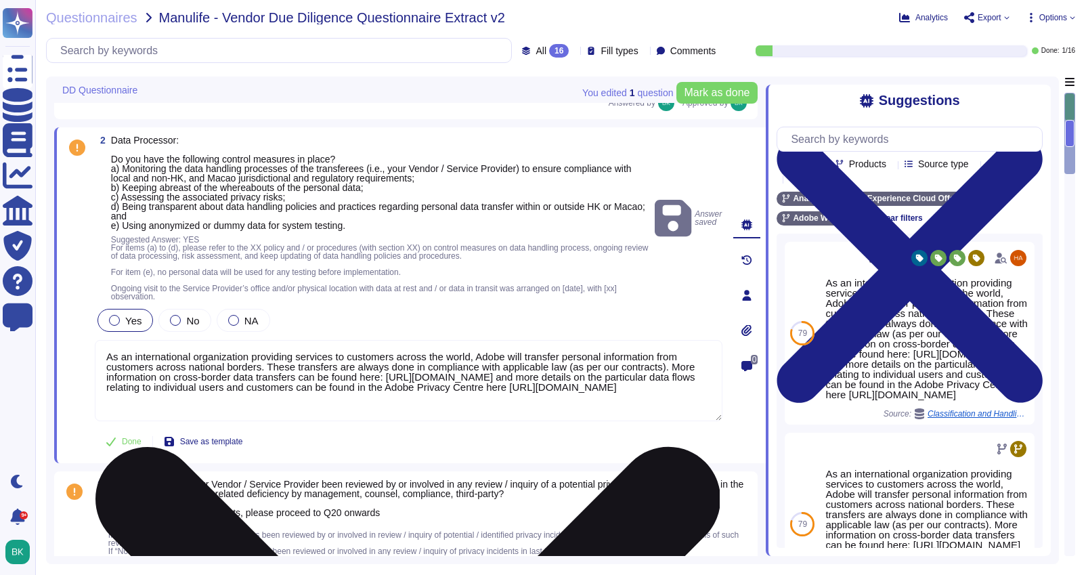
click at [304, 397] on textarea "As an international organization providing services to customers across the wor…" at bounding box center [409, 380] width 628 height 81
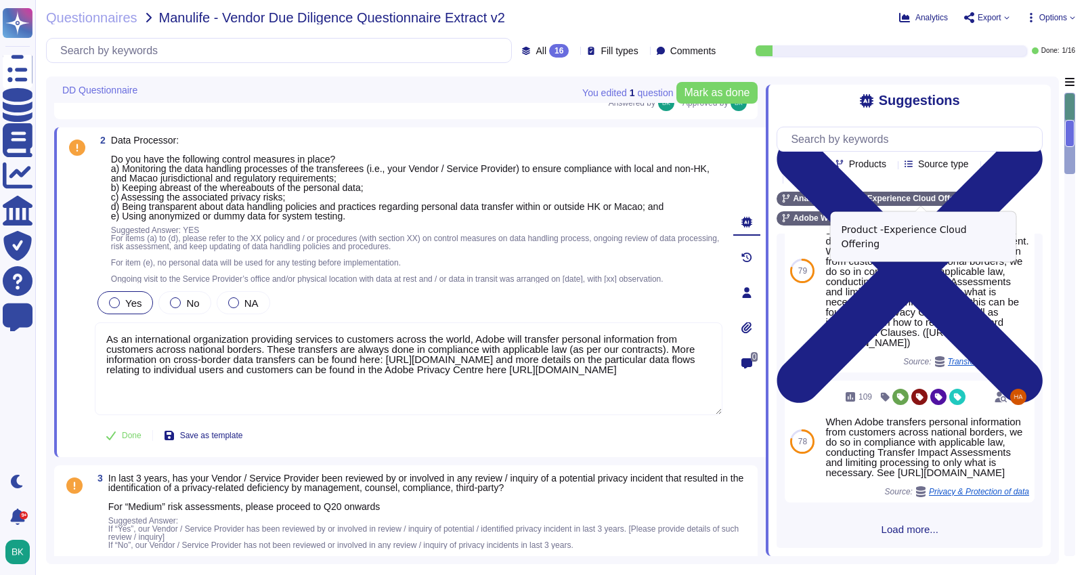
scroll to position [685, 0]
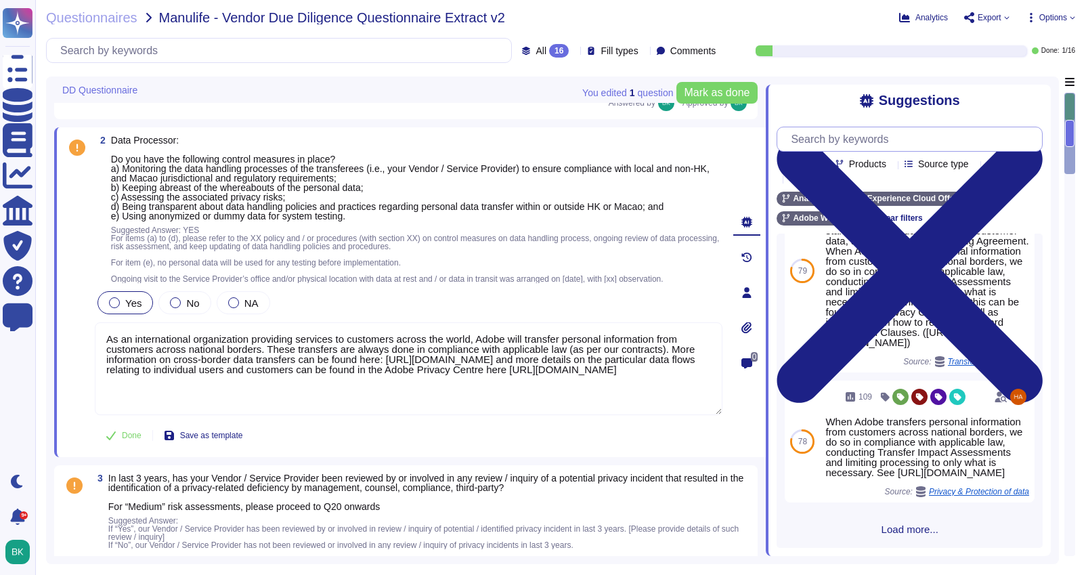
type textarea "As an international organization providing services to customers across the wor…"
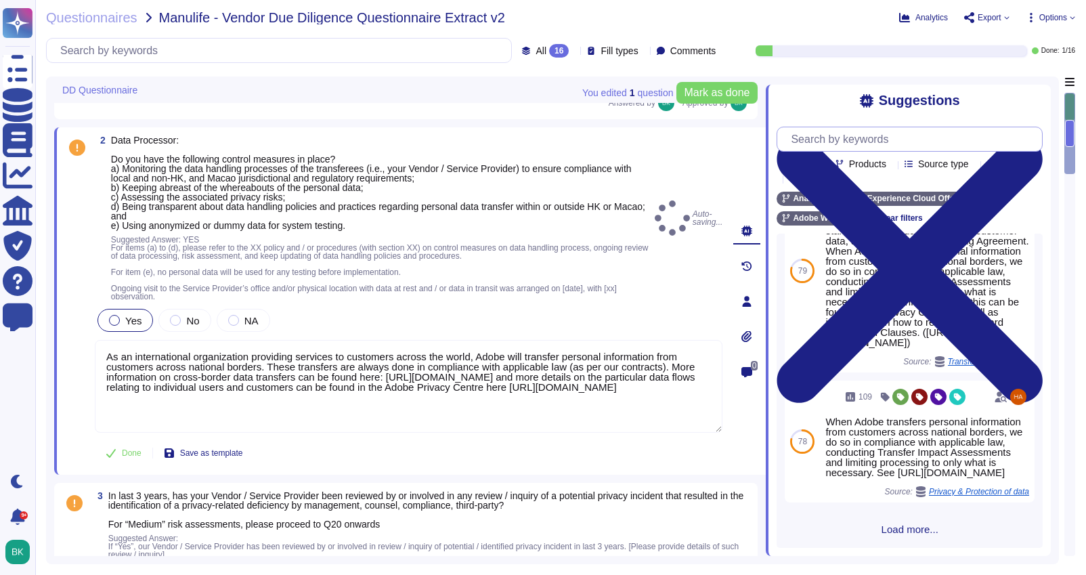
click at [832, 140] on input "text" at bounding box center [913, 139] width 258 height 24
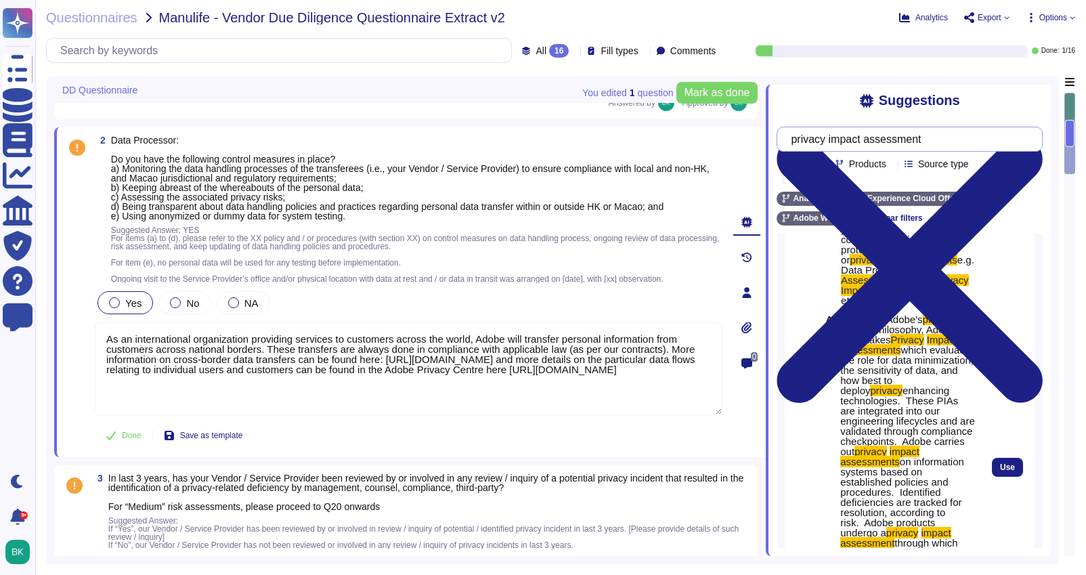
scroll to position [64, 0]
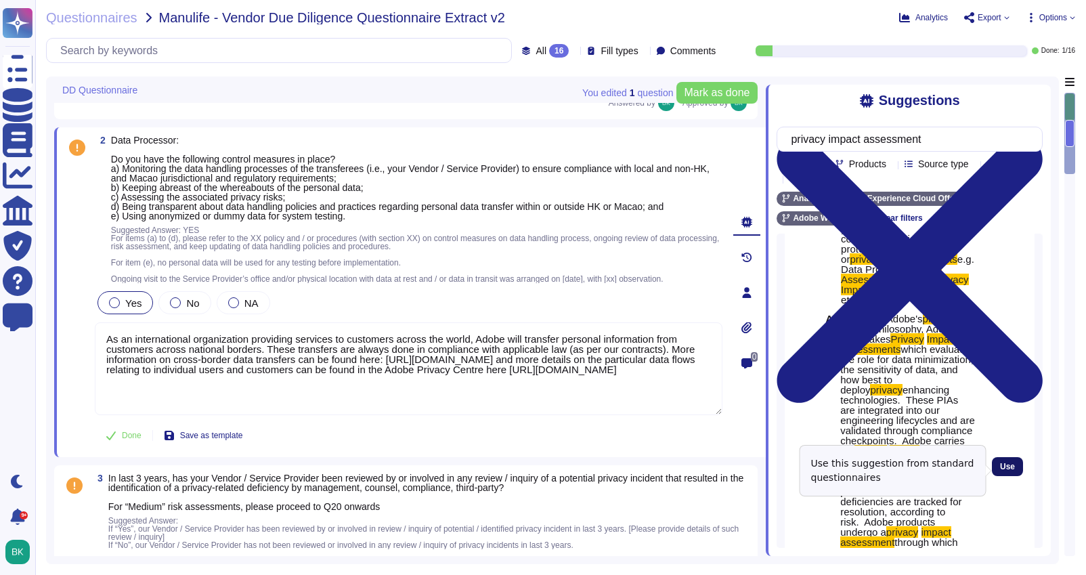
type input "privacy impact assessment"
click at [1019, 470] on button "Use" at bounding box center [1007, 466] width 31 height 19
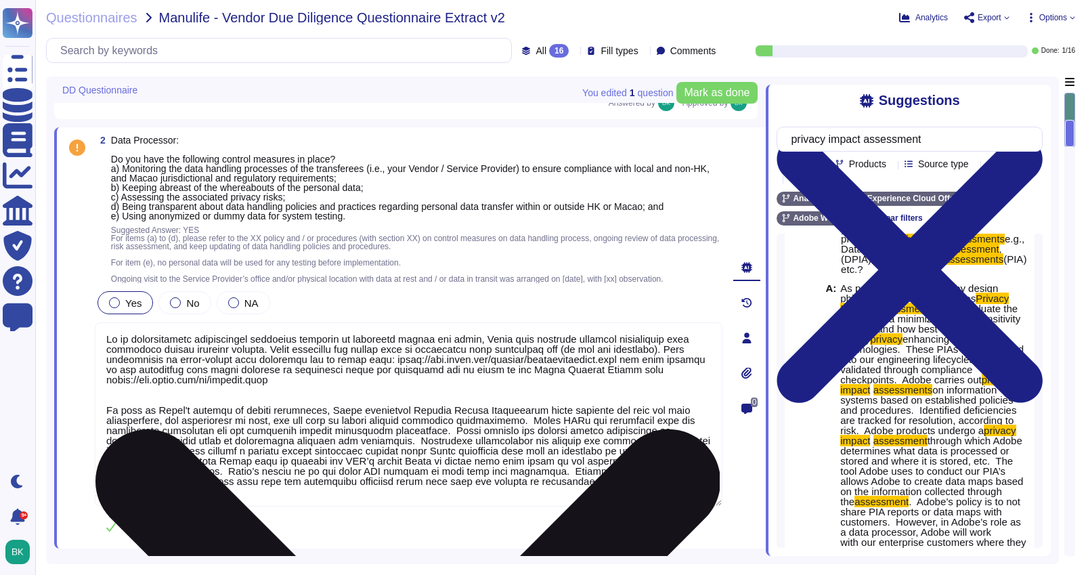
click at [107, 341] on textarea at bounding box center [409, 414] width 628 height 184
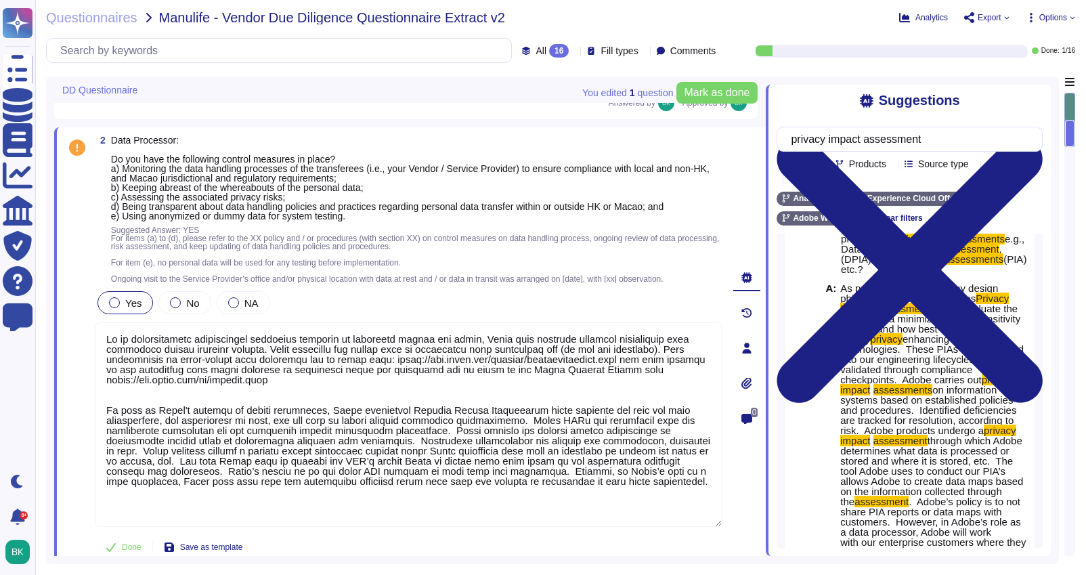
type textarea "Lo ip dolorsitametc adipiscingel seddoeius temporin ut laboreetd magnaa eni adm…"
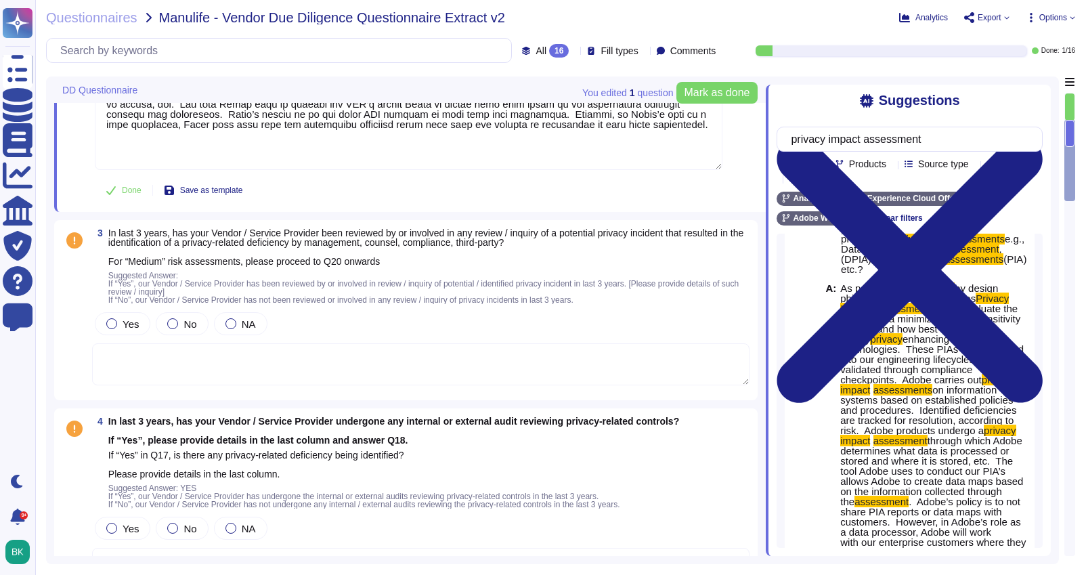
scroll to position [561, 0]
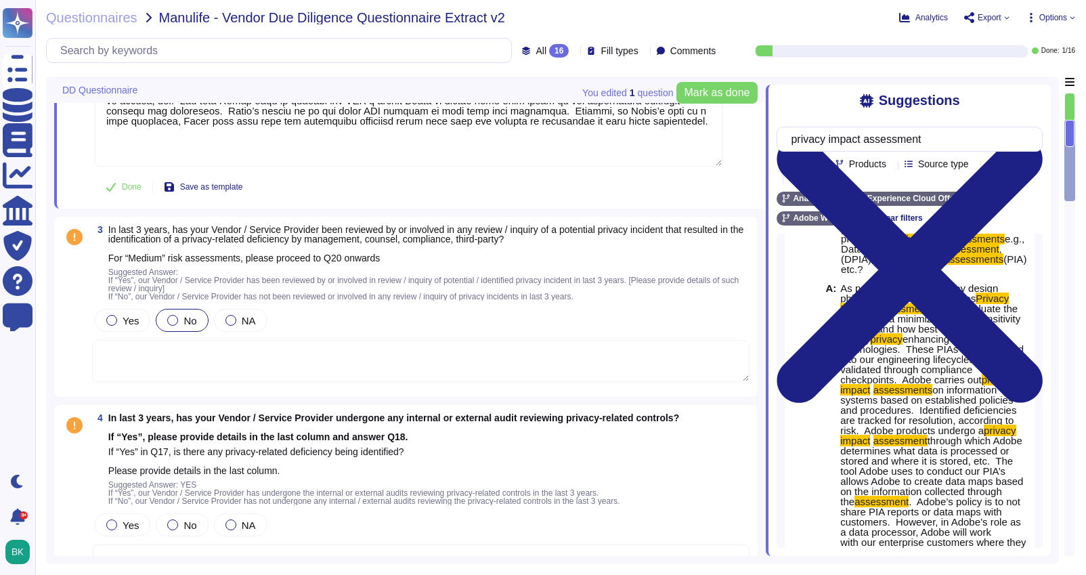
click at [176, 324] on label "No" at bounding box center [181, 320] width 29 height 11
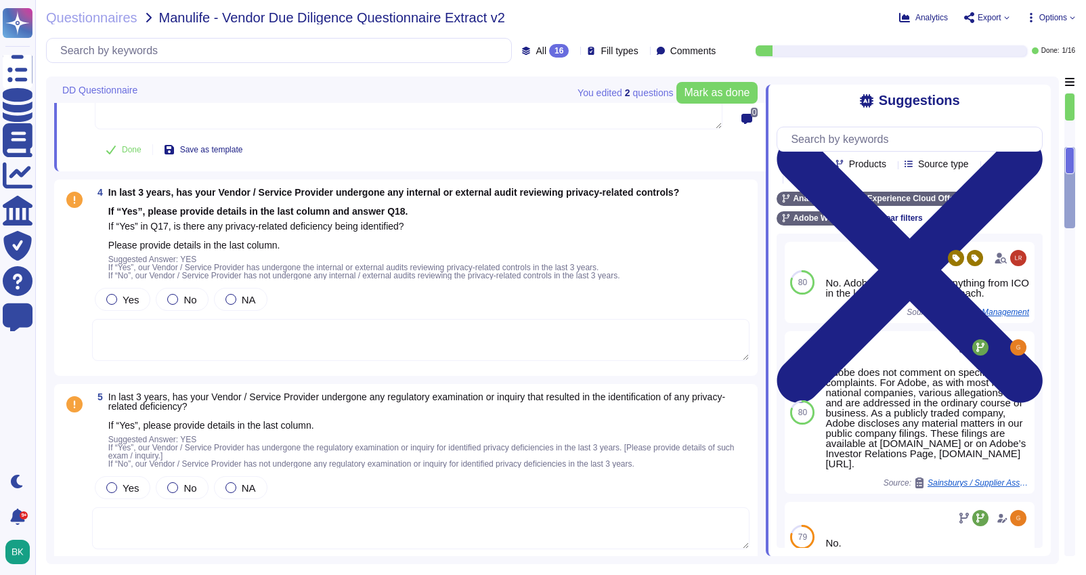
scroll to position [820, 0]
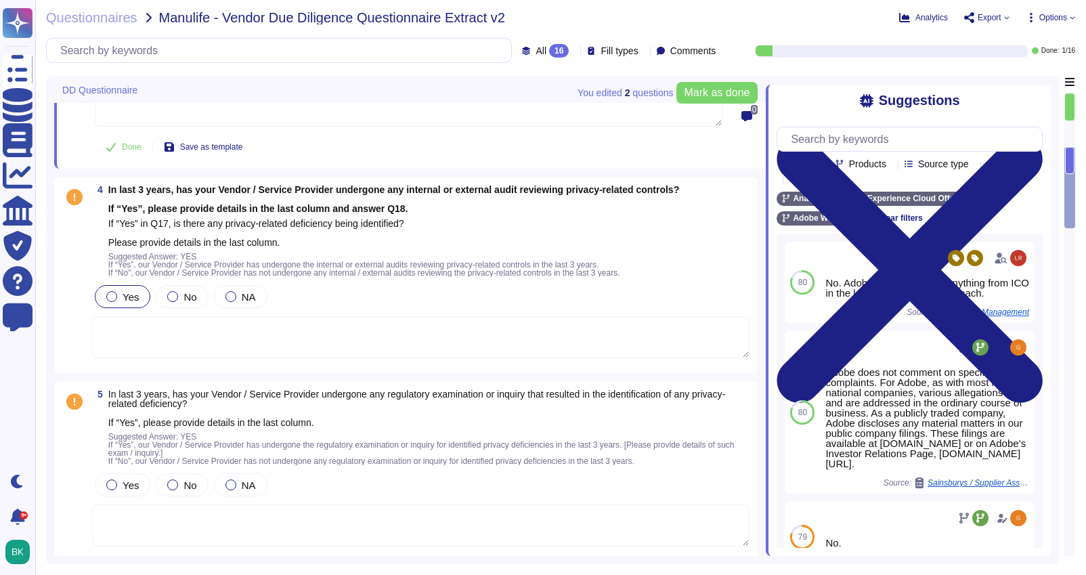
click at [111, 296] on div at bounding box center [111, 296] width 11 height 11
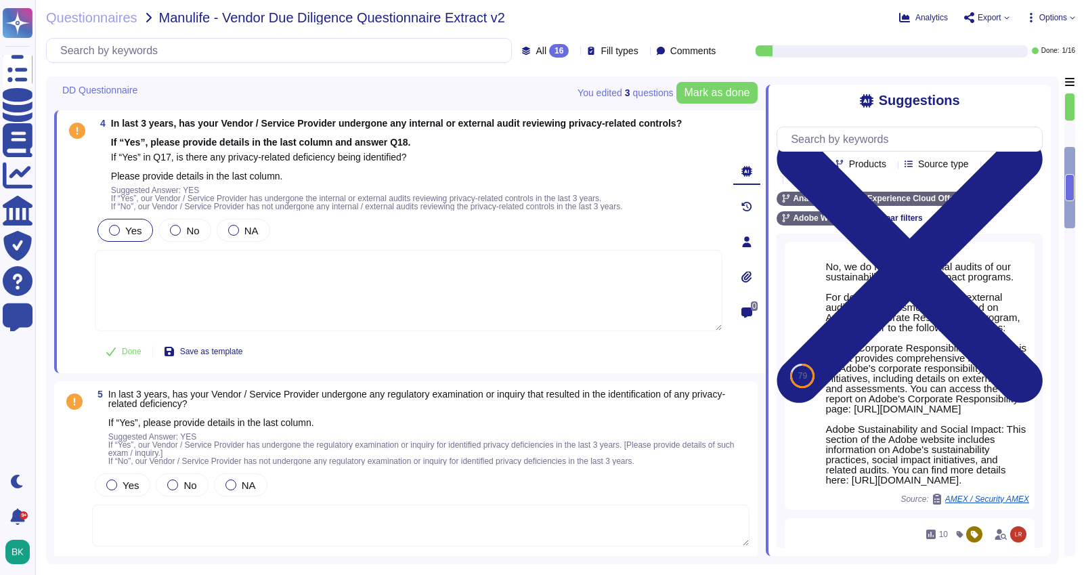
click at [1054, 17] on span "Options" at bounding box center [1053, 18] width 28 height 8
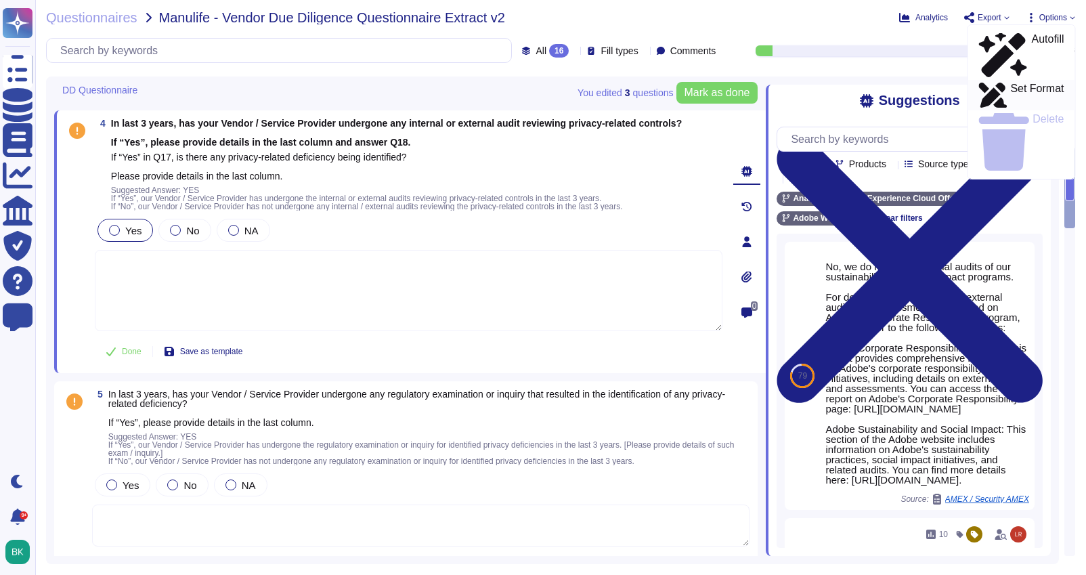
click at [1023, 83] on p "Set Format" at bounding box center [1036, 95] width 53 height 24
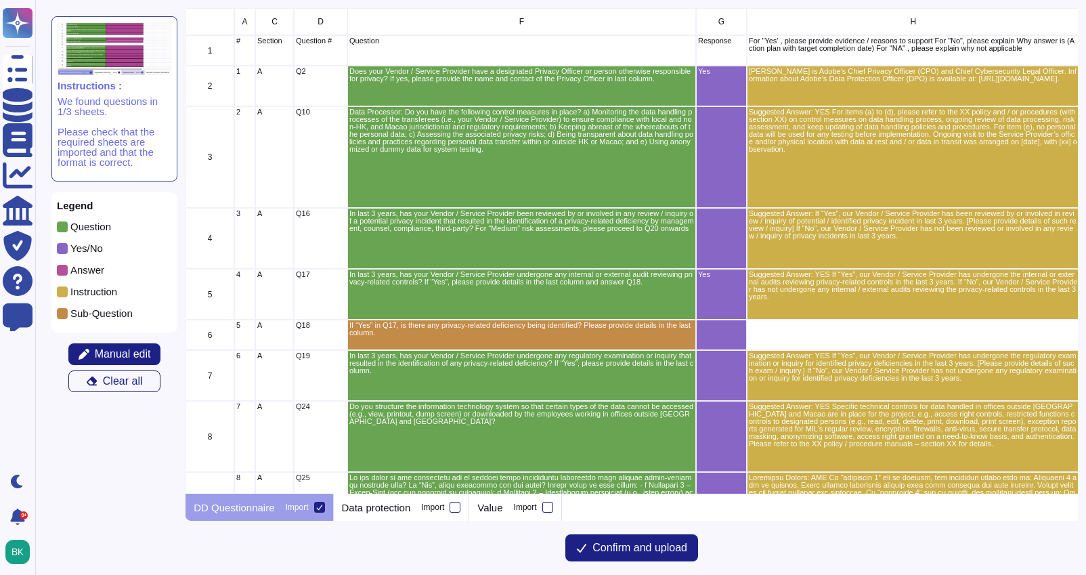
scroll to position [485, 892]
click at [85, 228] on p "Question" at bounding box center [90, 226] width 41 height 10
click at [116, 355] on span "Manual edit" at bounding box center [123, 354] width 56 height 11
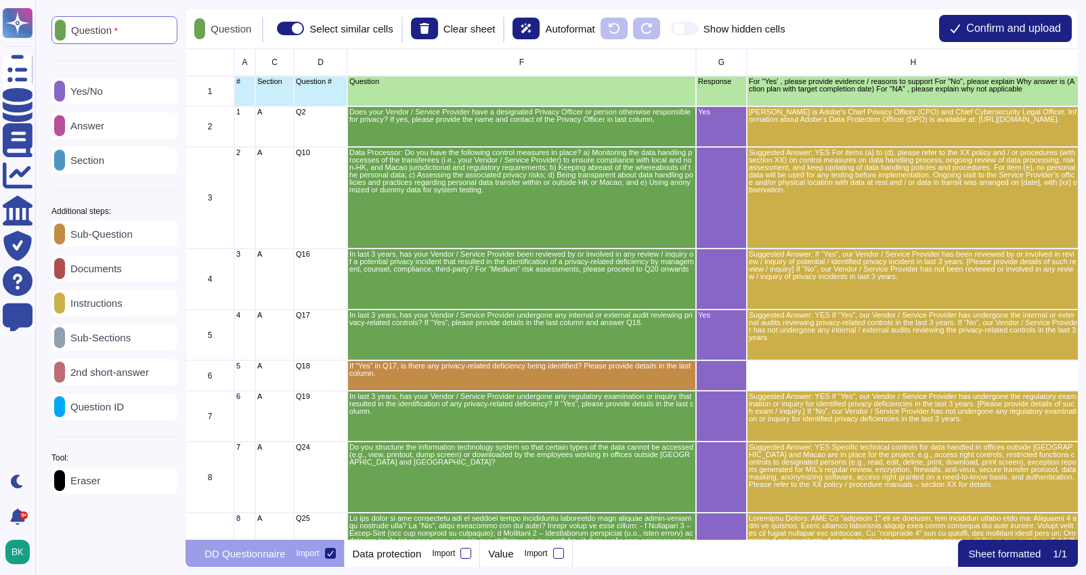
scroll to position [491, 892]
click at [304, 31] on span at bounding box center [290, 29] width 27 height 14
click at [272, 28] on input "Select similar cells" at bounding box center [272, 28] width 0 height 0
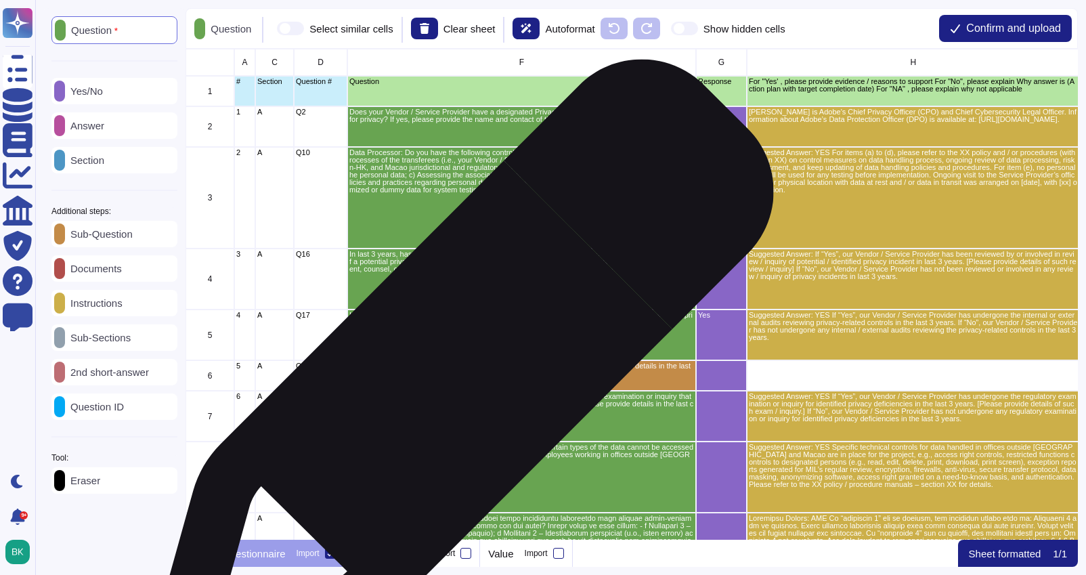
click at [456, 378] on div "If “Yes” in Q17, is there any privacy-related deficiency being identified? Plea…" at bounding box center [521, 375] width 349 height 30
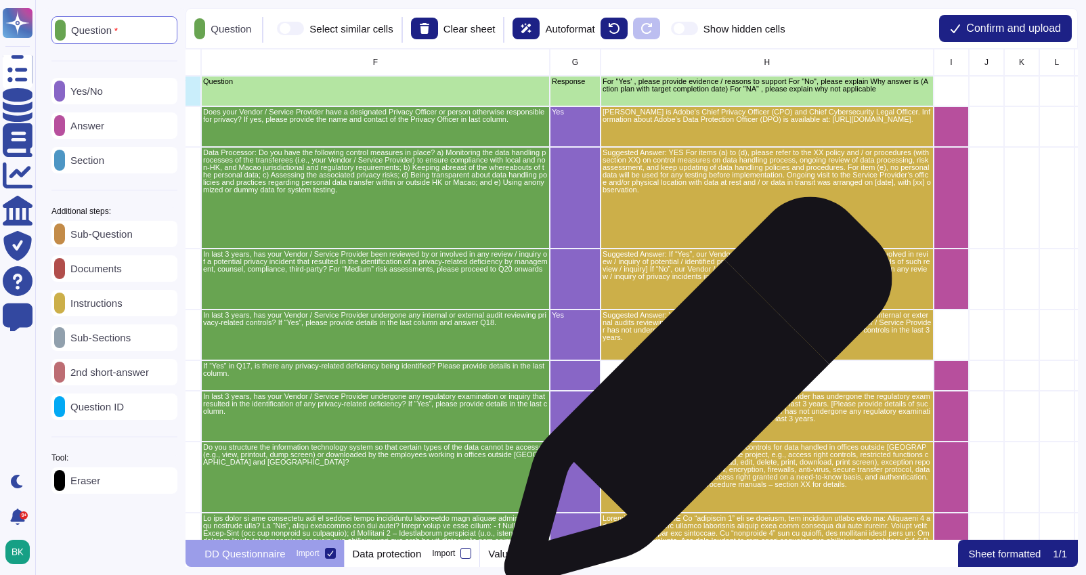
scroll to position [0, 176]
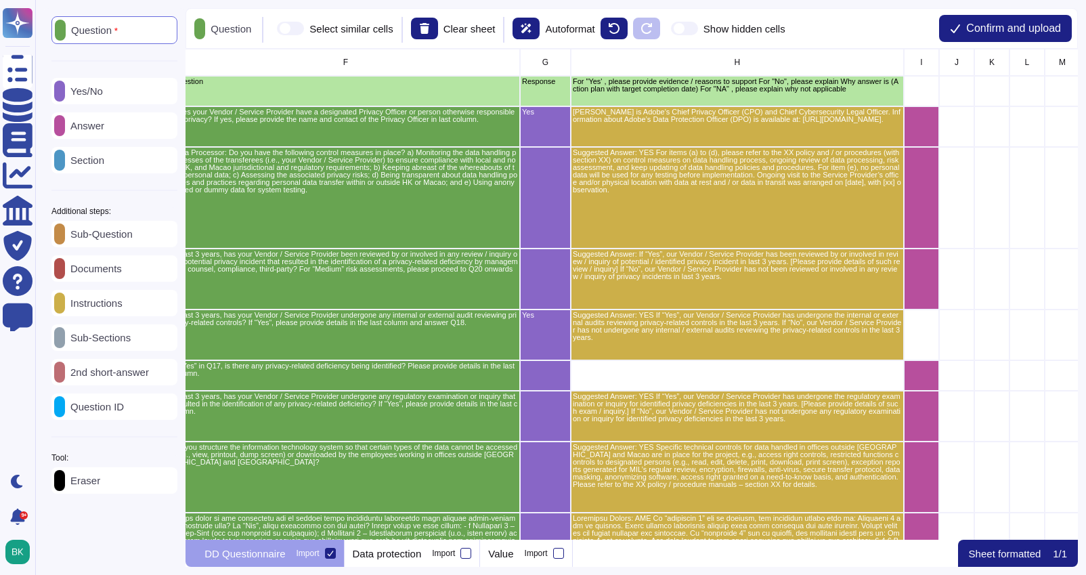
click at [99, 123] on p "Answer" at bounding box center [84, 126] width 39 height 10
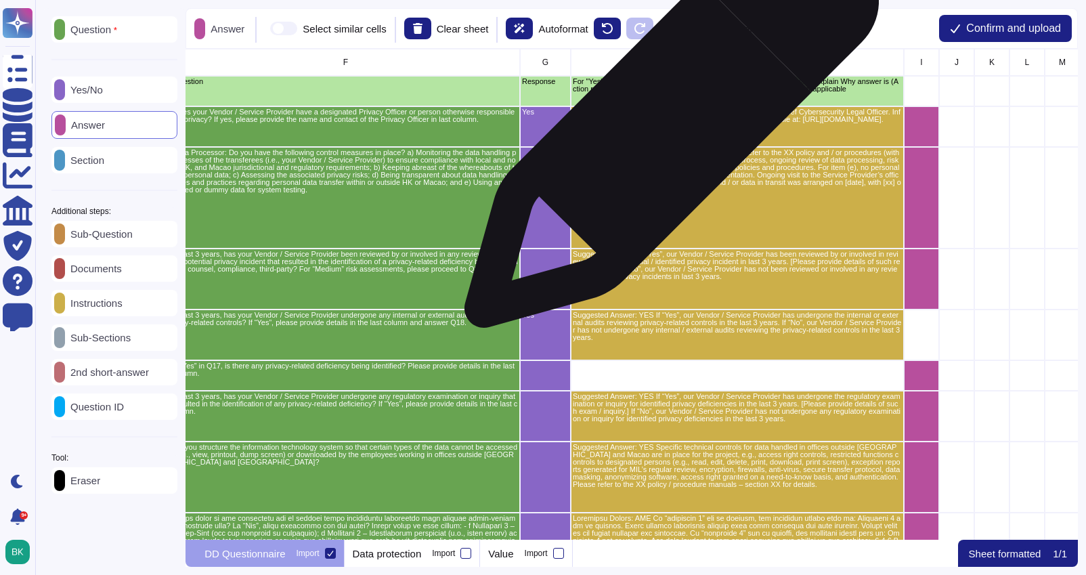
click at [666, 123] on p "[PERSON_NAME] is Adobe's Chief Privacy Officer (CPO) and Chief Cybersecurity Le…" at bounding box center [737, 115] width 329 height 15
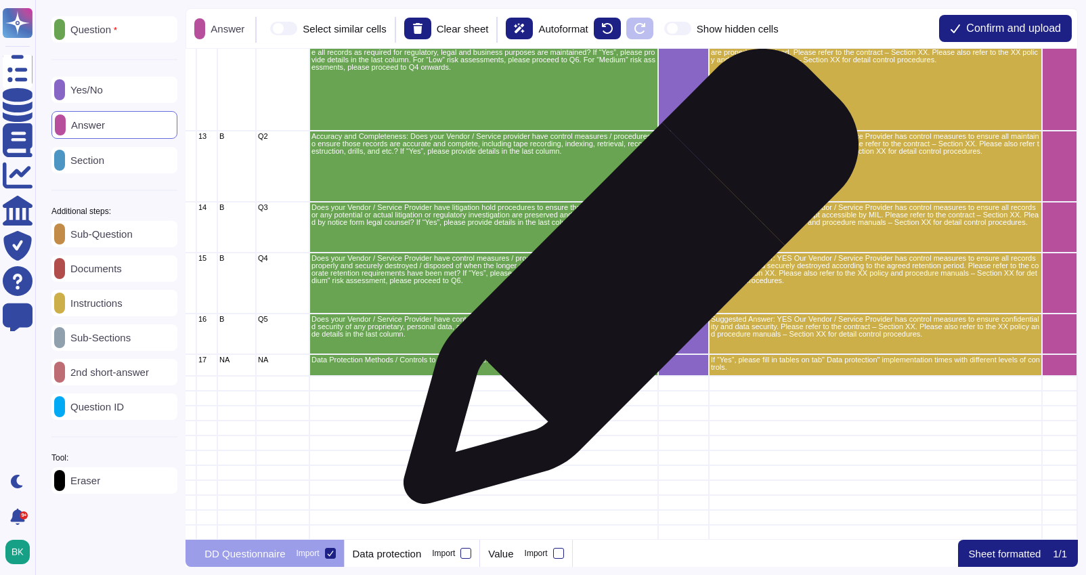
scroll to position [838, 38]
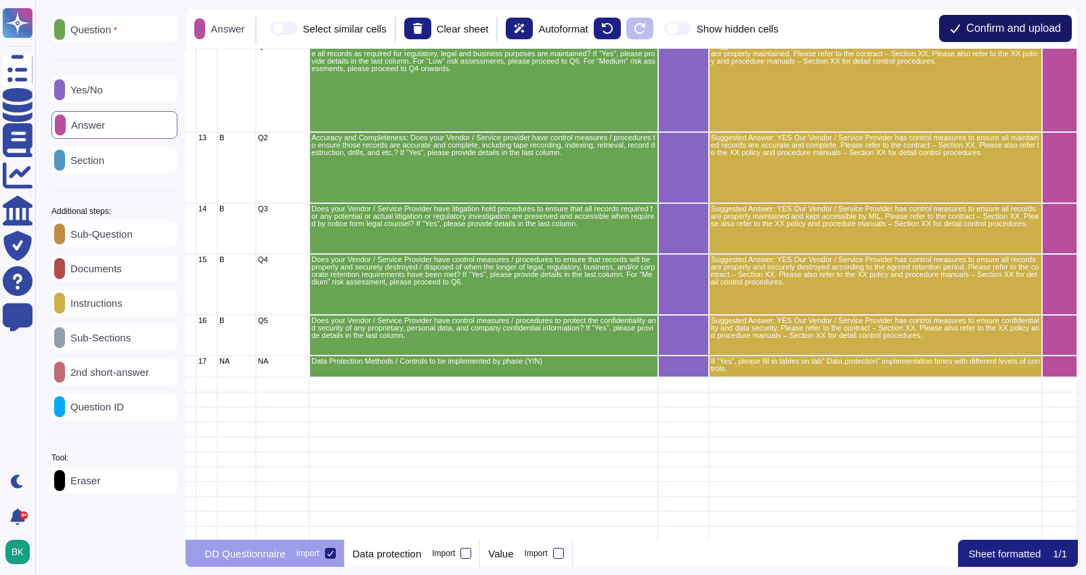
click at [1012, 21] on button "Confirm and upload" at bounding box center [1005, 28] width 133 height 27
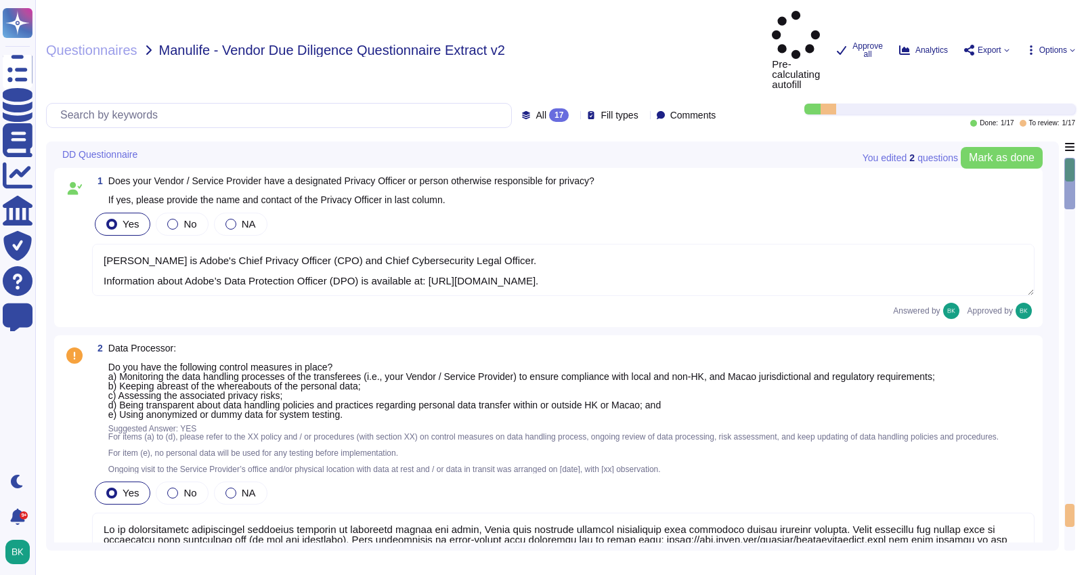
type textarea "[PERSON_NAME] is Adobe's Chief Privacy Officer (CPO) and Chief Cybersecurity Le…"
type textarea "Lo ip dolorsitametc adipiscingel seddoeius temporin ut laboreetd magnaa eni adm…"
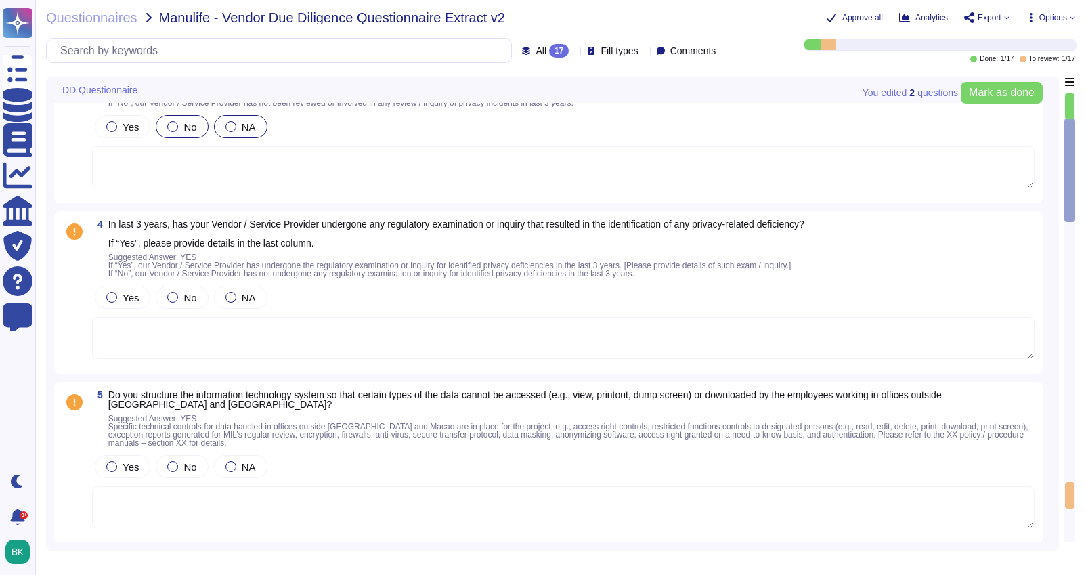
scroll to position [617, 0]
click at [169, 301] on div at bounding box center [172, 295] width 11 height 11
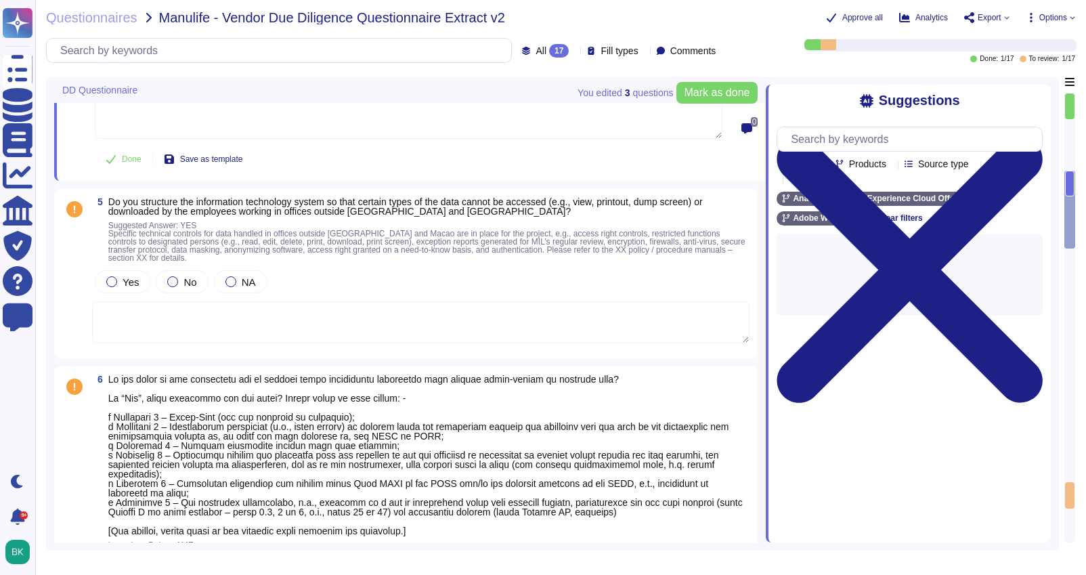
scroll to position [904, 0]
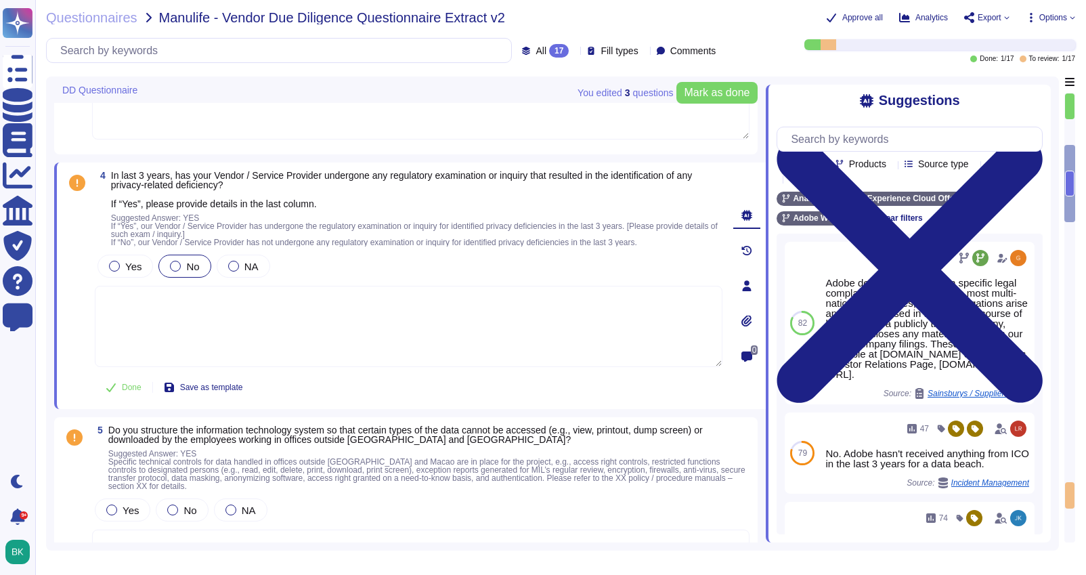
type textarea "Lo ip dolorsitametc adipiscingel seddoeius temporin ut laboreetd magnaa eni adm…"
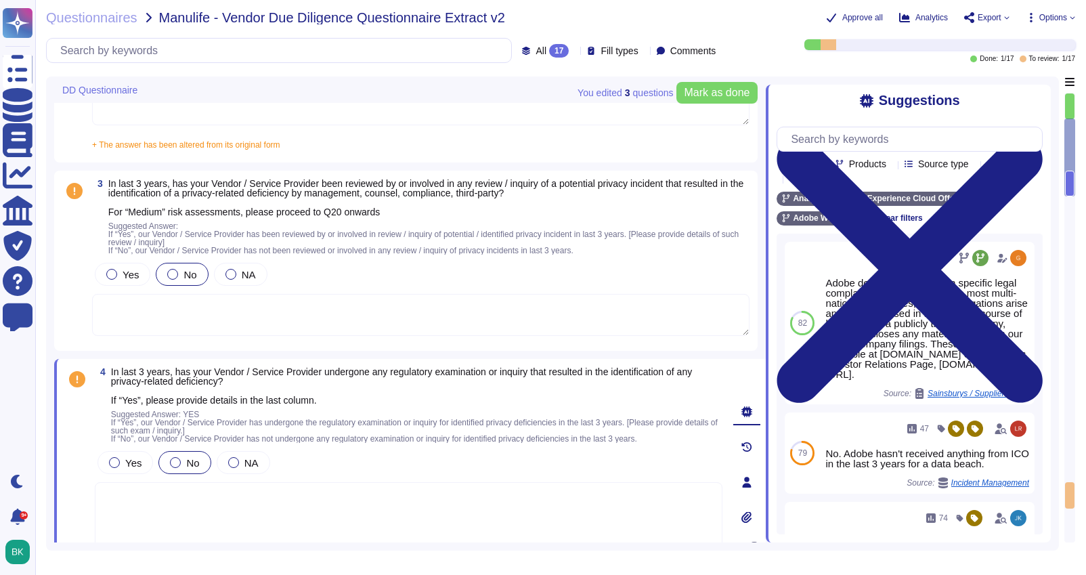
scroll to position [523, 0]
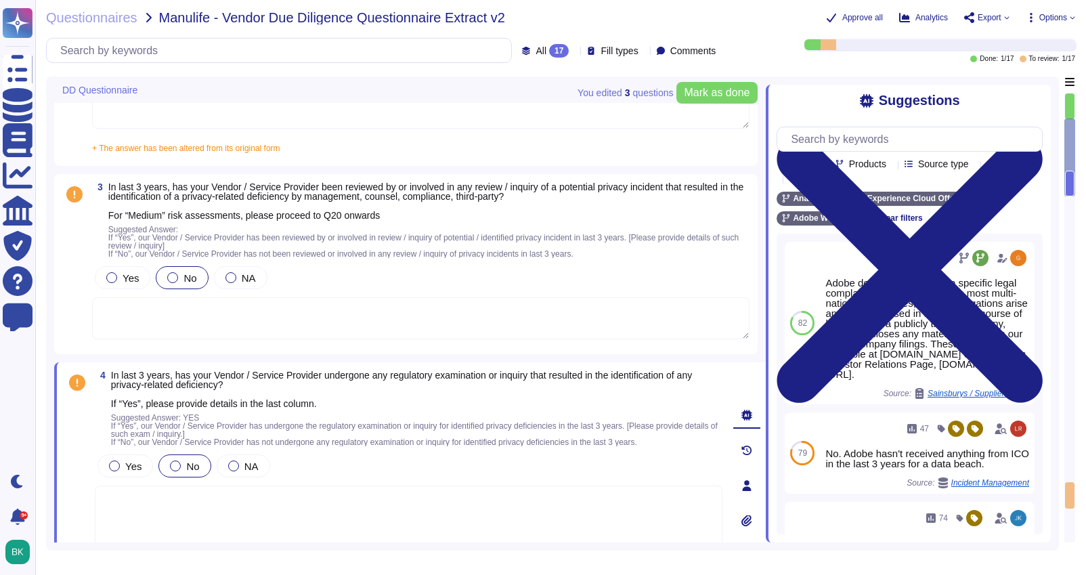
click at [574, 51] on icon at bounding box center [574, 51] width 0 height 0
click at [551, 89] on div "All 17" at bounding box center [561, 85] width 110 height 15
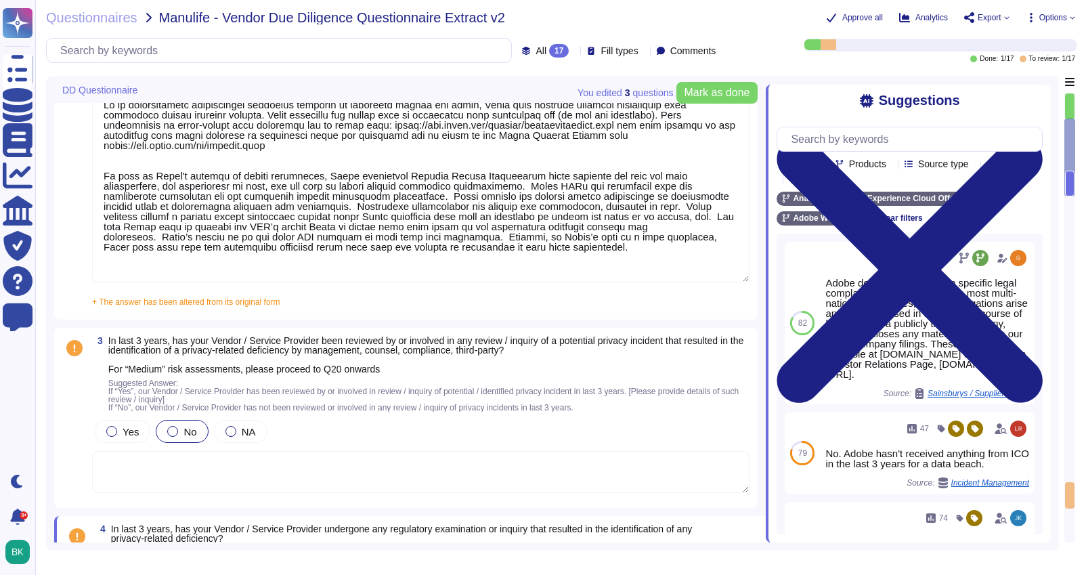
type textarea "[PERSON_NAME] is Adobe's Chief Privacy Officer (CPO) and Chief Cybersecurity Le…"
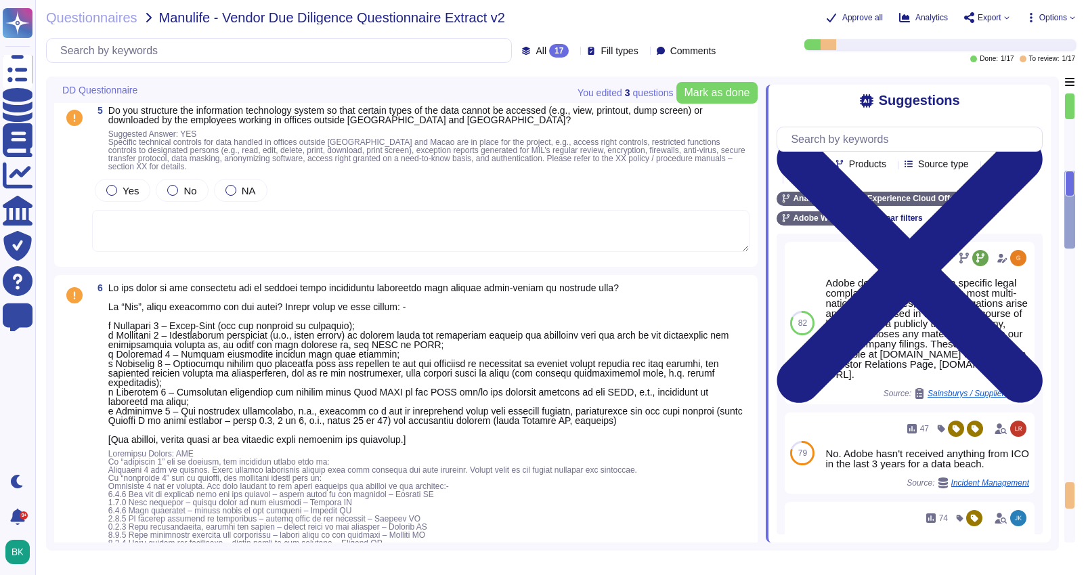
scroll to position [1014, 0]
